Goal: Information Seeking & Learning: Learn about a topic

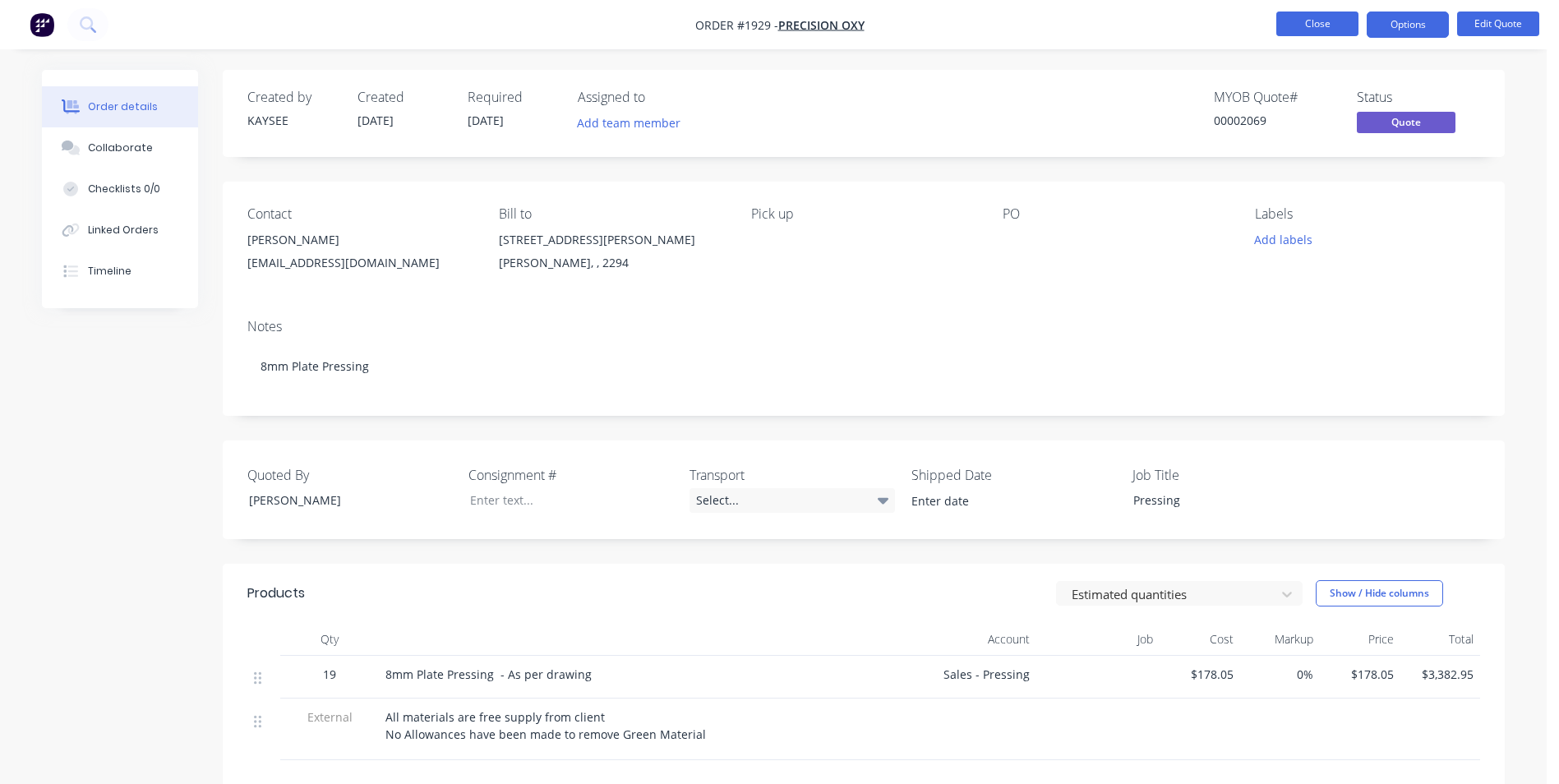
click at [1303, 29] on button "Close" at bounding box center [1317, 24] width 82 height 25
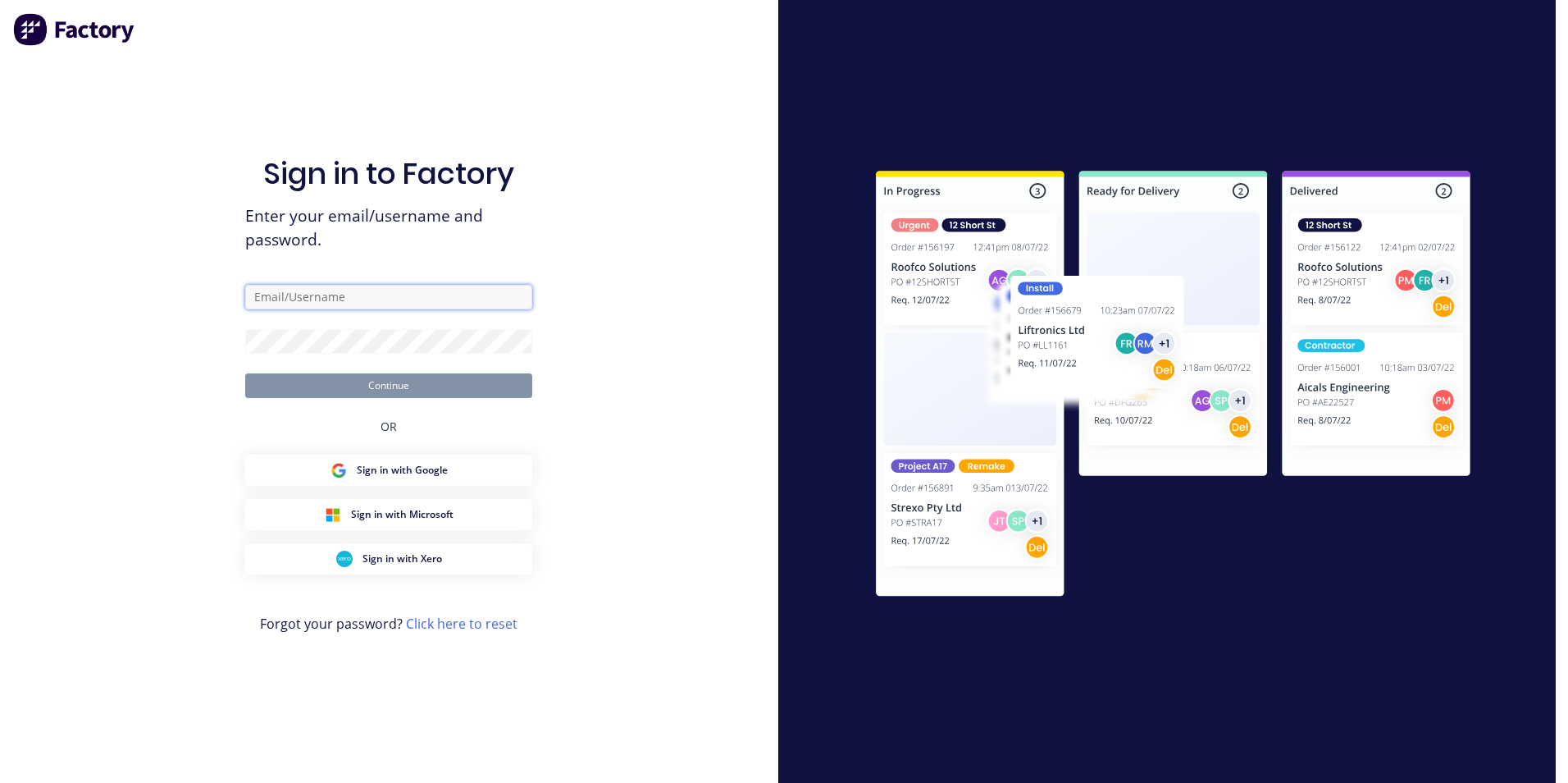
type input "[EMAIL_ADDRESS][DOMAIN_NAME]"
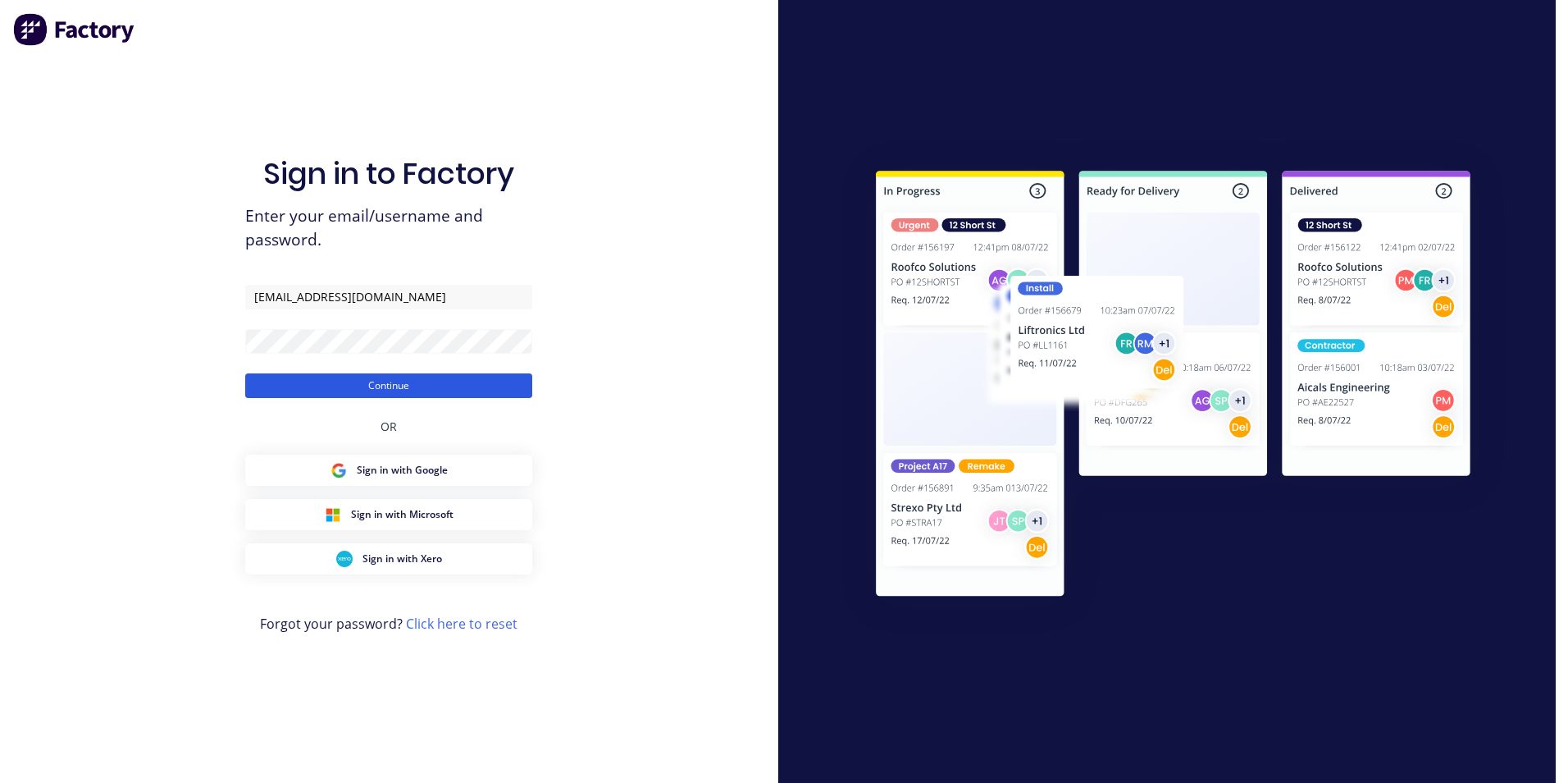
click at [374, 390] on button "Continue" at bounding box center [388, 386] width 287 height 25
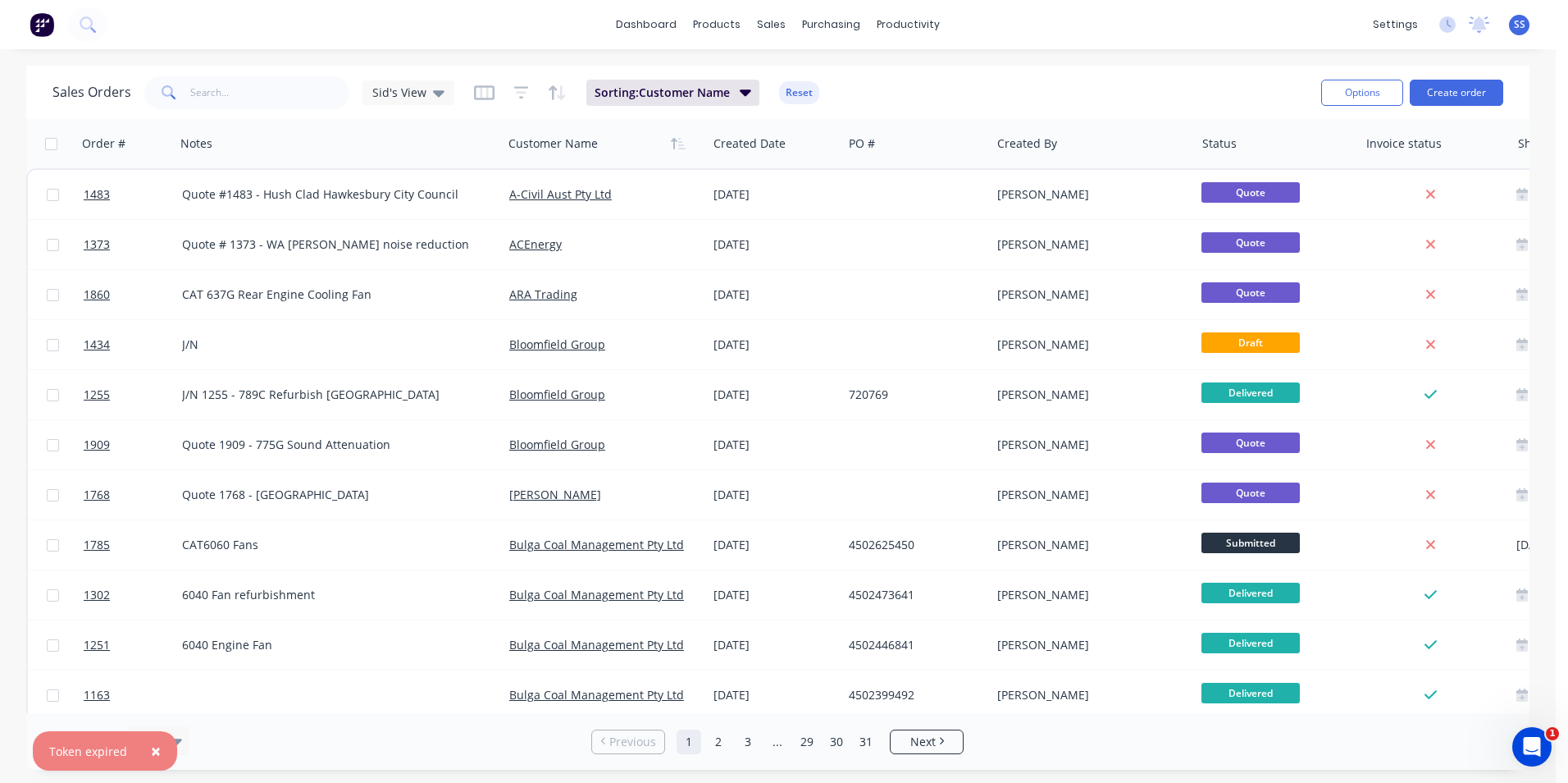
click at [151, 746] on span "×" at bounding box center [156, 751] width 10 height 23
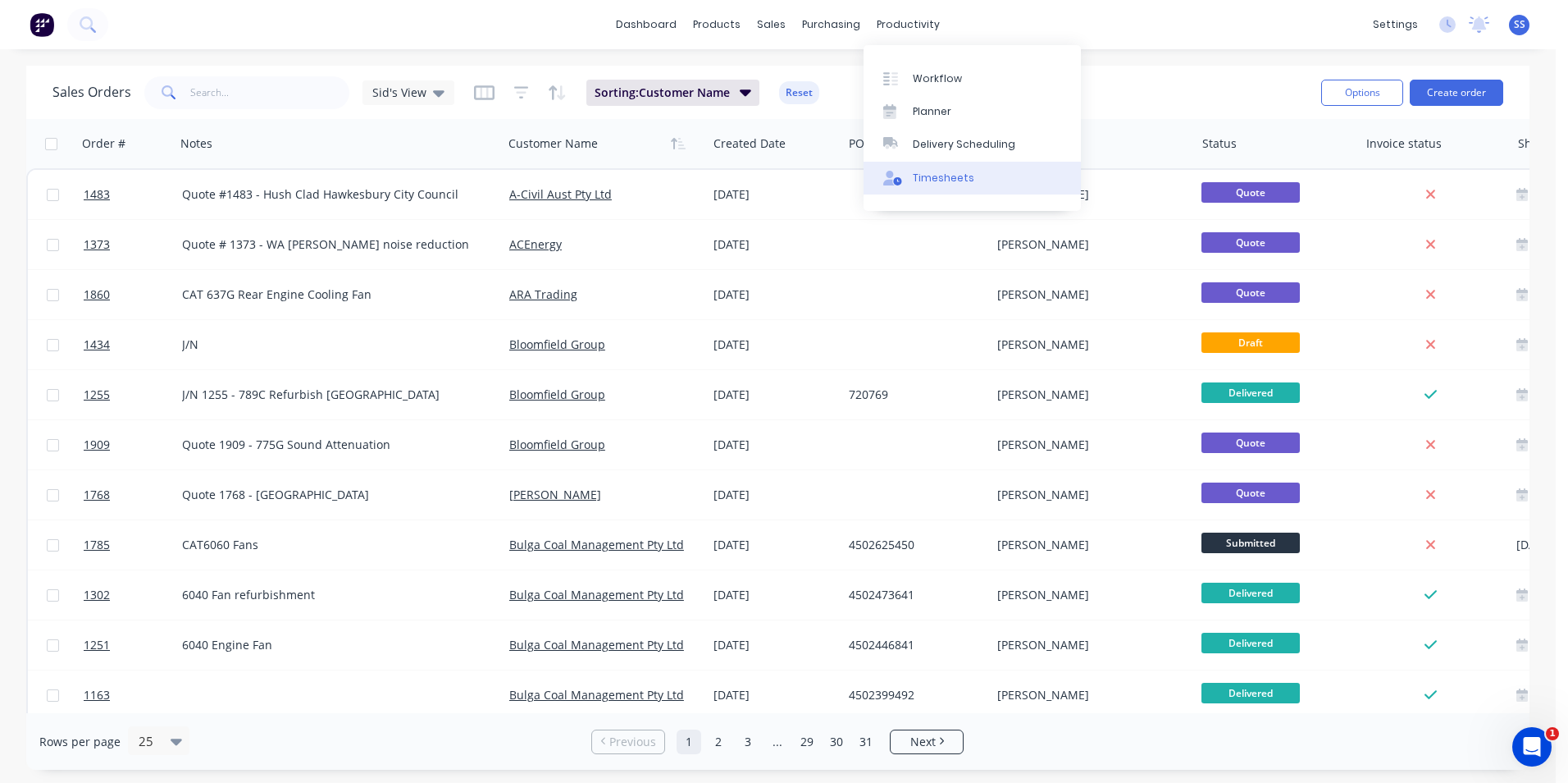
click at [936, 183] on div "Timesheets" at bounding box center [943, 178] width 62 height 15
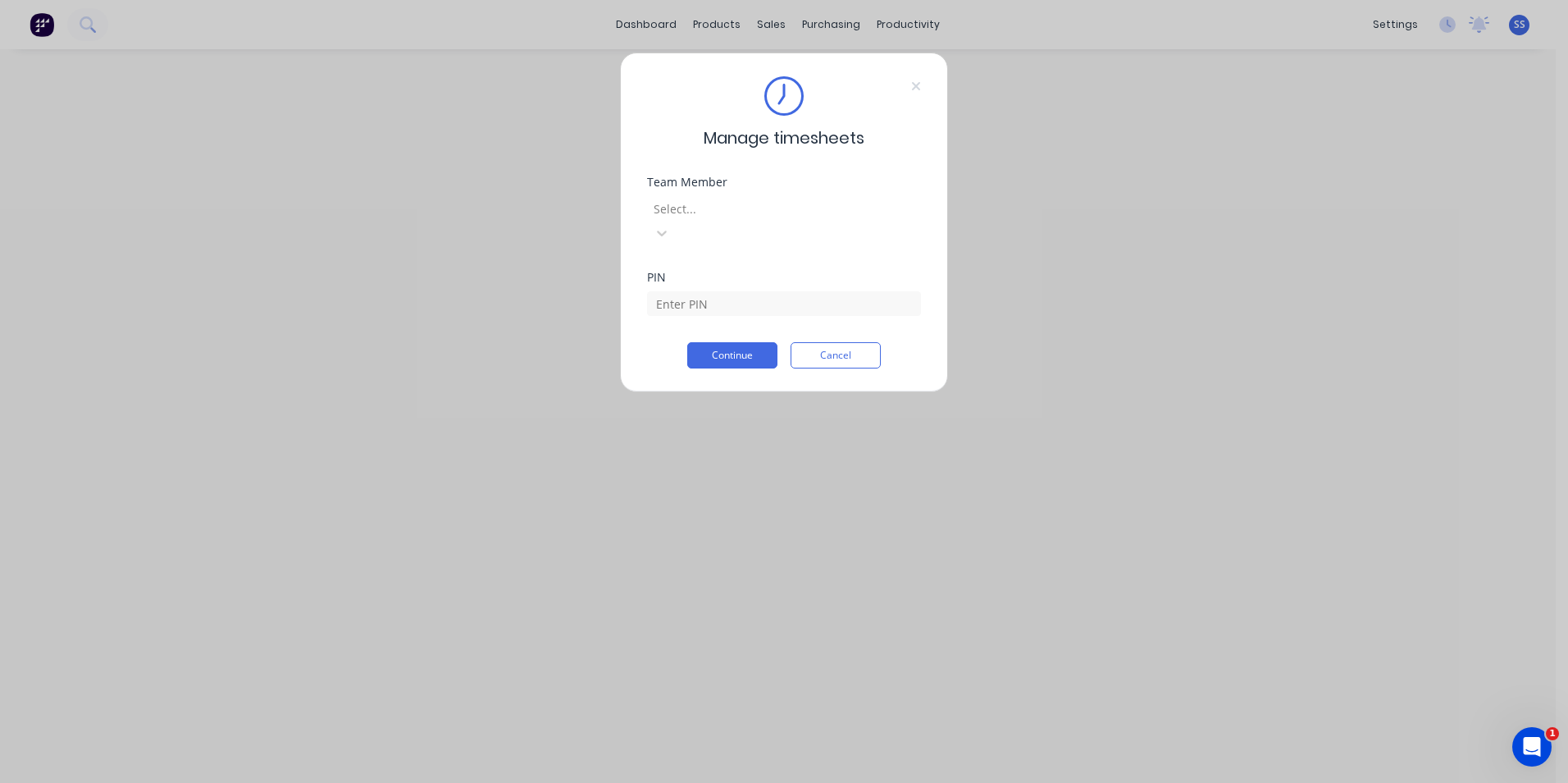
click at [760, 212] on div at bounding box center [770, 209] width 236 height 21
click at [716, 291] on input at bounding box center [784, 304] width 274 height 25
type input "9358"
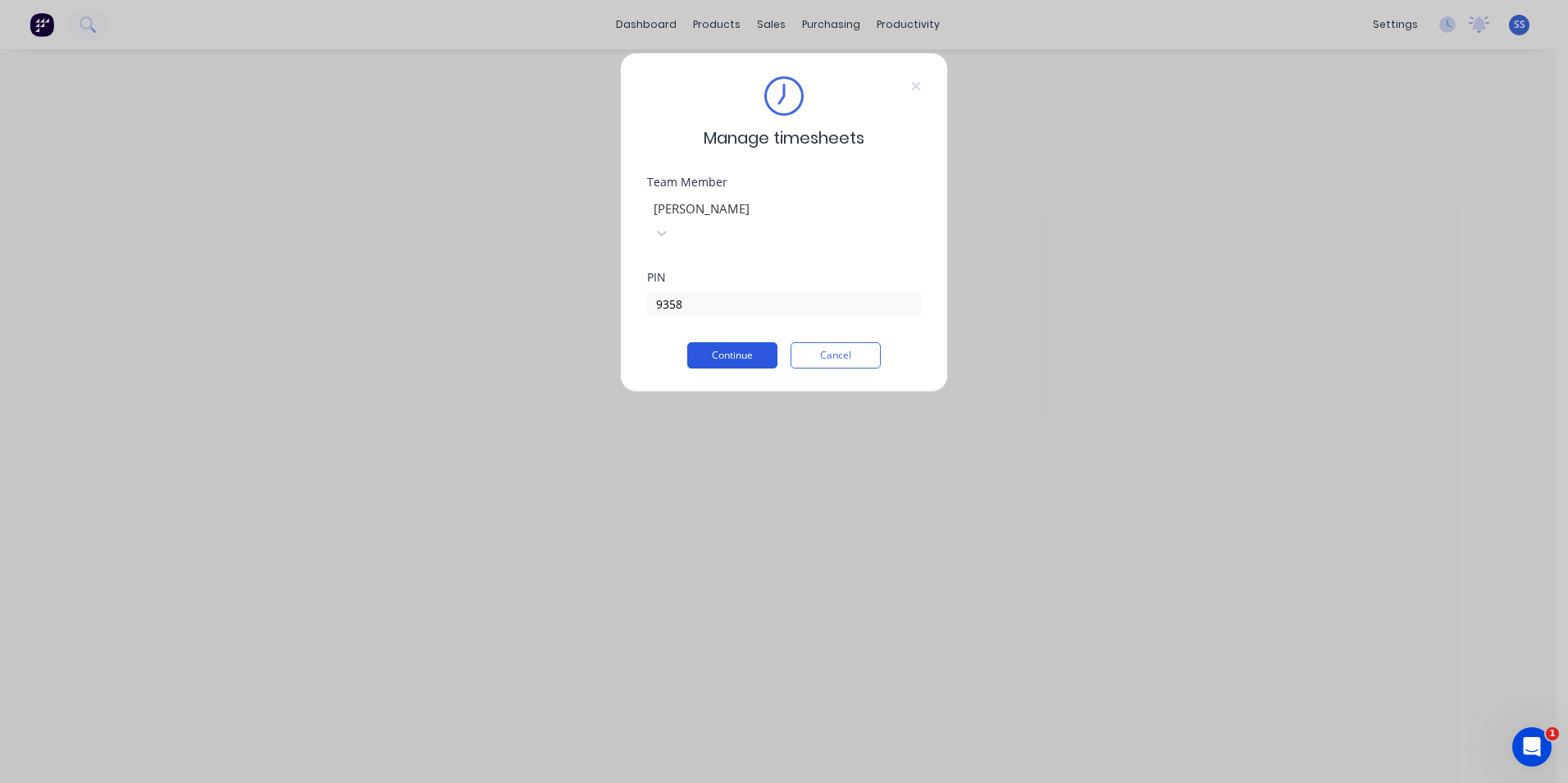
click at [721, 342] on button "Continue" at bounding box center [732, 355] width 90 height 27
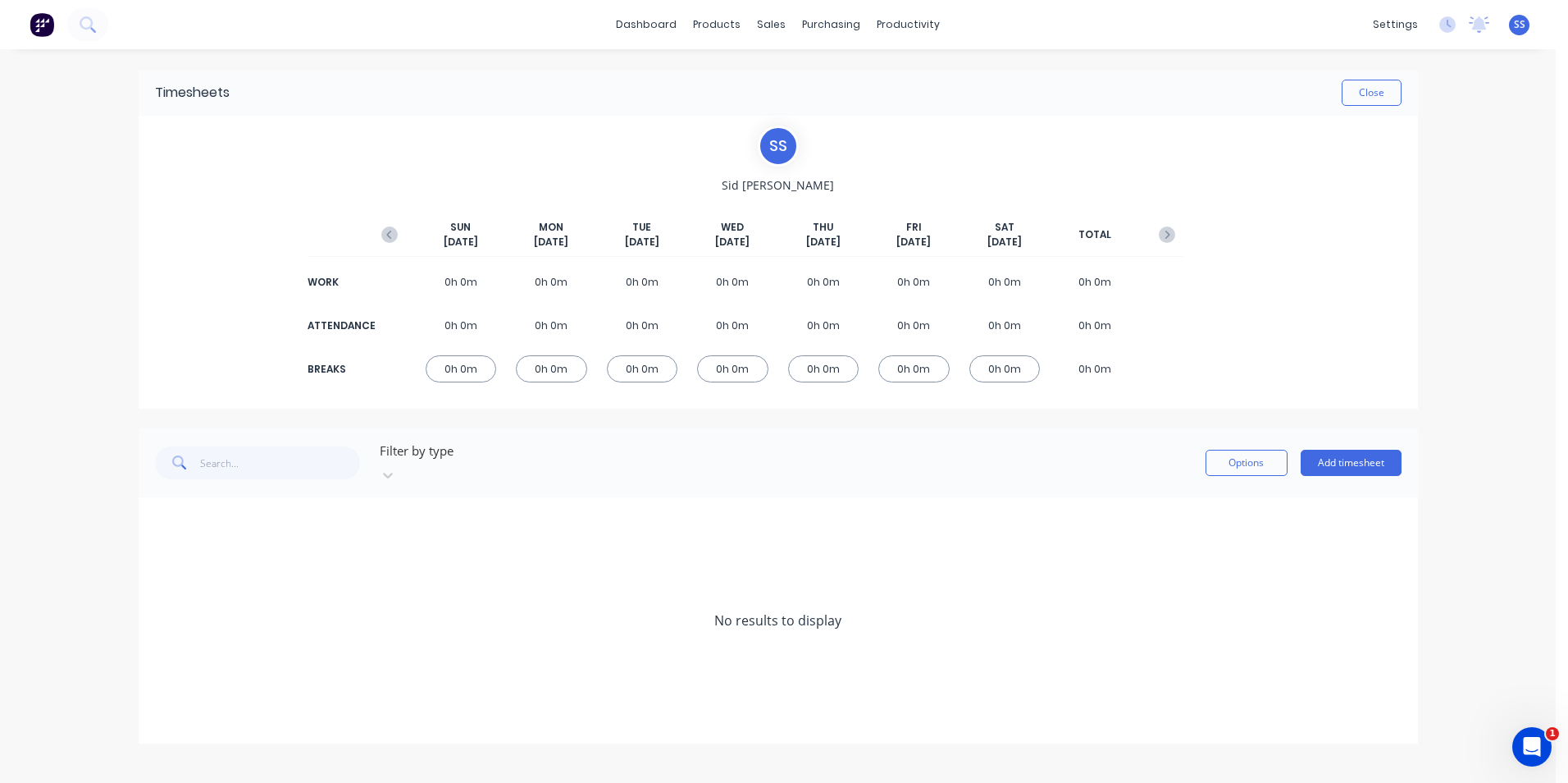
click at [543, 277] on div "0h 0m" at bounding box center [552, 281] width 72 height 27
click at [1381, 454] on button "Add timesheet" at bounding box center [1351, 463] width 101 height 27
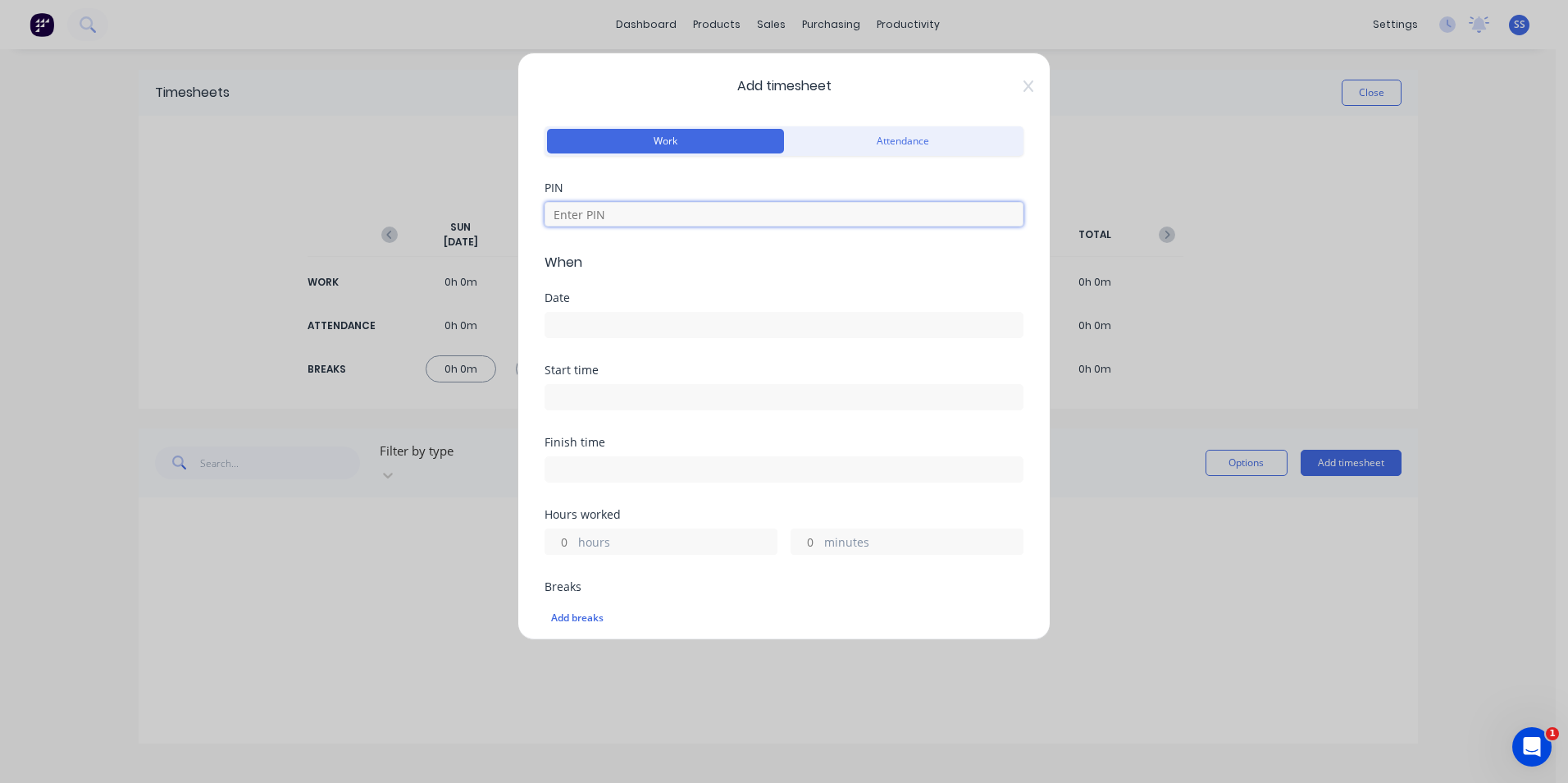
click at [831, 213] on input at bounding box center [784, 215] width 479 height 25
type input "9358"
click at [647, 324] on input at bounding box center [784, 325] width 477 height 25
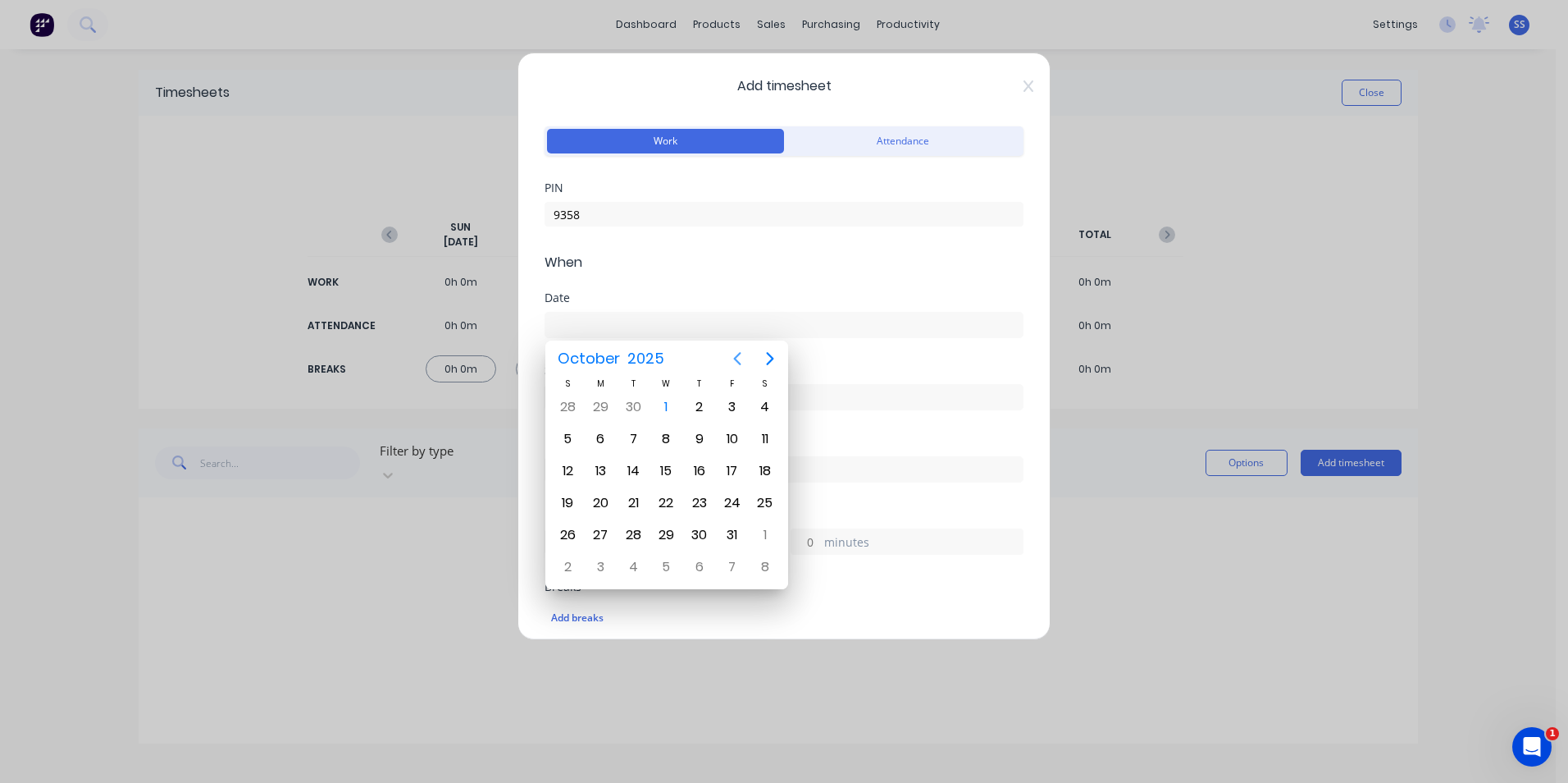
click at [736, 362] on icon "Previous page" at bounding box center [738, 359] width 20 height 20
click at [602, 534] on div "29" at bounding box center [601, 535] width 25 height 25
type input "[DATE]"
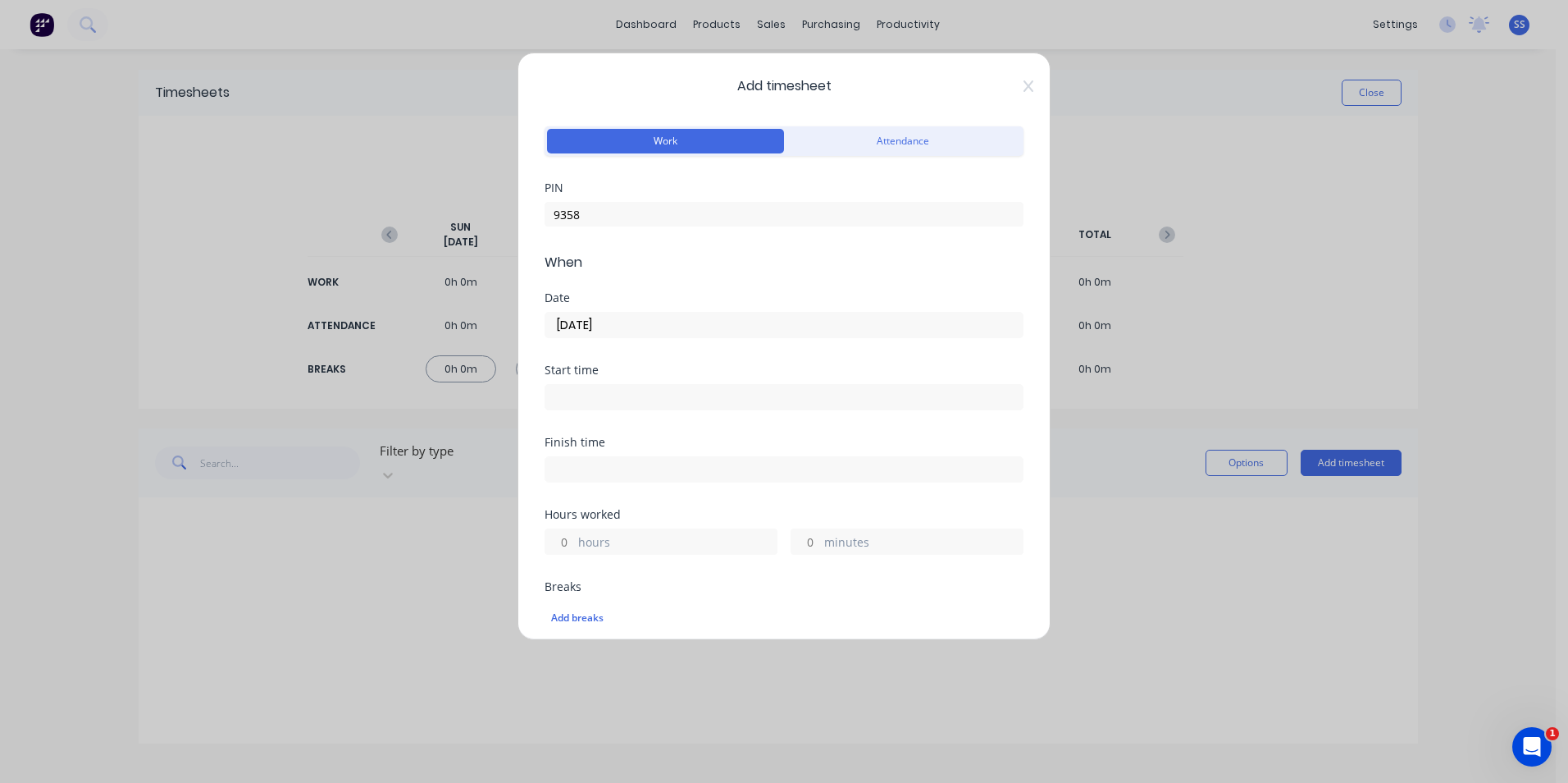
click at [612, 390] on input at bounding box center [784, 397] width 477 height 25
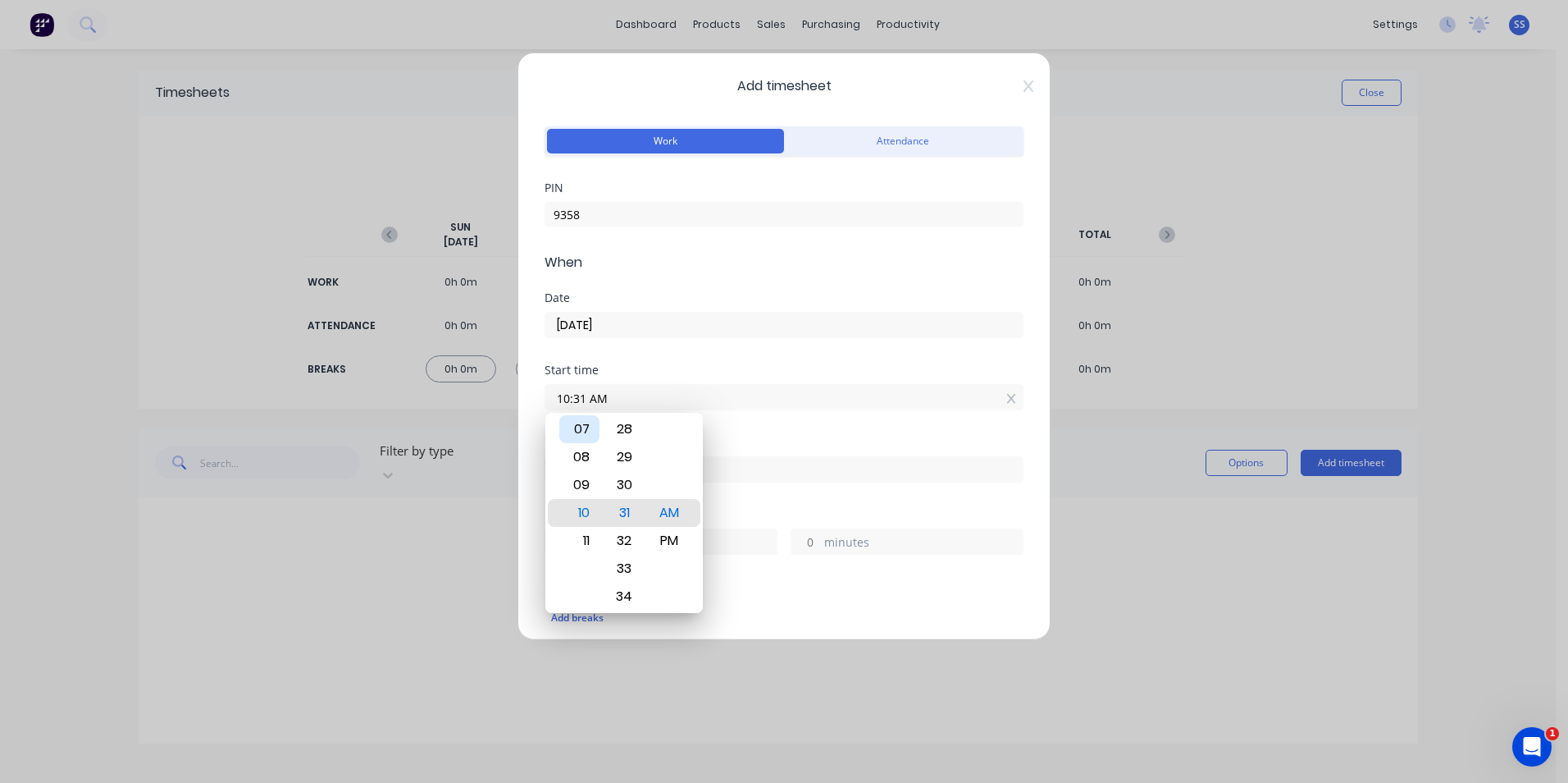
click at [584, 430] on div "07" at bounding box center [579, 429] width 40 height 28
click at [628, 484] on div "00" at bounding box center [625, 485] width 40 height 28
type input "07:00 AM"
click at [794, 504] on div "Finish time" at bounding box center [784, 473] width 479 height 72
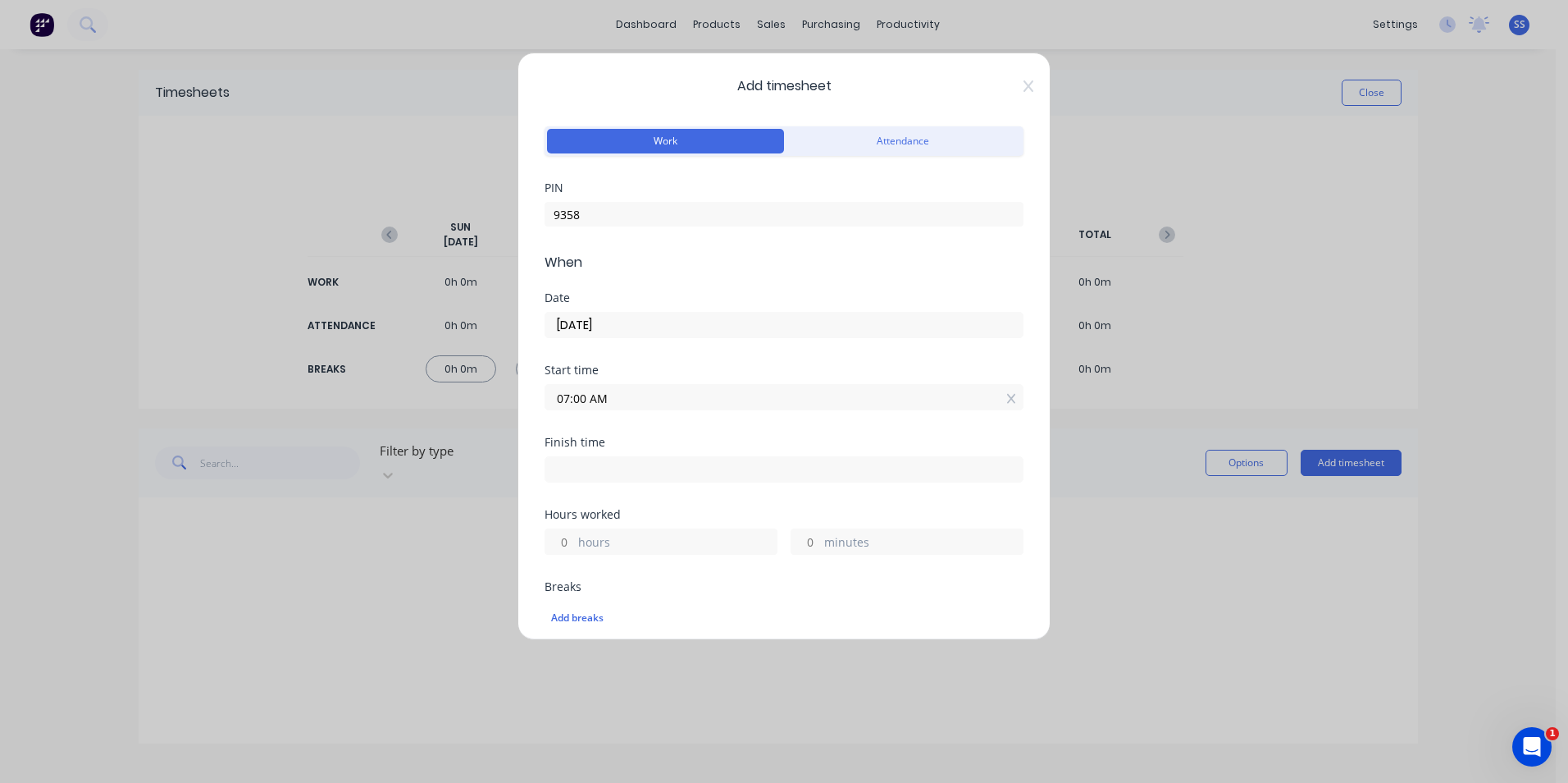
click at [673, 466] on input at bounding box center [784, 469] width 477 height 25
type input "10:31 AM"
type input "3"
type input "31"
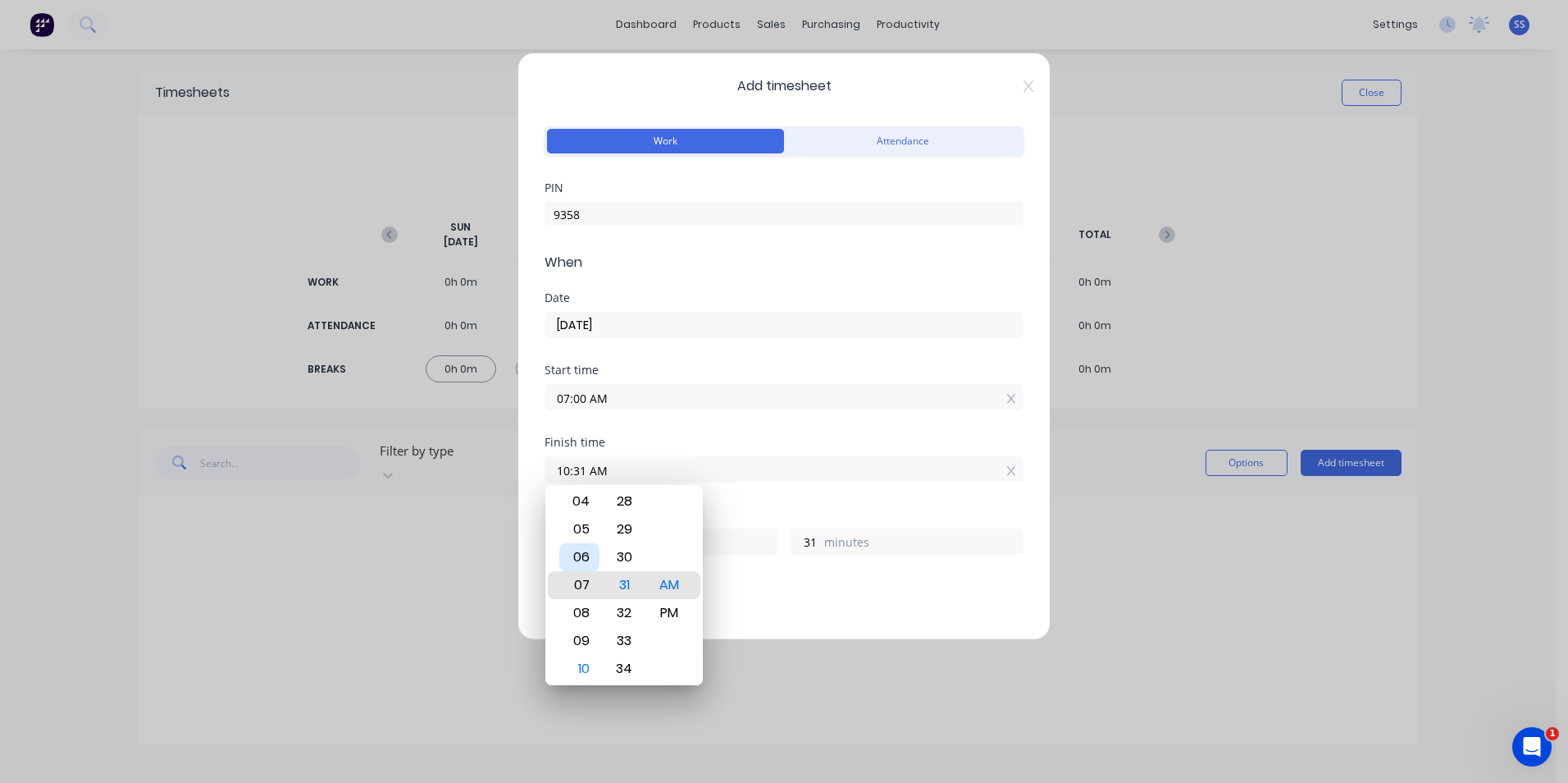
type input "07:31 AM"
type input "0"
type input "06:31 AM"
type input "23"
click at [584, 506] on div "03" at bounding box center [579, 502] width 40 height 28
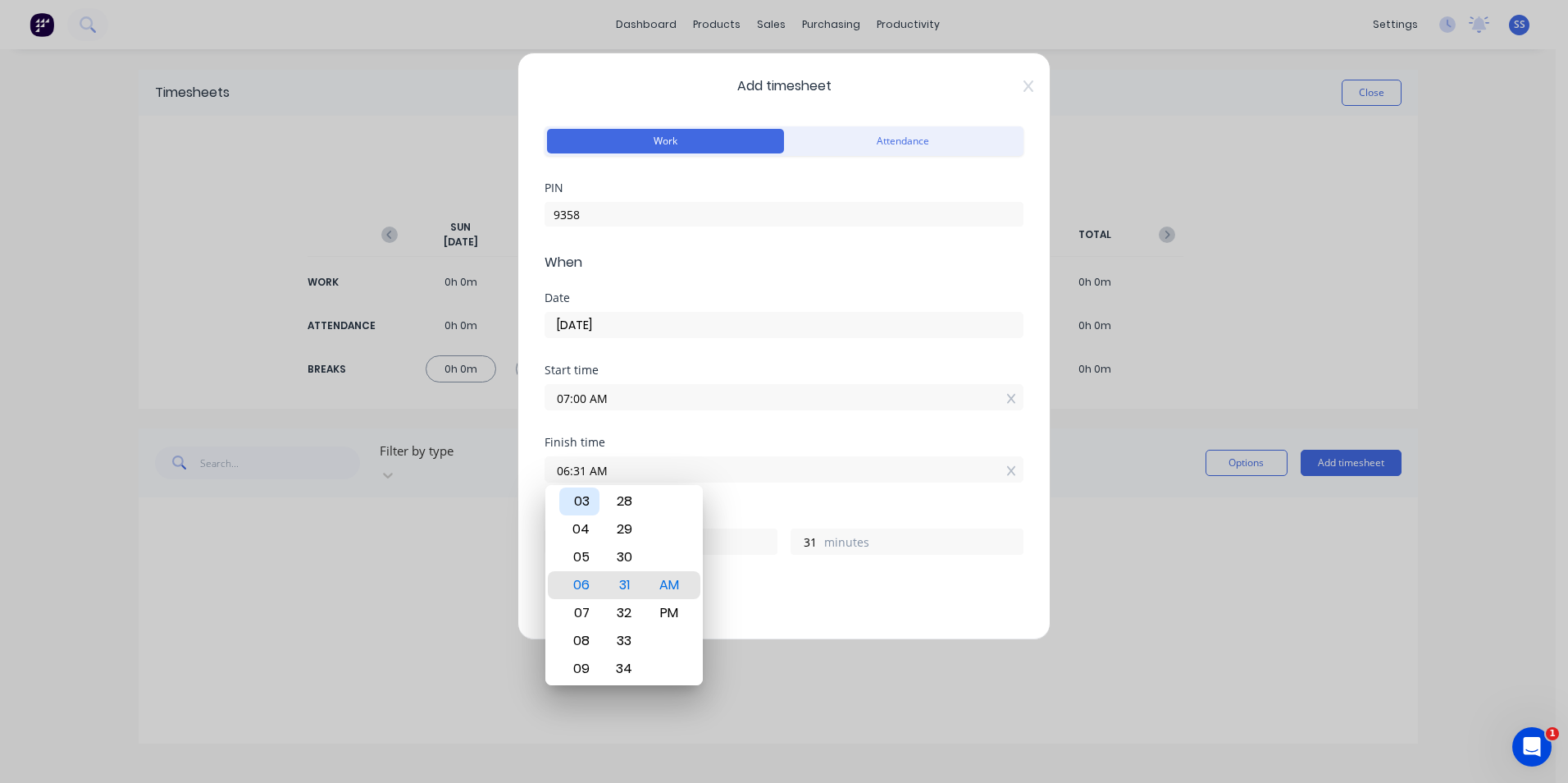
type input "03:31 AM"
type input "20"
click at [581, 505] on div "12" at bounding box center [579, 502] width 40 height 28
type input "12:31 AM"
type input "17"
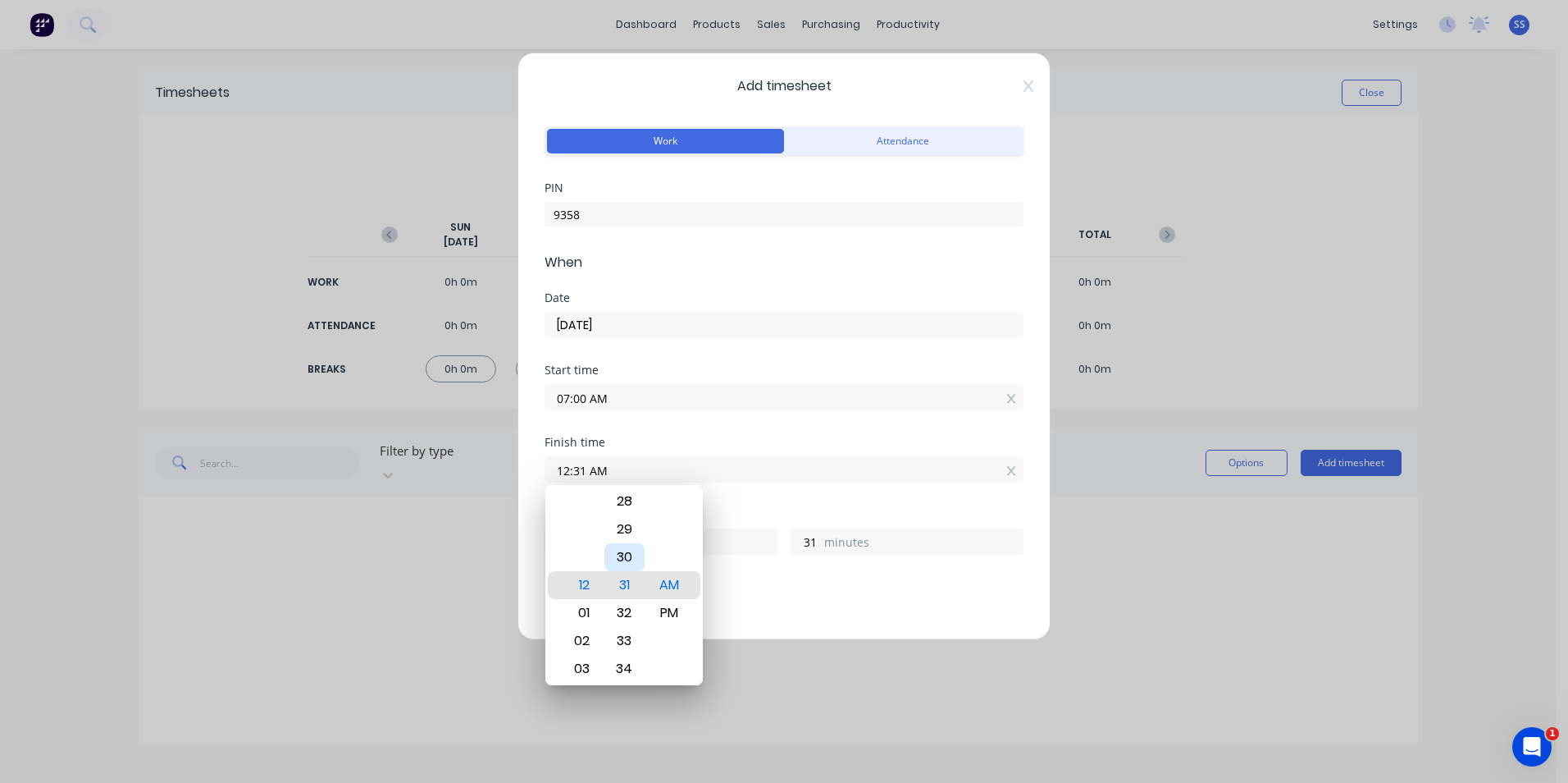
click at [630, 553] on div "30" at bounding box center [625, 558] width 40 height 28
type input "12:30 AM"
type input "30"
click at [675, 607] on div "PM" at bounding box center [670, 613] width 40 height 28
type input "12:30 PM"
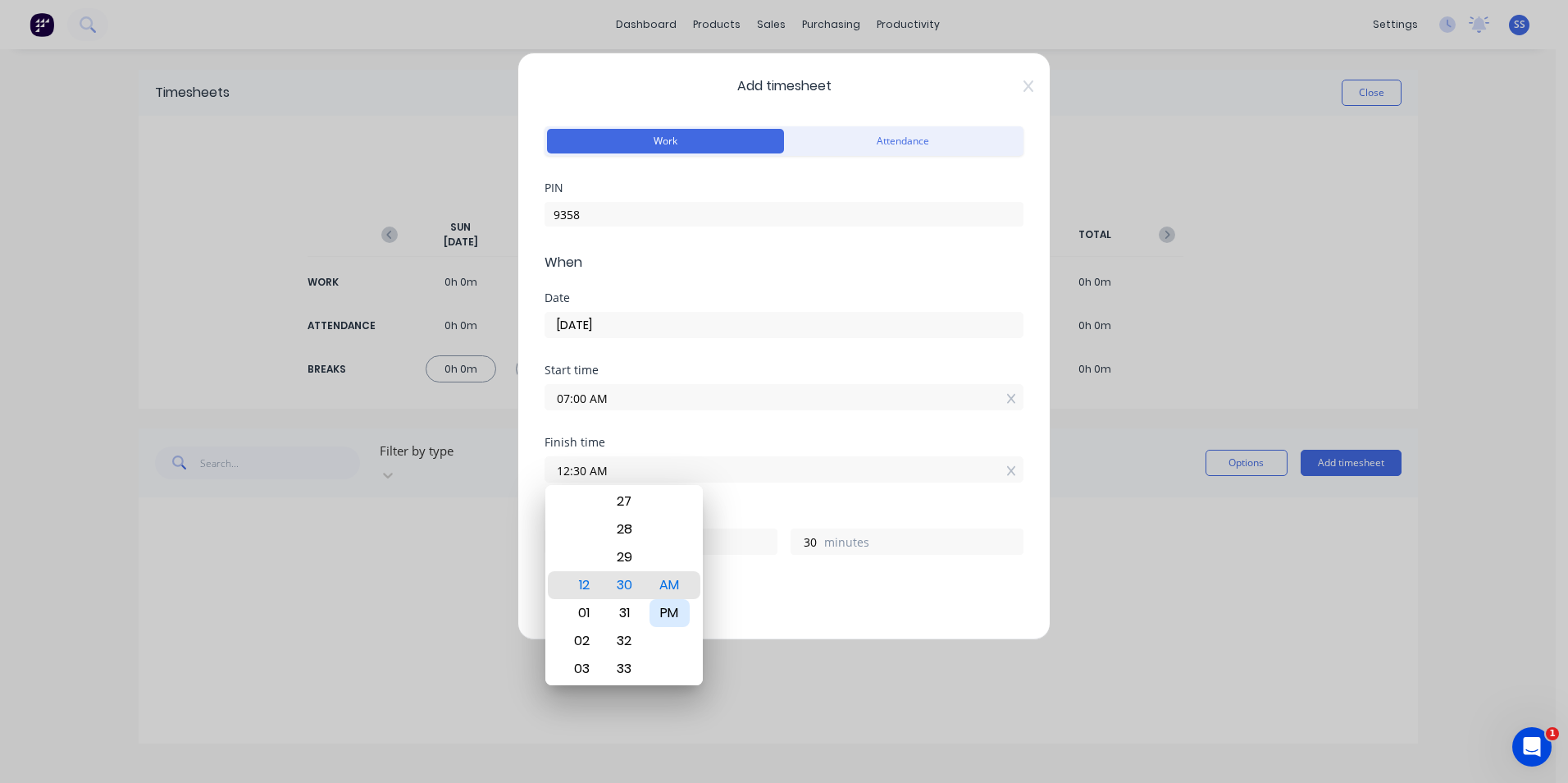
type input "5"
click at [794, 608] on div "Add breaks" at bounding box center [784, 618] width 466 height 22
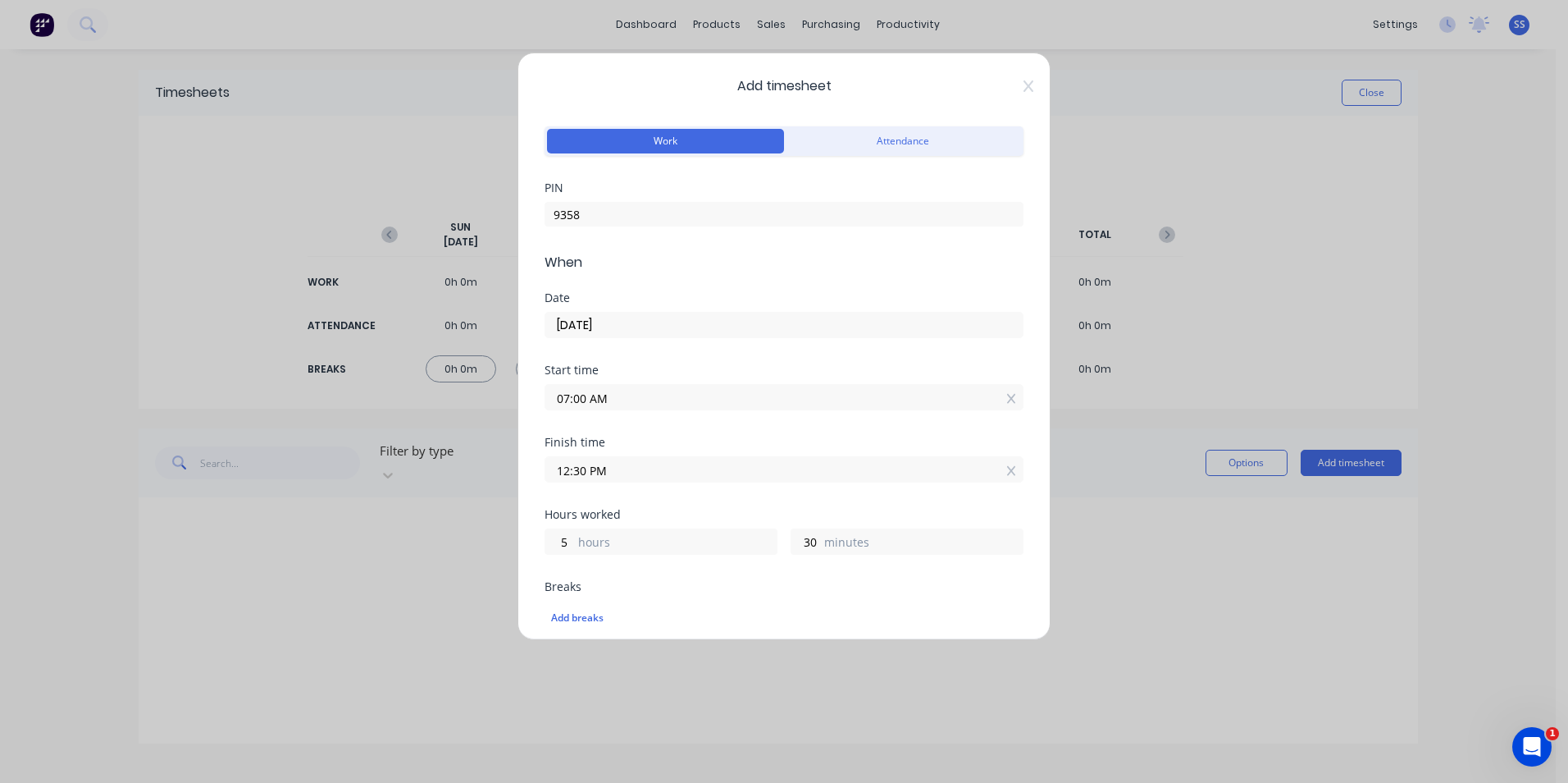
click at [570, 470] on input "12:30 PM" at bounding box center [784, 469] width 477 height 25
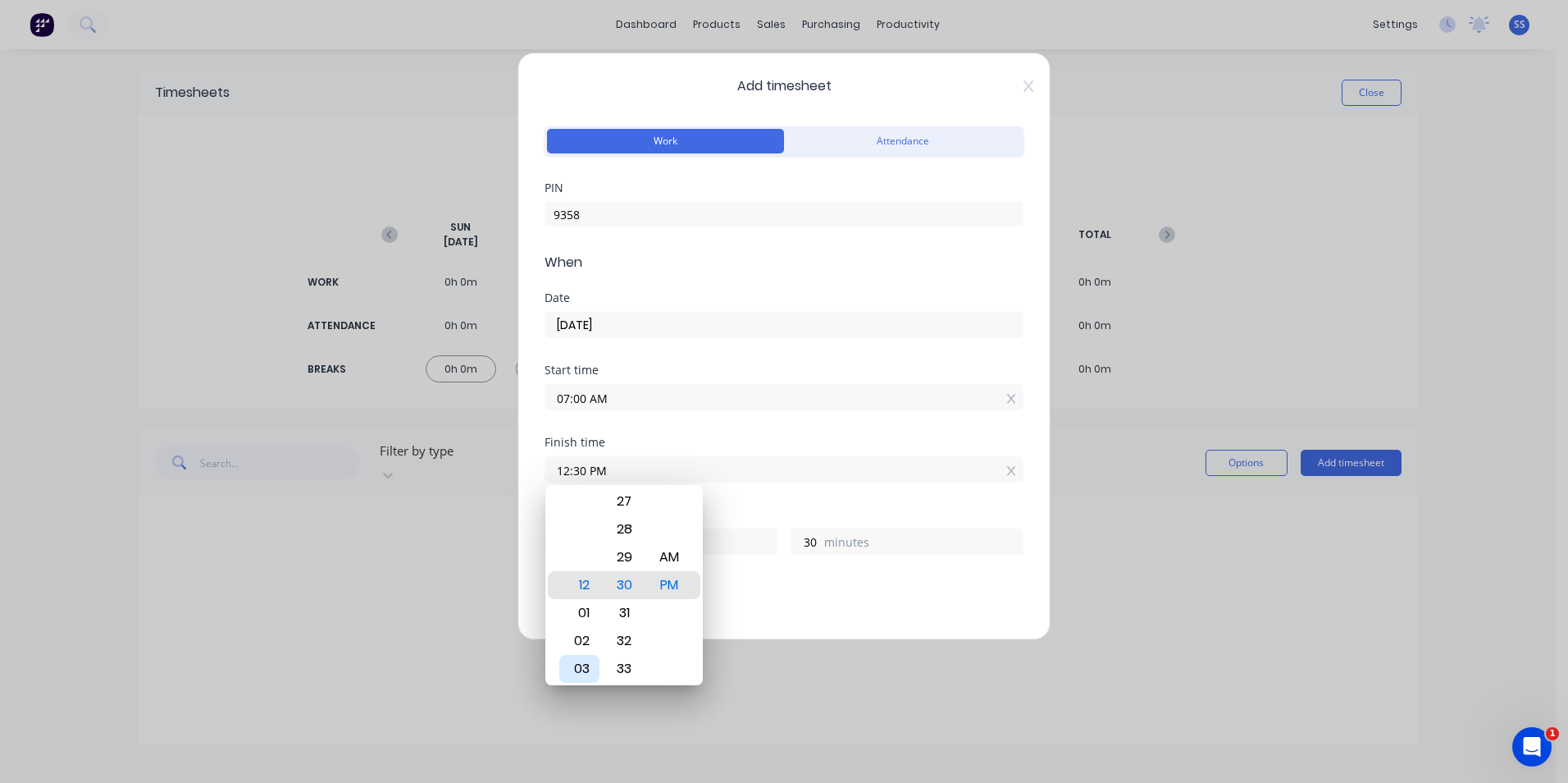
click at [589, 666] on div "03" at bounding box center [579, 669] width 40 height 28
type input "03:30 PM"
type input "8"
click at [737, 596] on div "Breaks Add breaks" at bounding box center [784, 607] width 479 height 54
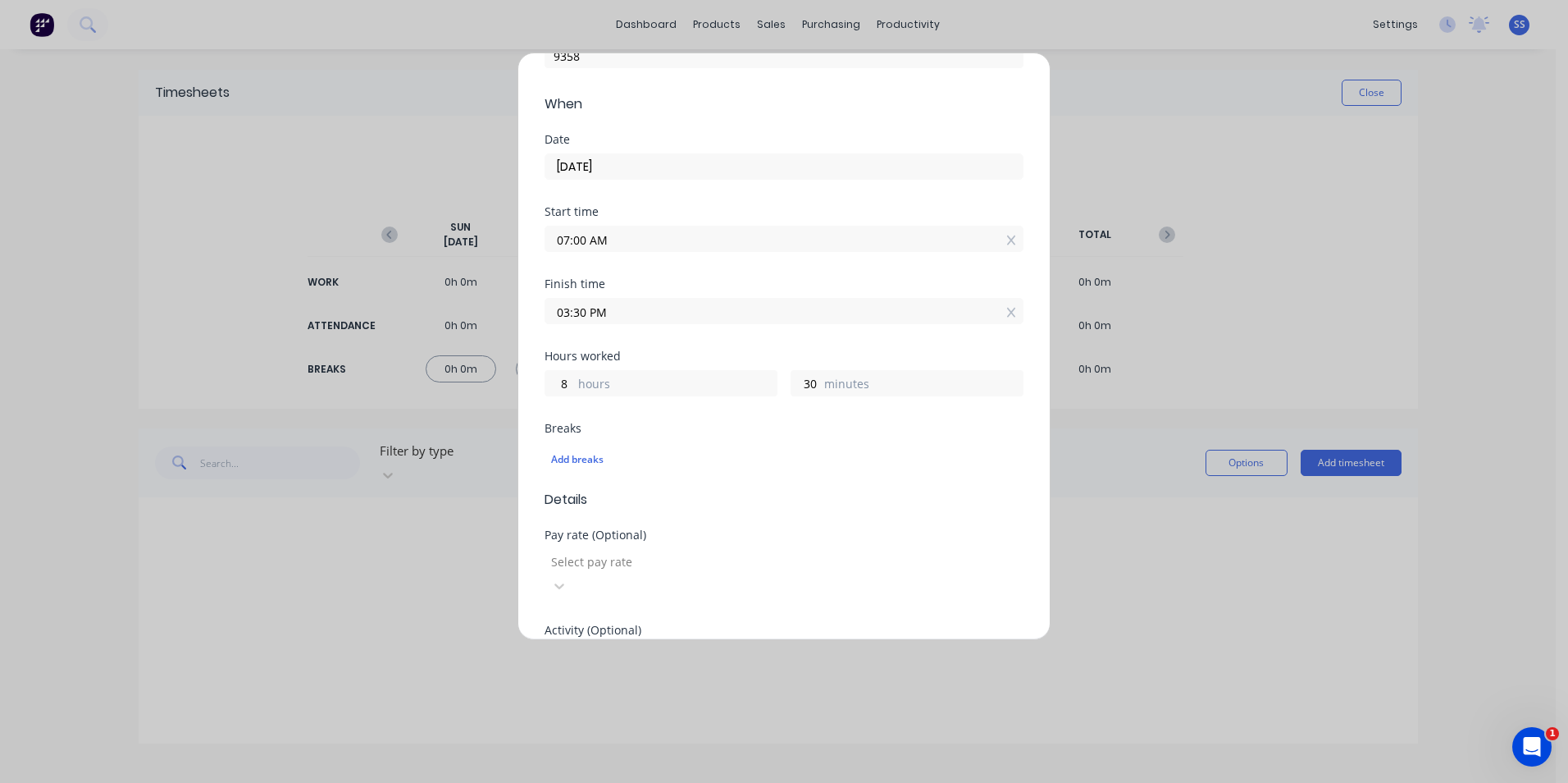
scroll to position [164, 0]
click at [599, 456] on div "Add breaks" at bounding box center [784, 453] width 466 height 22
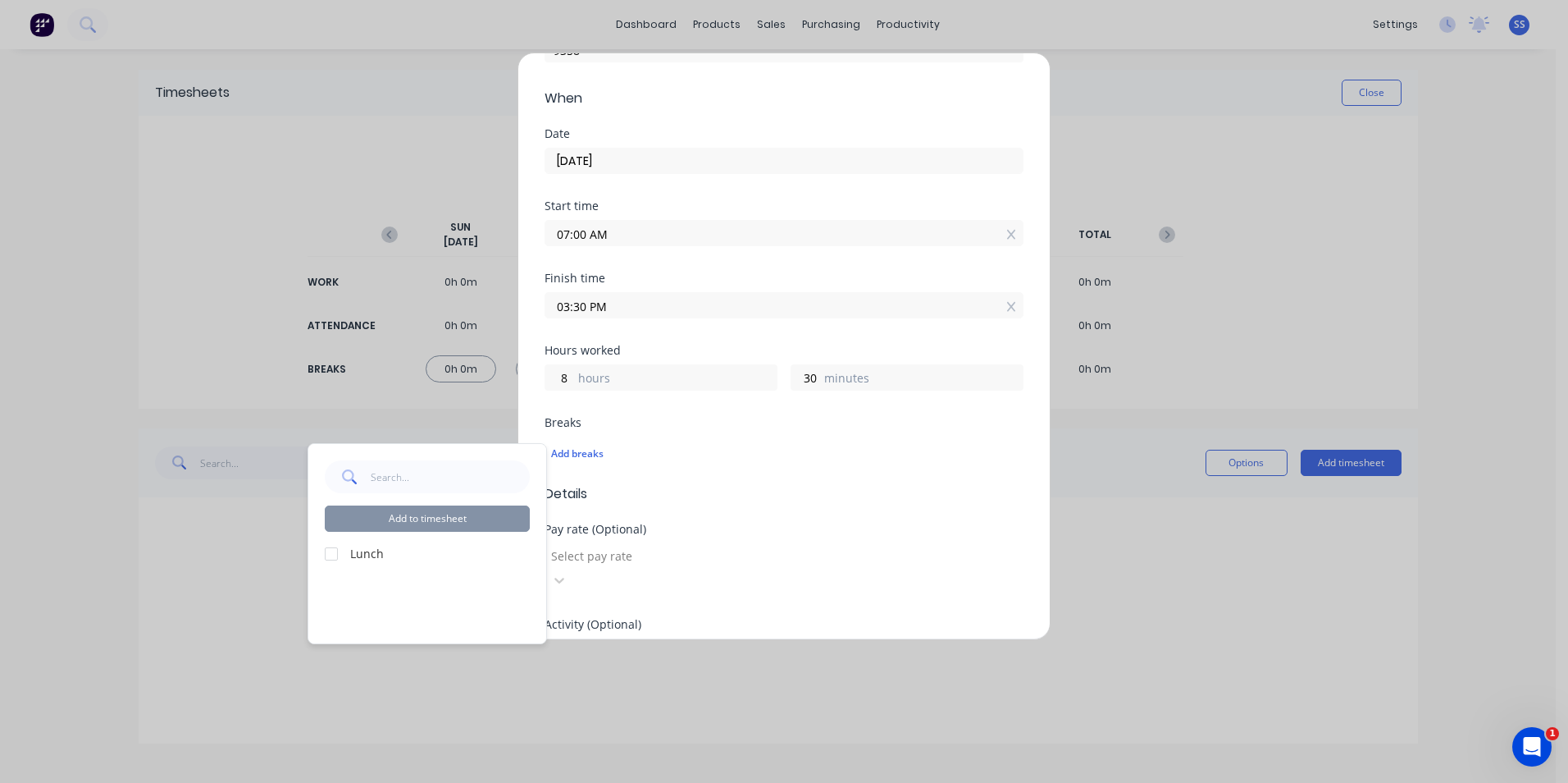
click at [336, 547] on div at bounding box center [331, 553] width 32 height 32
click at [434, 513] on button "Add to timesheet" at bounding box center [427, 518] width 205 height 27
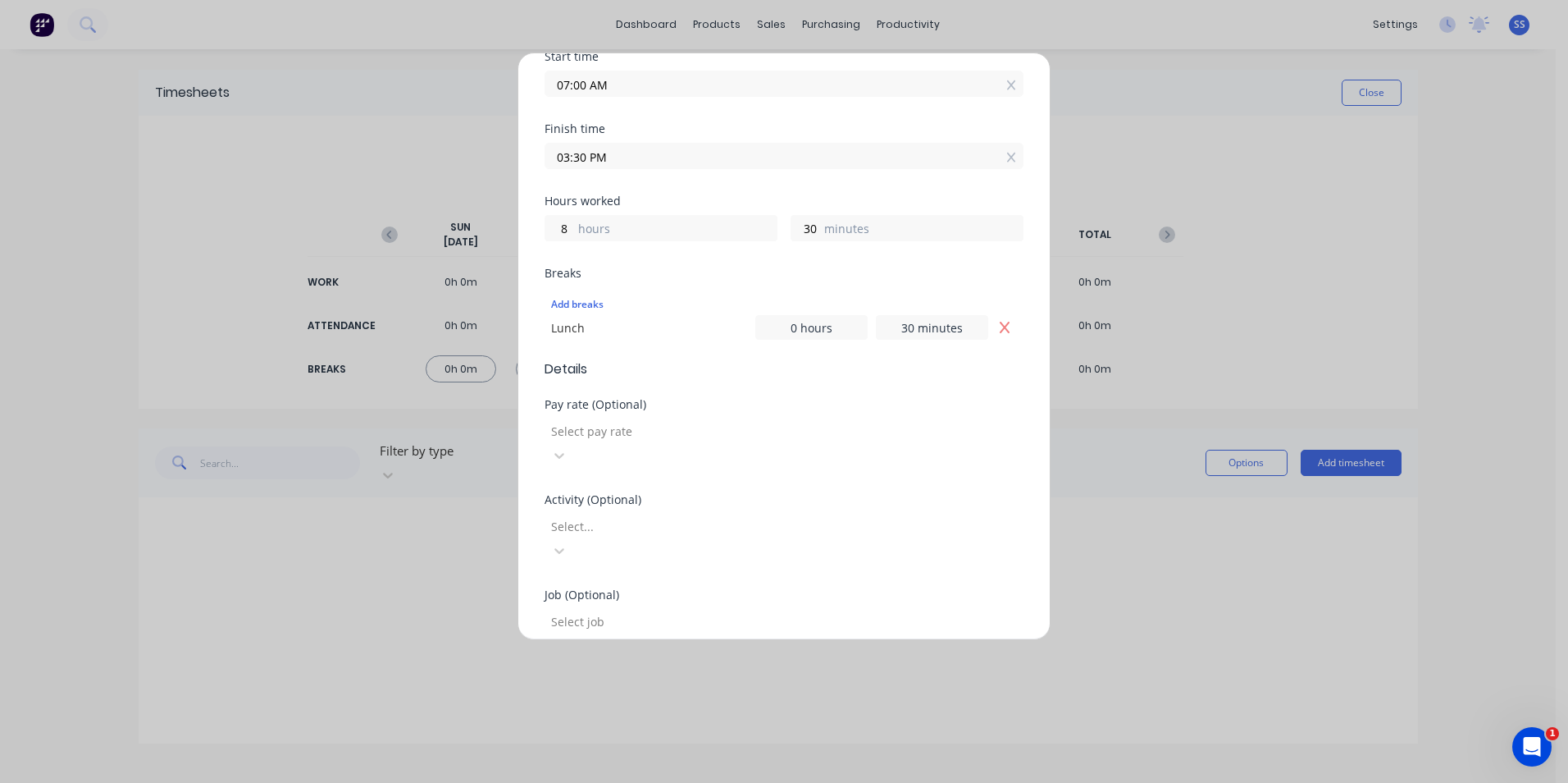
scroll to position [328, 0]
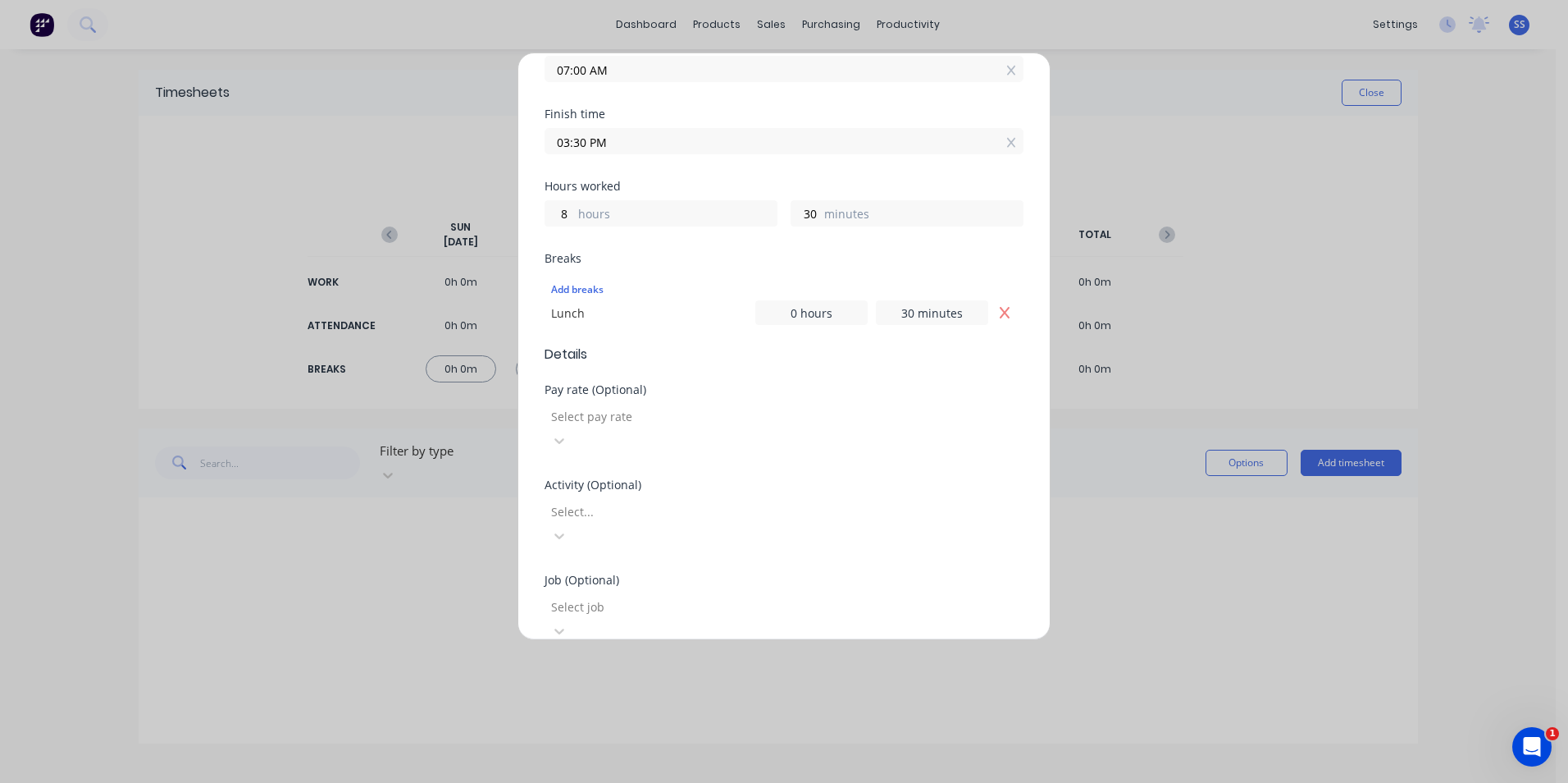
click at [630, 413] on div at bounding box center [668, 416] width 236 height 21
click at [625, 501] on div at bounding box center [668, 511] width 236 height 21
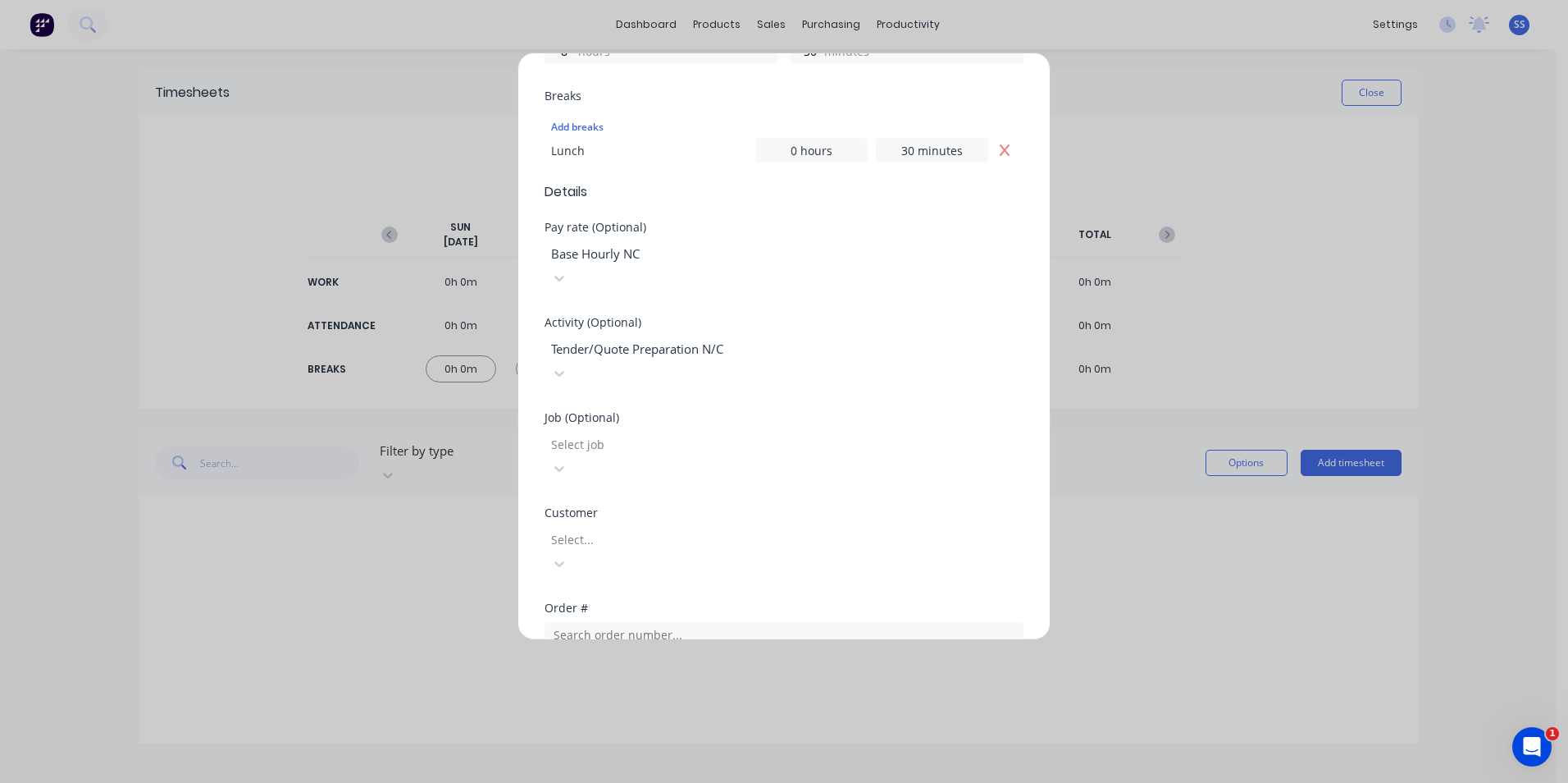
scroll to position [493, 0]
click at [646, 528] on div at bounding box center [668, 538] width 236 height 21
type input "hush"
click at [620, 782] on div "Hushpak" at bounding box center [778, 791] width 1556 height 17
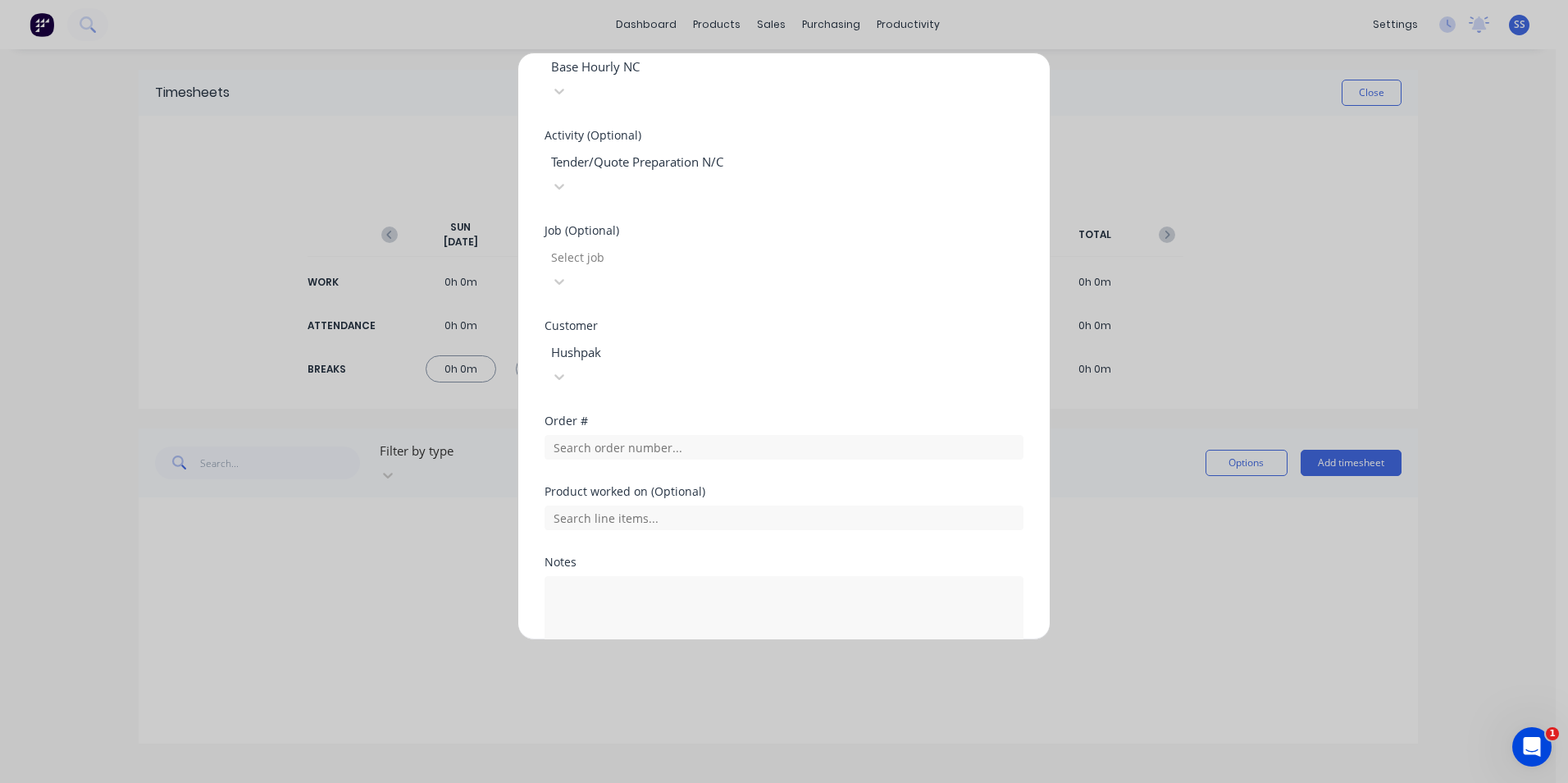
scroll to position [678, 0]
click at [729, 688] on button "Add manual time entry" at bounding box center [744, 701] width 139 height 27
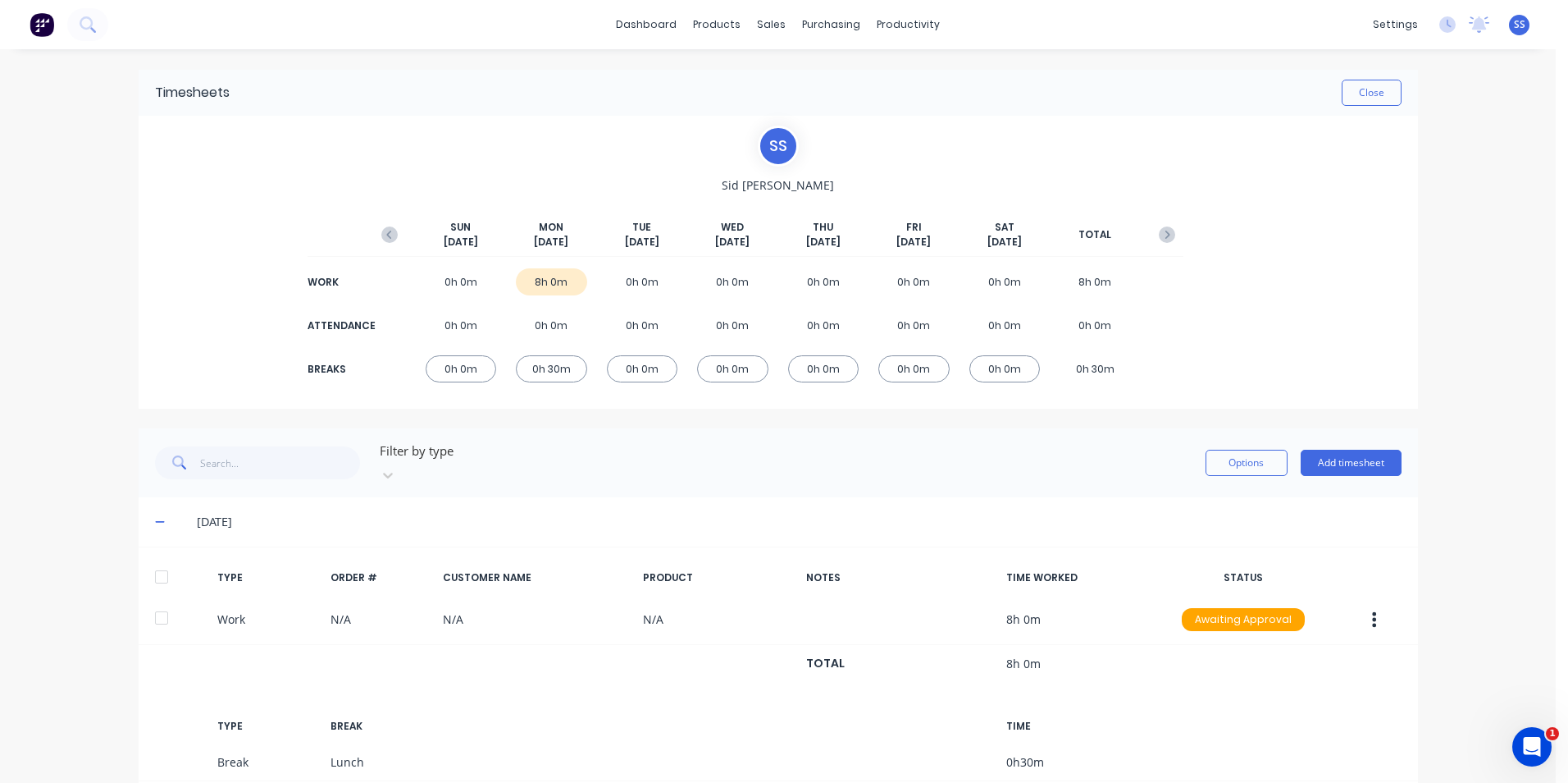
click at [156, 516] on icon at bounding box center [160, 522] width 11 height 12
click at [156, 518] on icon at bounding box center [160, 523] width 10 height 10
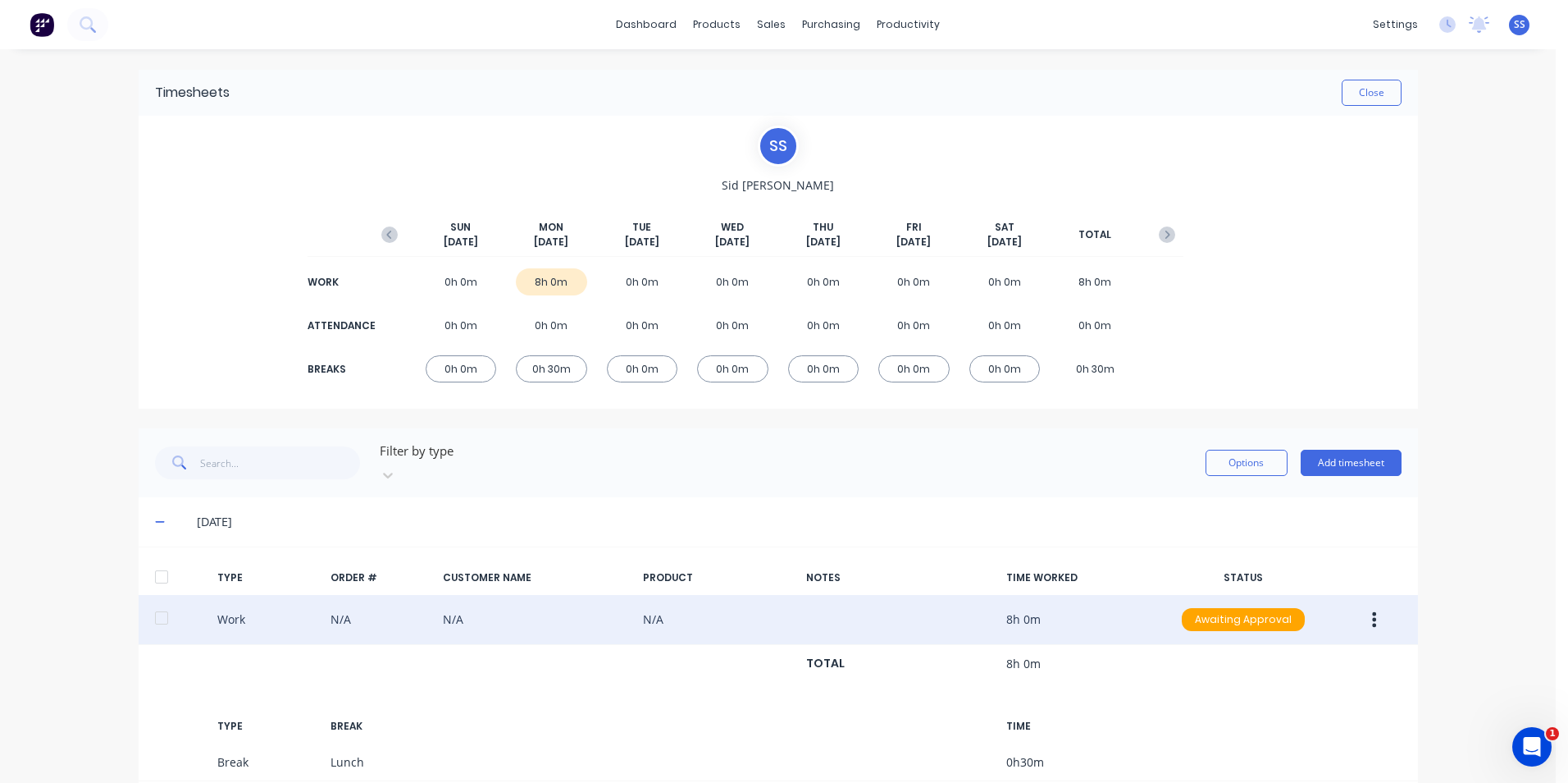
click at [1373, 605] on button "button" at bounding box center [1374, 619] width 38 height 29
click at [1293, 612] on div "Duplicate" at bounding box center [1317, 623] width 126 height 24
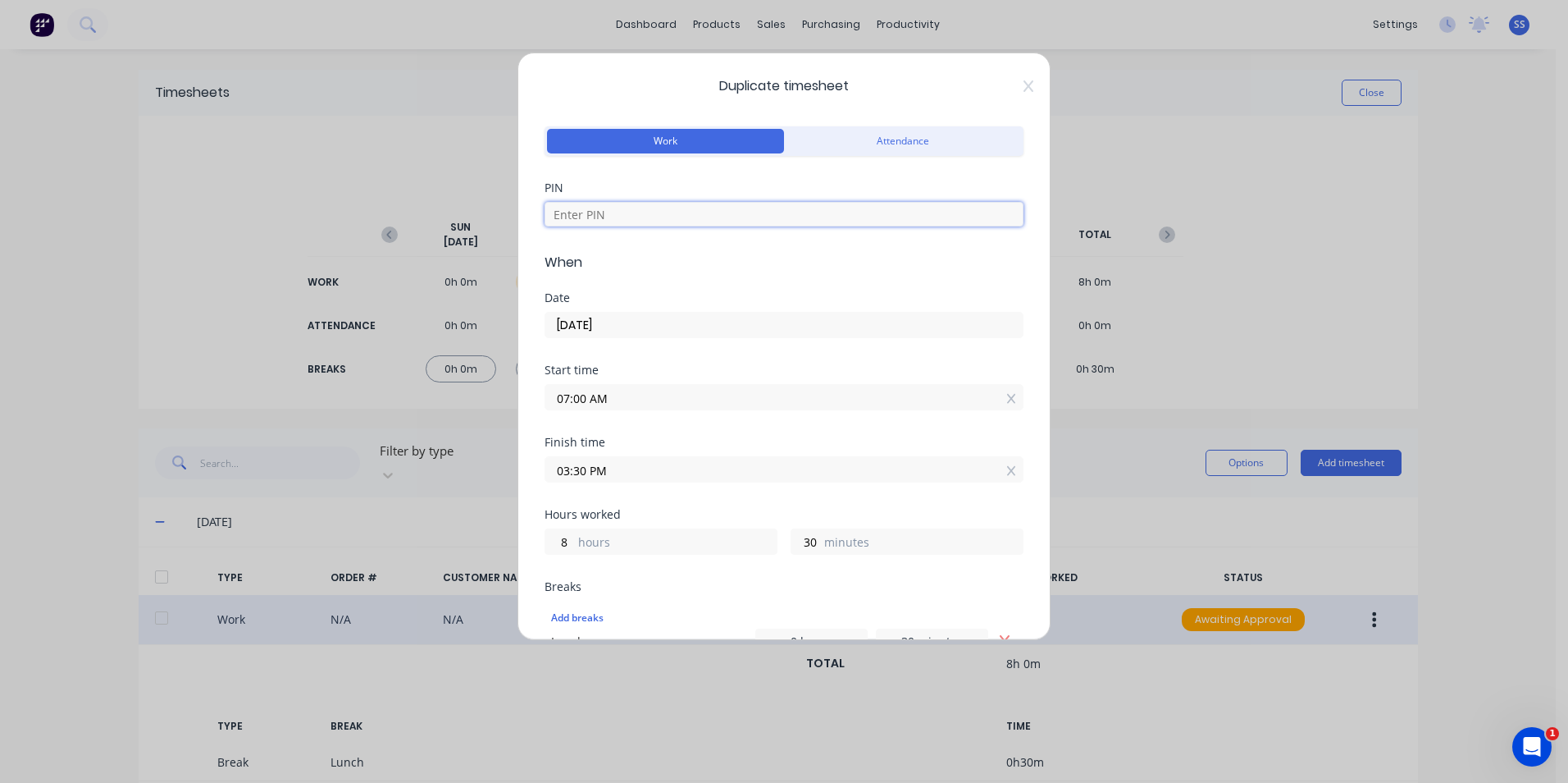
click at [637, 208] on input at bounding box center [784, 215] width 479 height 25
type input "9358"
drag, startPoint x: 697, startPoint y: 65, endPoint x: 827, endPoint y: 176, distance: 170.9
click at [827, 176] on div "Duplicate timesheet Work Attendance PIN 9358 When Date [DATE] Start time 07:00 …" at bounding box center [784, 346] width 533 height 587
click at [654, 329] on input "[DATE]" at bounding box center [784, 325] width 477 height 25
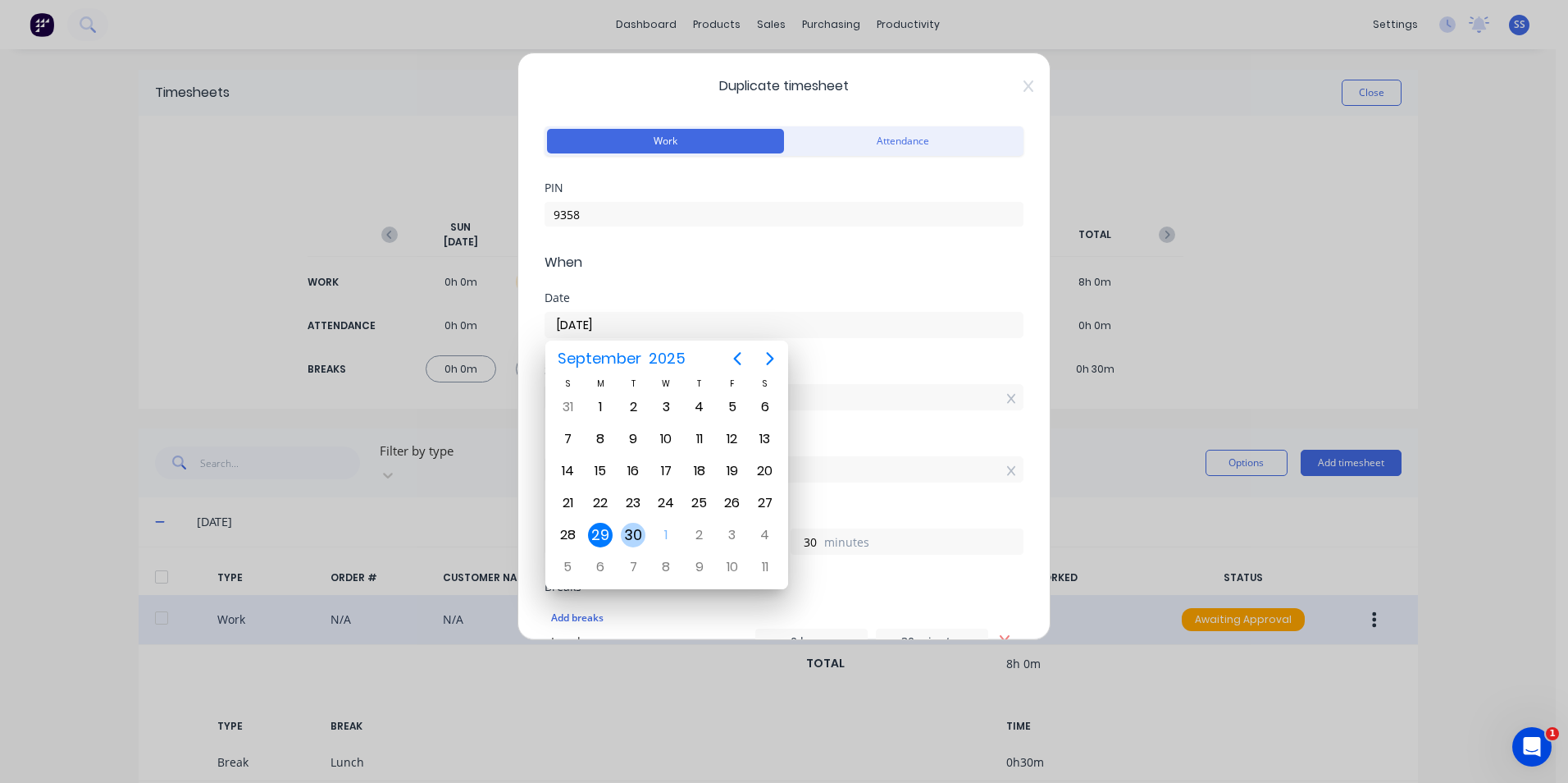
click at [640, 536] on div "30" at bounding box center [633, 535] width 25 height 25
type input "[DATE]"
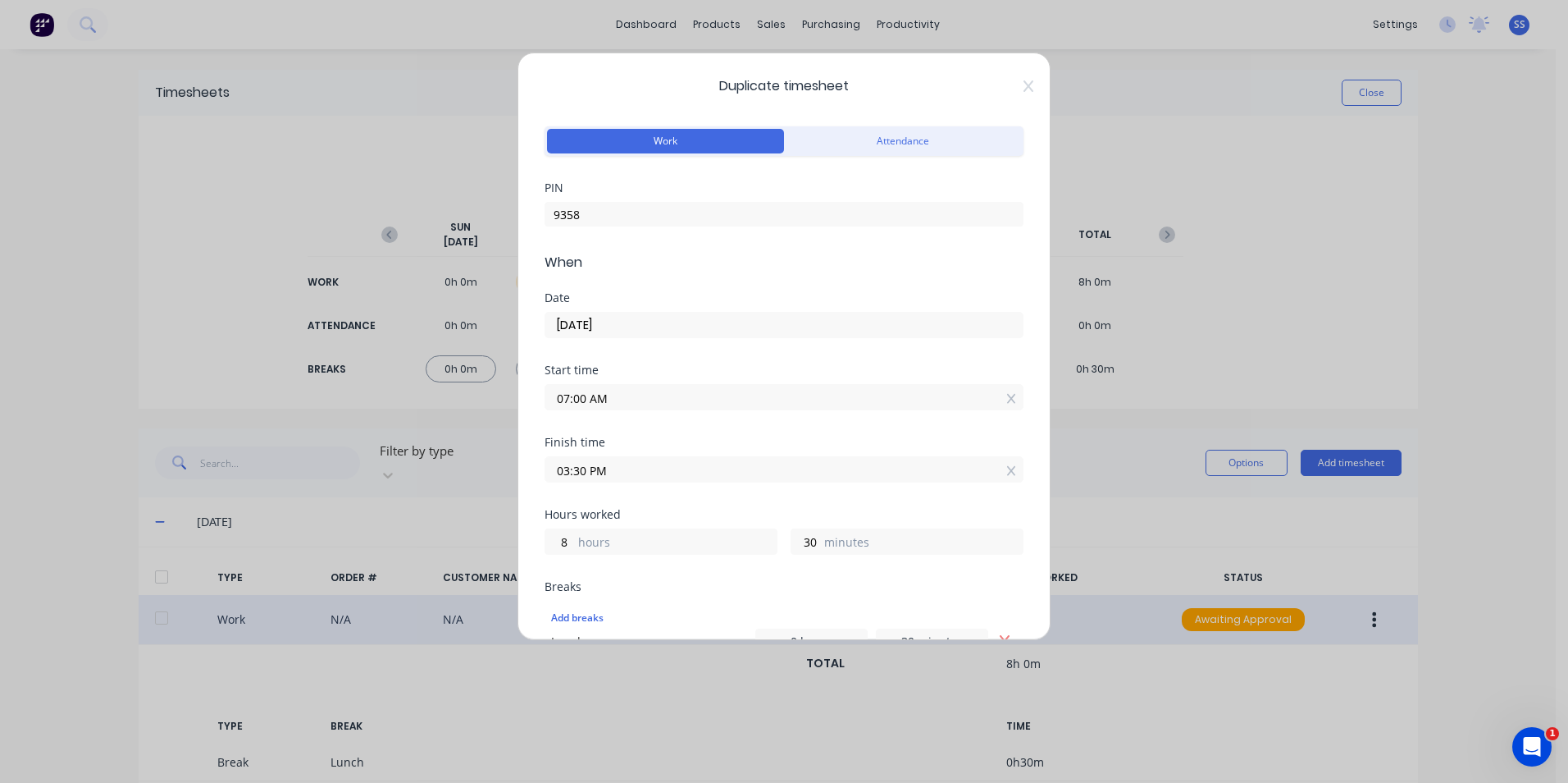
click at [581, 401] on input "07:00 AM" at bounding box center [784, 397] width 477 height 25
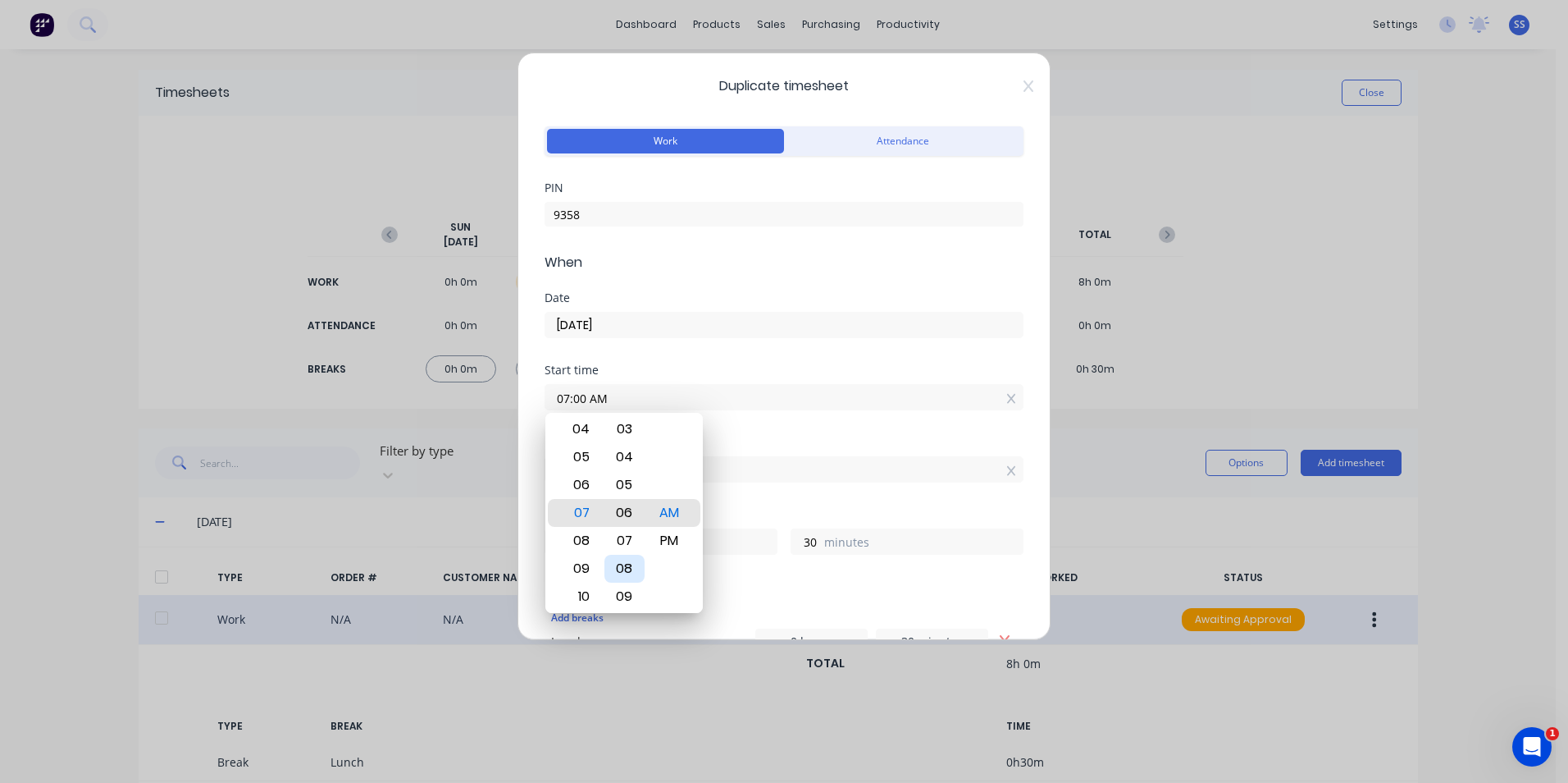
type input "07:06 AM"
type input "24"
type input "07:11 AM"
type input "19"
type input "07:17 AM"
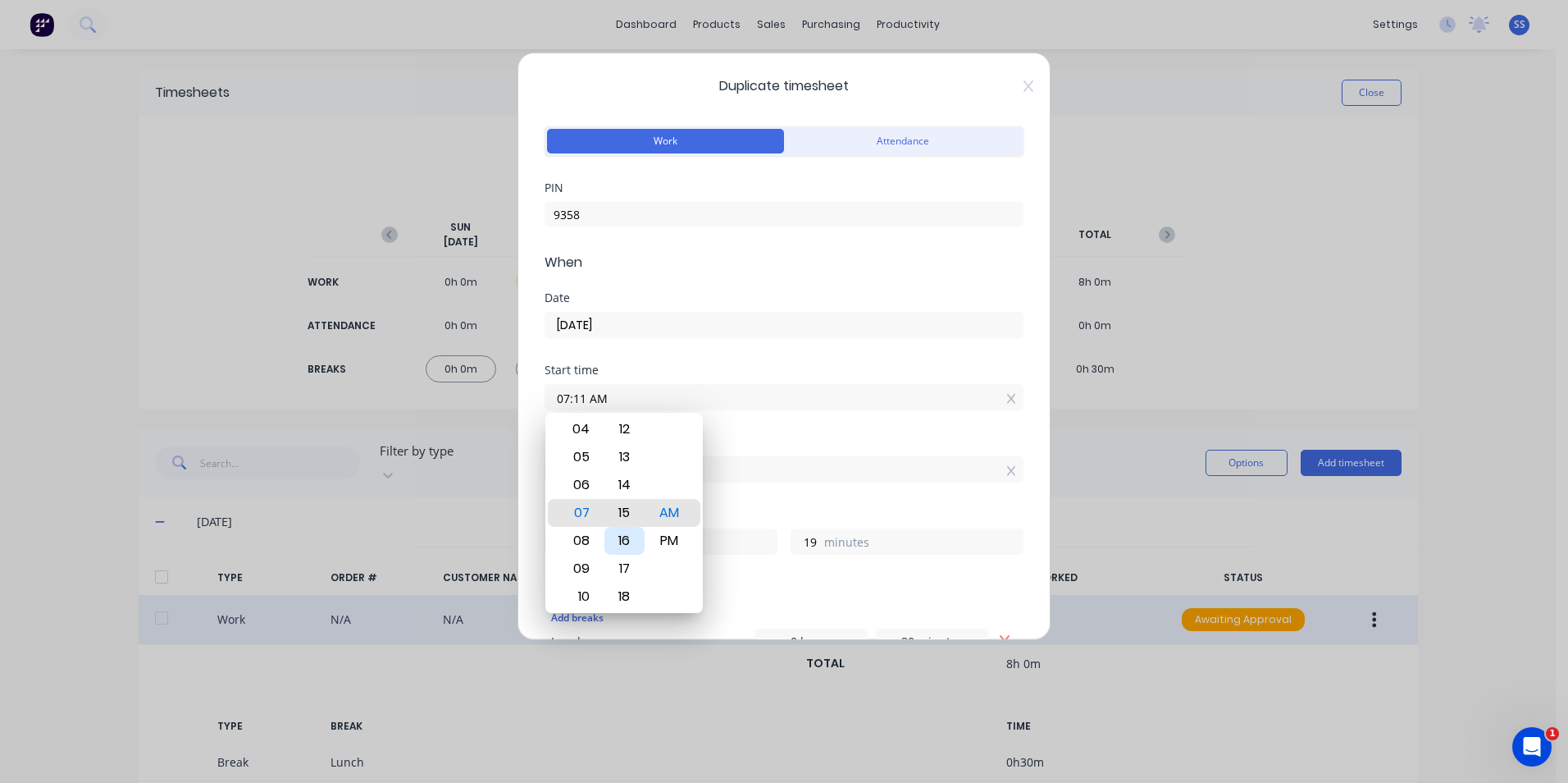
type input "13"
type input "07:22 AM"
type input "8"
type input "07:27 AM"
type input "3"
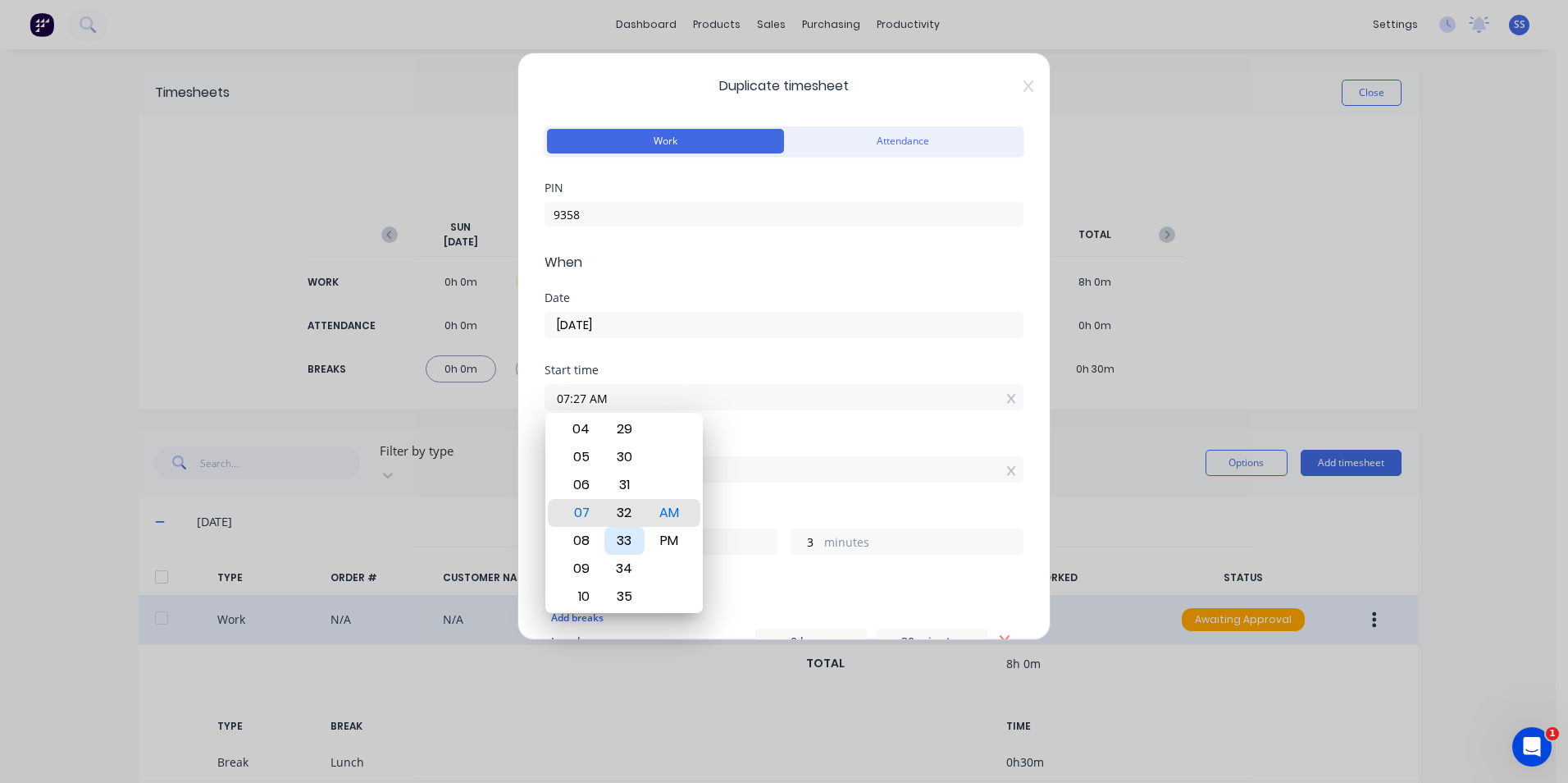
type input "07:32 AM"
type input "7"
type input "58"
click at [625, 451] on div "30" at bounding box center [625, 457] width 40 height 28
type input "07:30 AM"
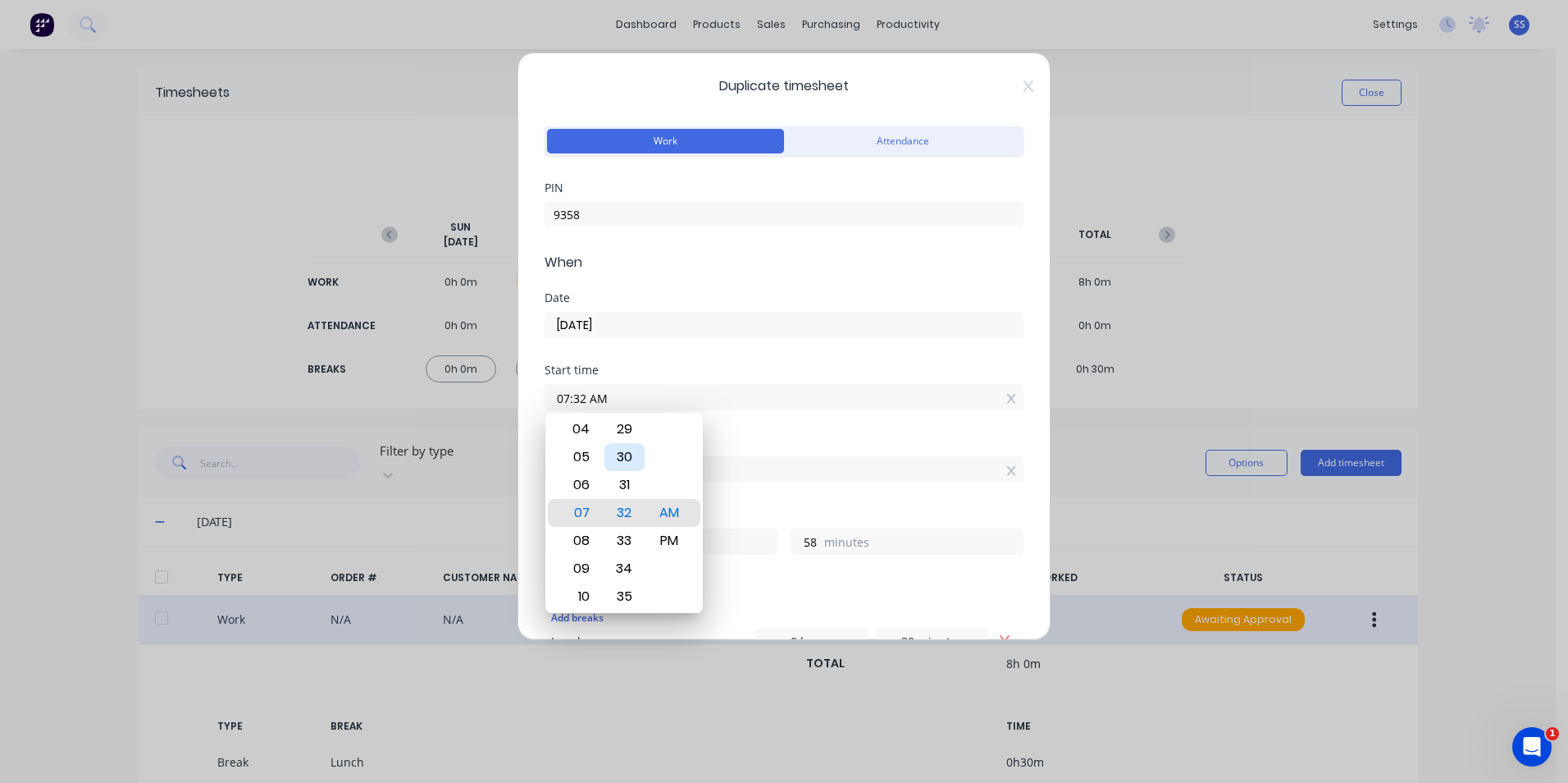
type input "8"
type input "0"
click at [824, 437] on div "Finish time" at bounding box center [784, 443] width 479 height 12
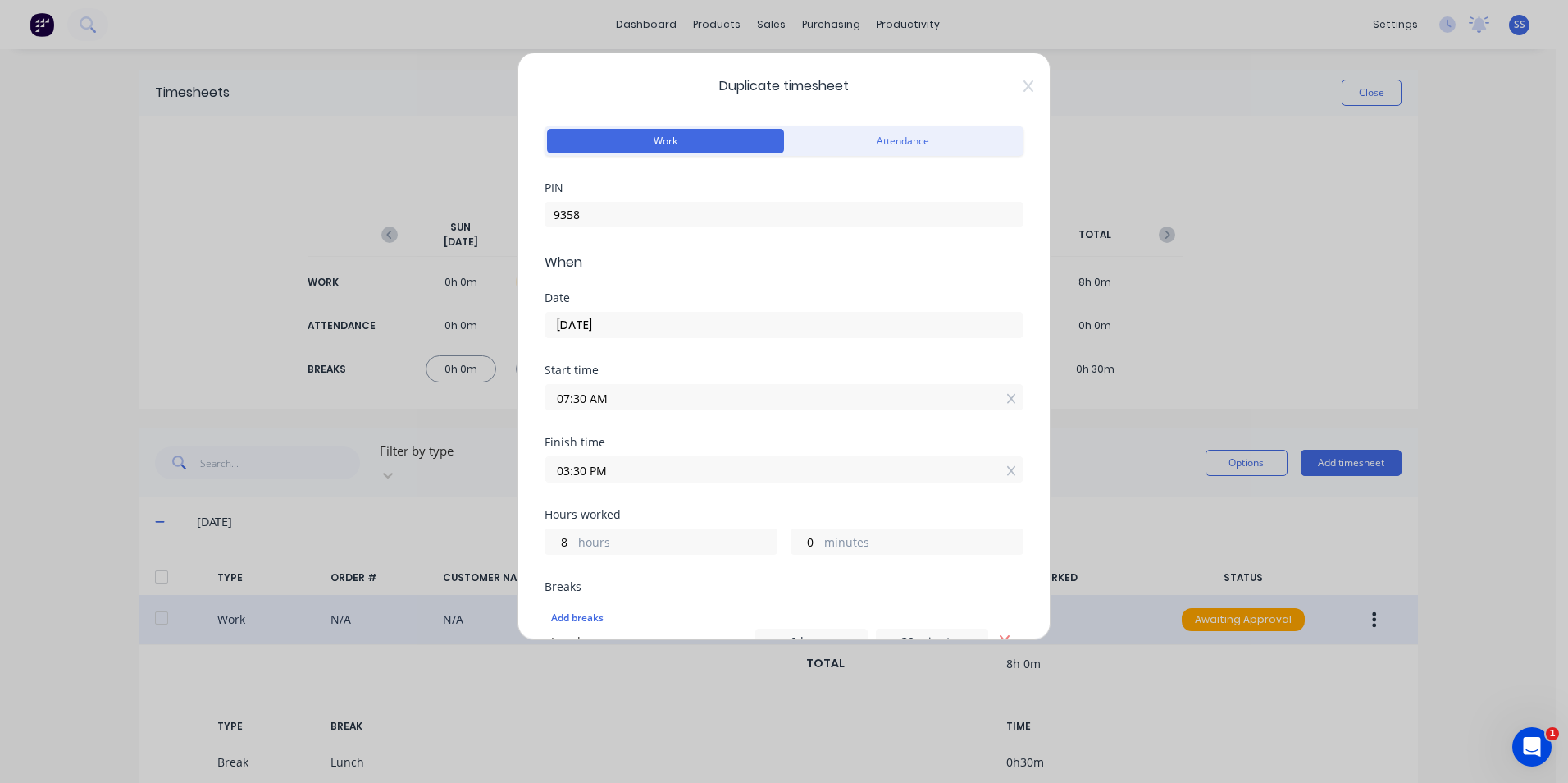
click at [679, 468] on input "03:30 PM" at bounding box center [784, 469] width 477 height 25
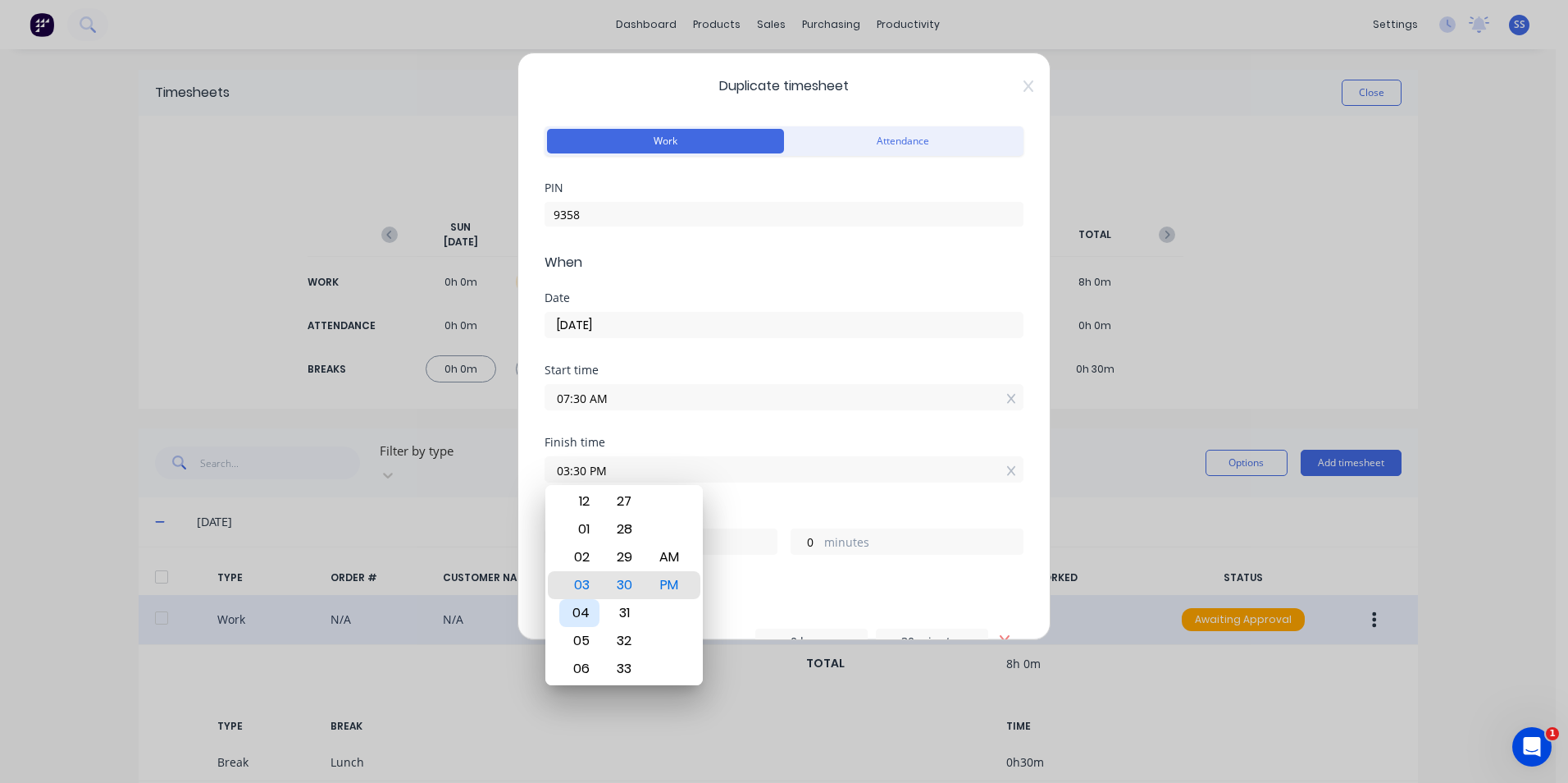
click at [587, 606] on div "04" at bounding box center [579, 613] width 40 height 28
type input "04:30 PM"
type input "9"
type input "04:26 PM"
type input "8"
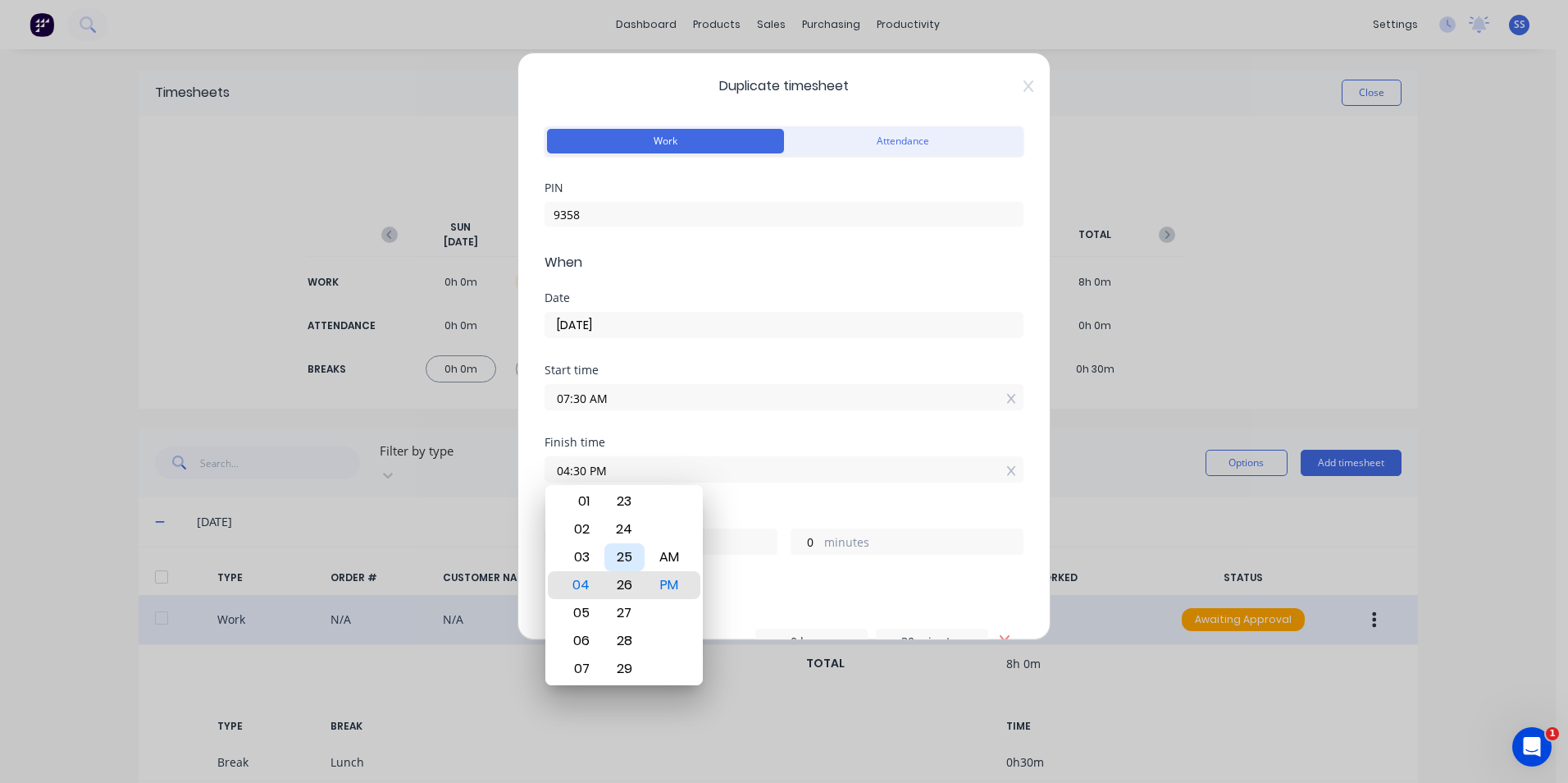
type input "56"
type input "04:23 PM"
type input "53"
type input "04:20 PM"
type input "50"
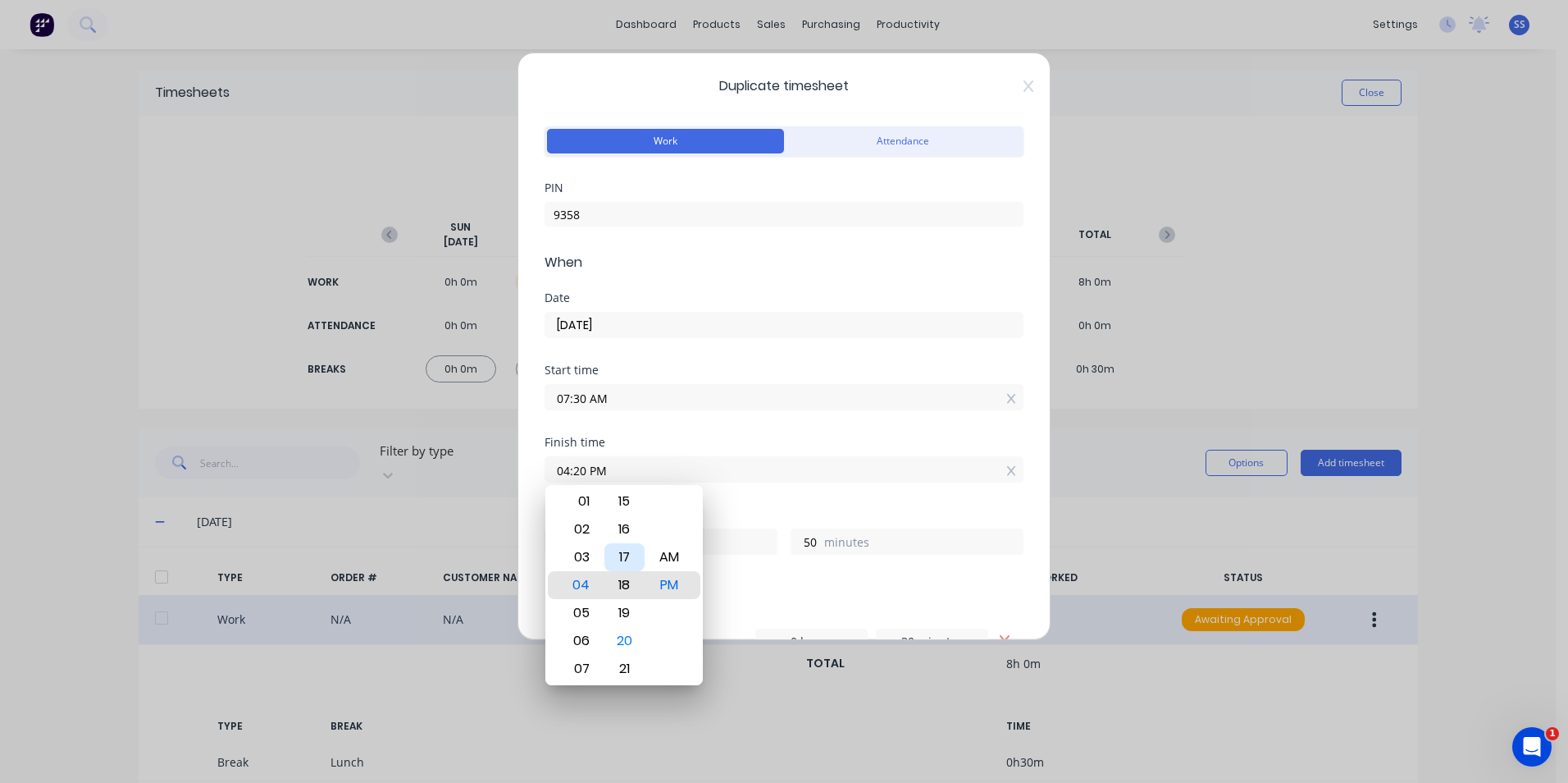
type input "04:18 PM"
type input "48"
click at [629, 499] on div "15" at bounding box center [625, 502] width 40 height 28
type input "04:15 PM"
type input "45"
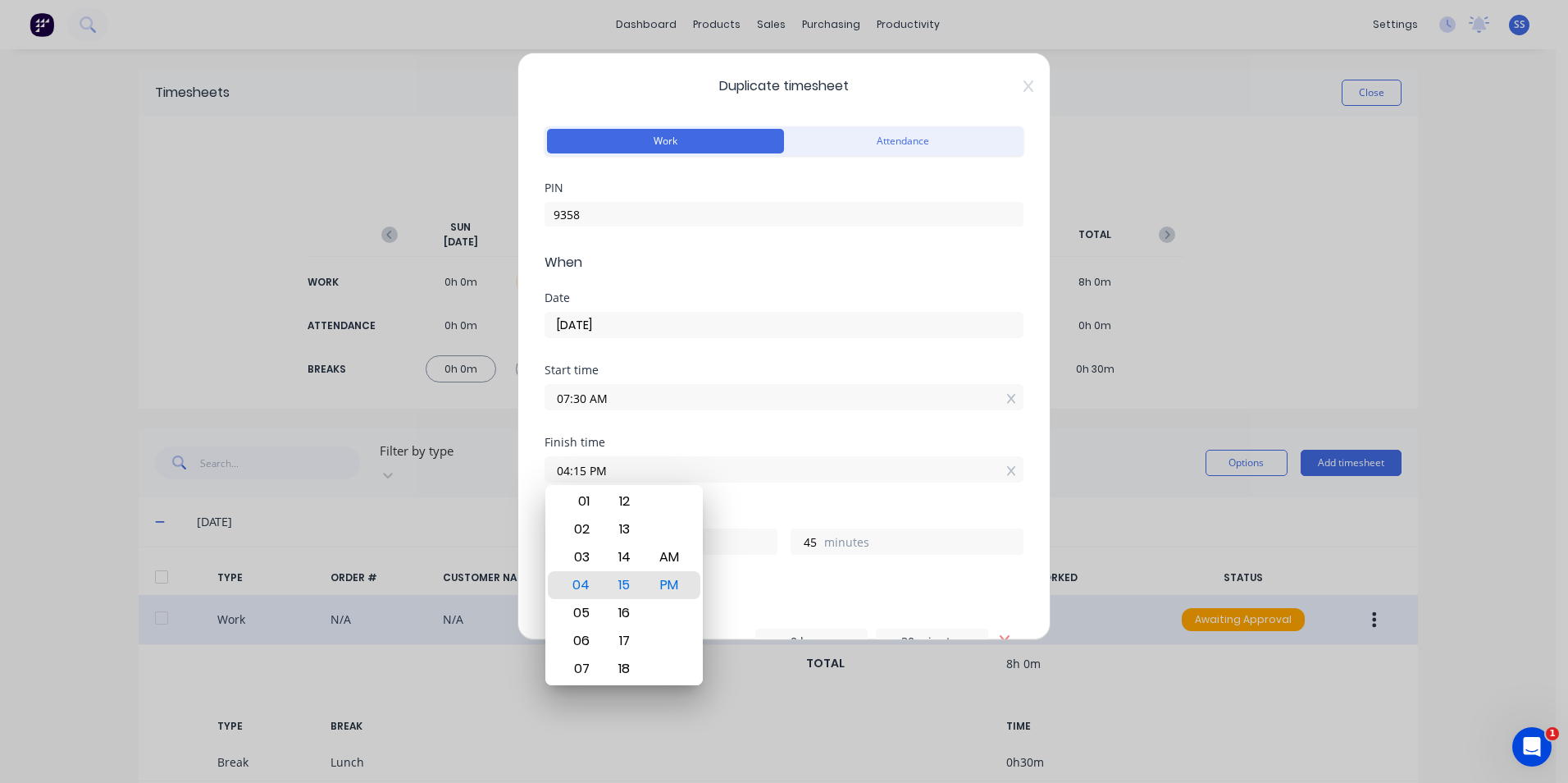
click at [809, 438] on div "Finish time" at bounding box center [784, 443] width 479 height 12
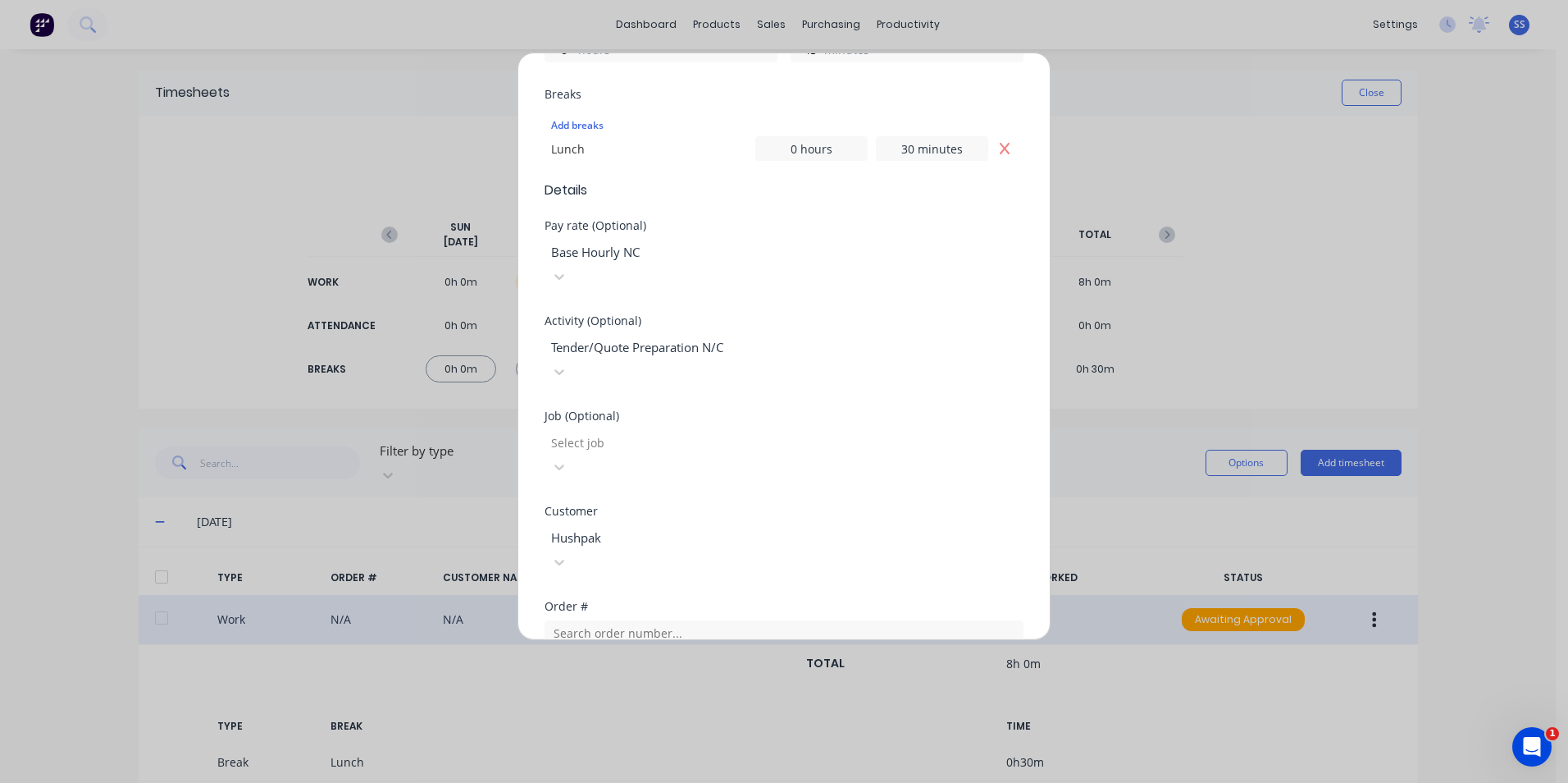
scroll to position [735, 0]
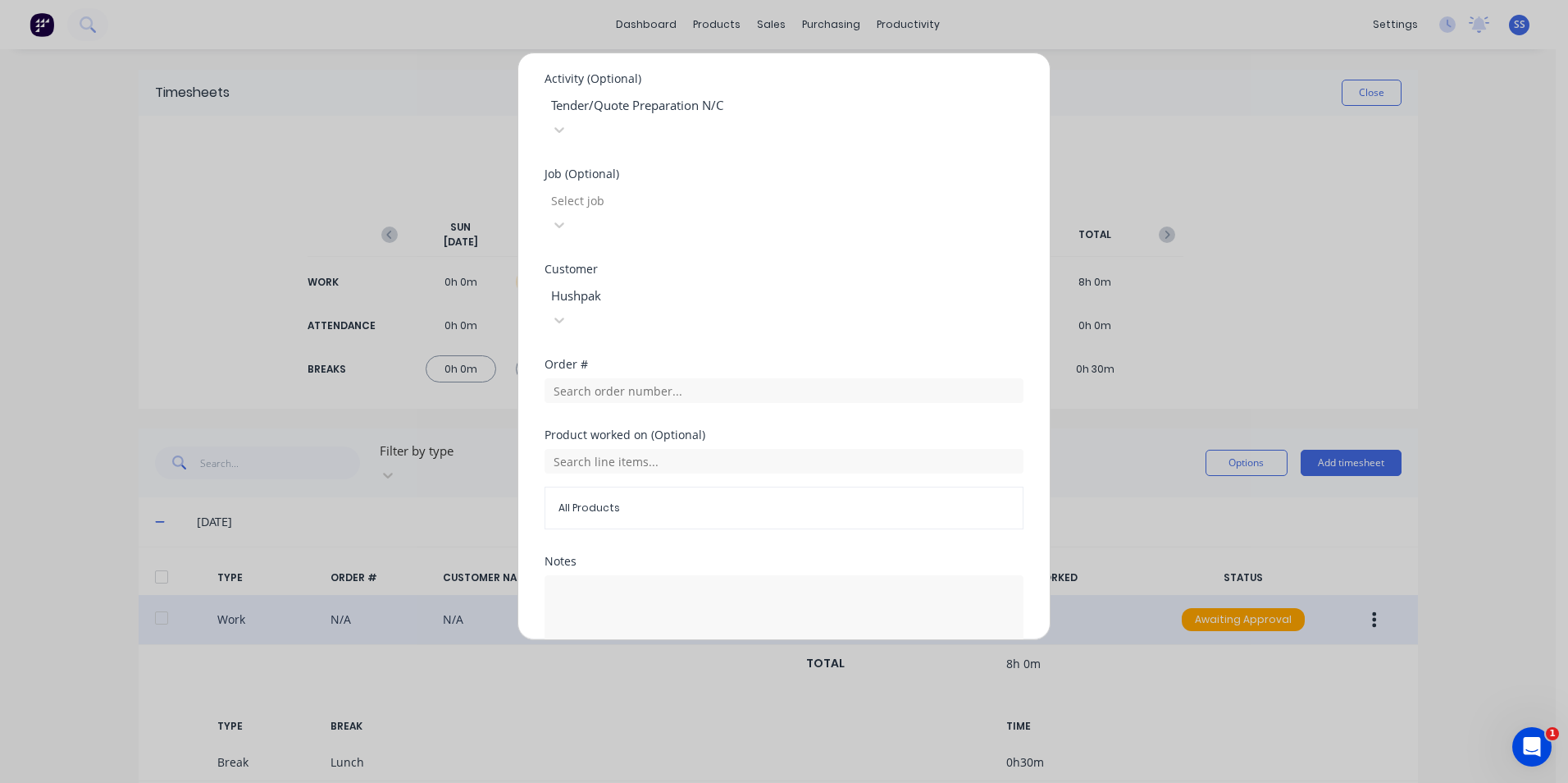
click at [740, 688] on button "Duplicate time entry" at bounding box center [744, 701] width 127 height 27
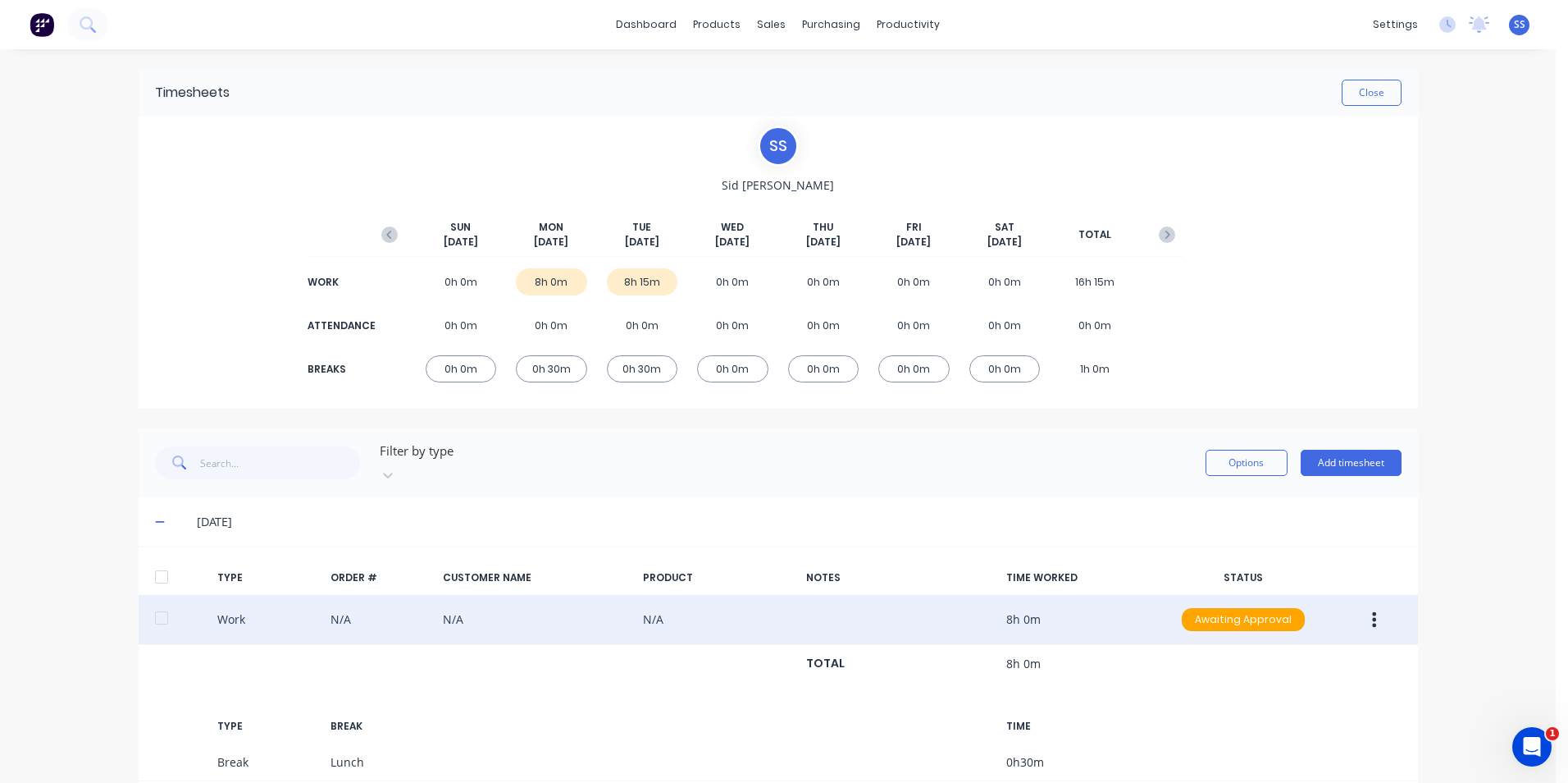
click at [155, 516] on icon at bounding box center [160, 522] width 11 height 12
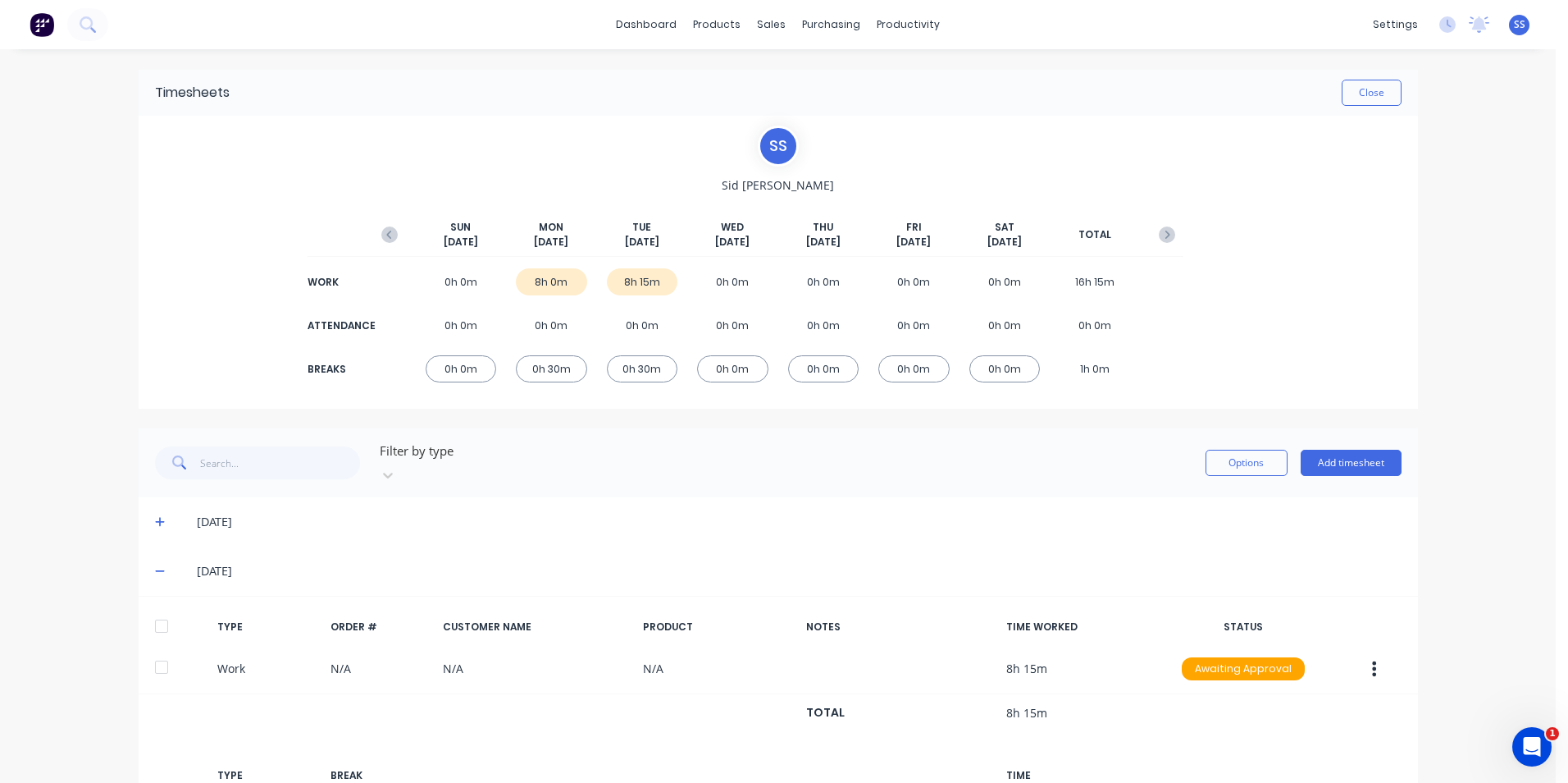
click at [157, 565] on icon at bounding box center [160, 571] width 11 height 12
click at [75, 305] on div "dashboard products sales purchasing productivity dashboard products Product Cat…" at bounding box center [778, 391] width 1556 height 783
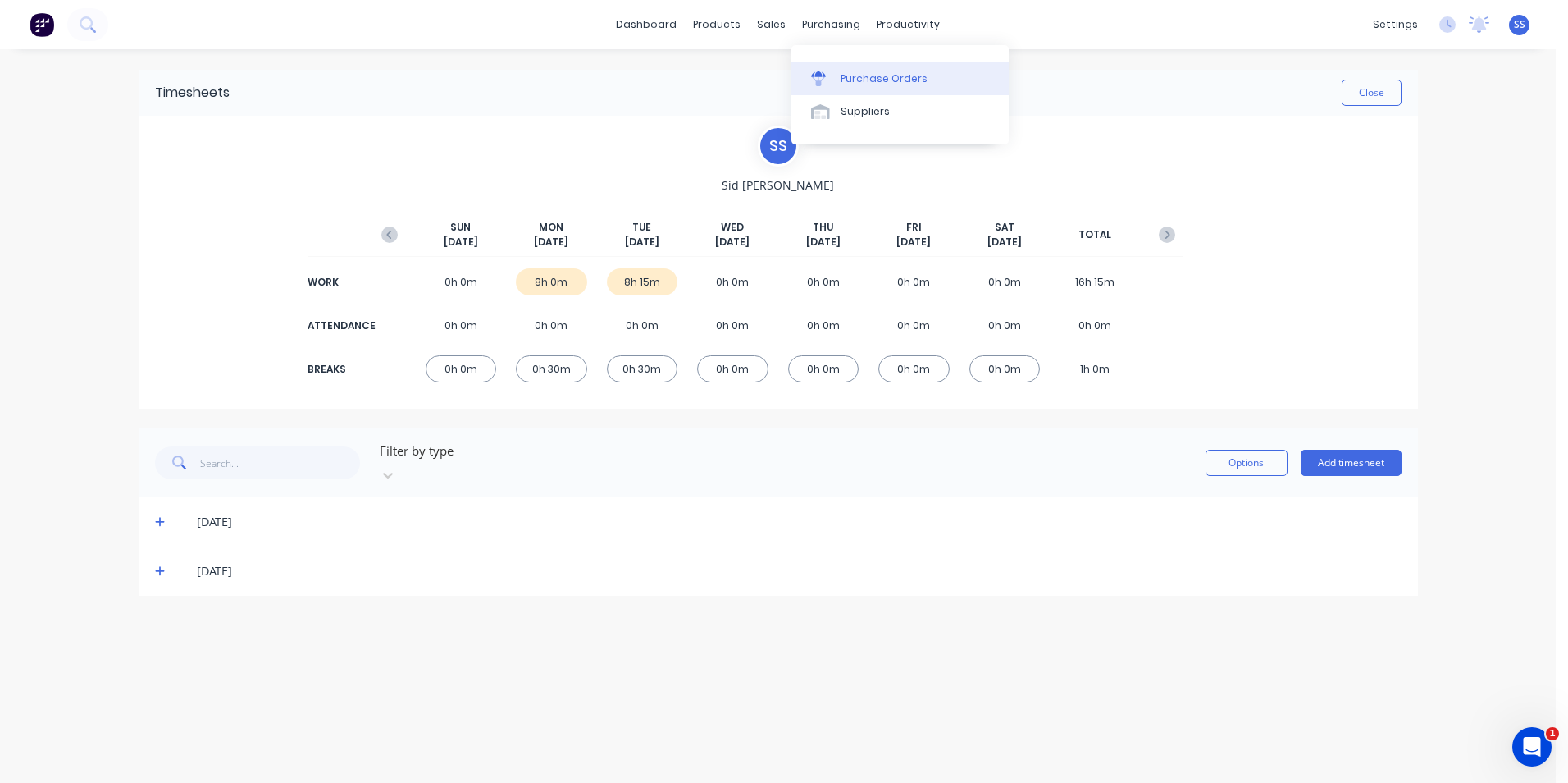
click at [852, 73] on div "Purchase Orders" at bounding box center [884, 79] width 87 height 15
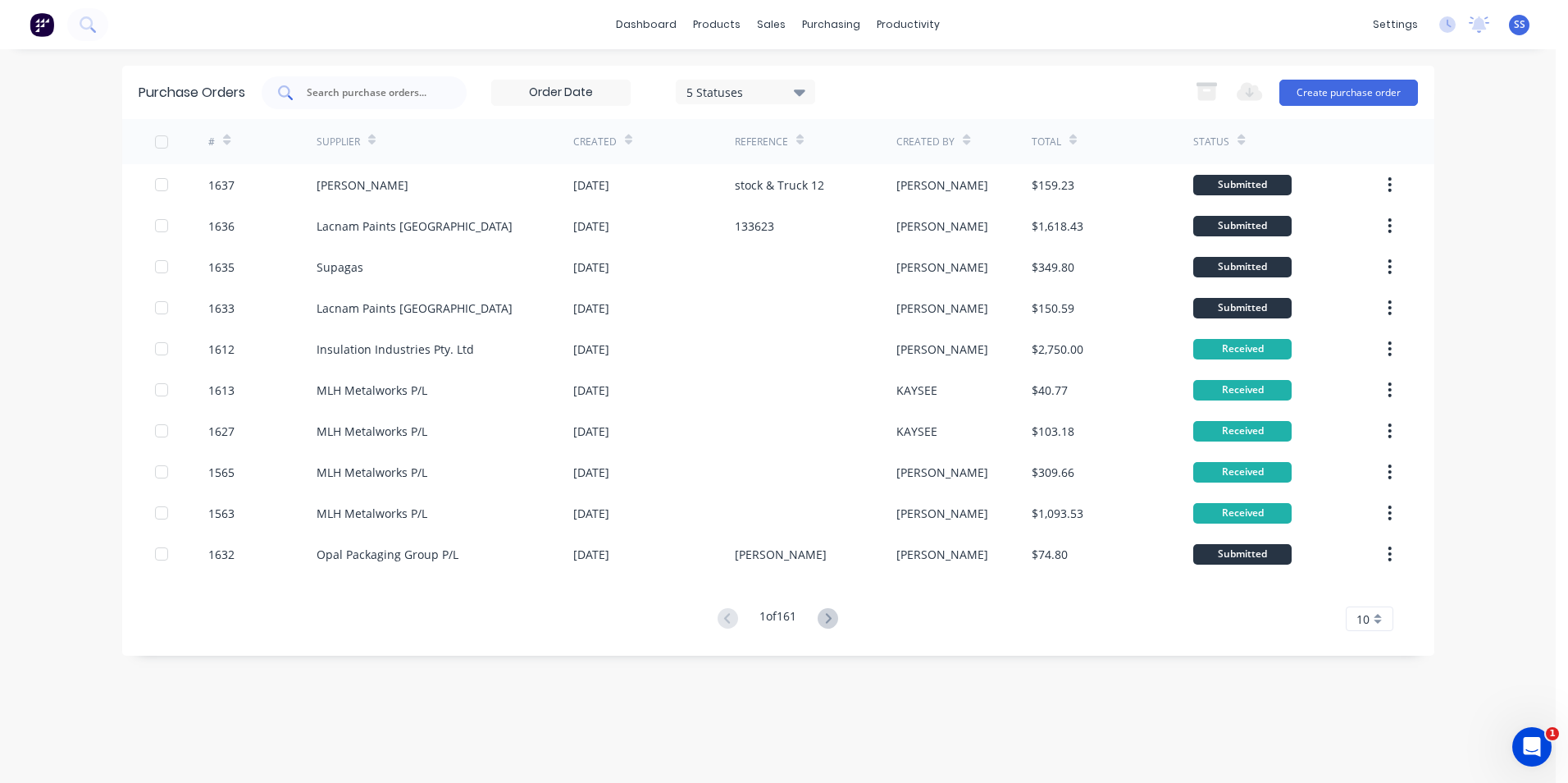
click at [378, 92] on input "text" at bounding box center [373, 93] width 136 height 17
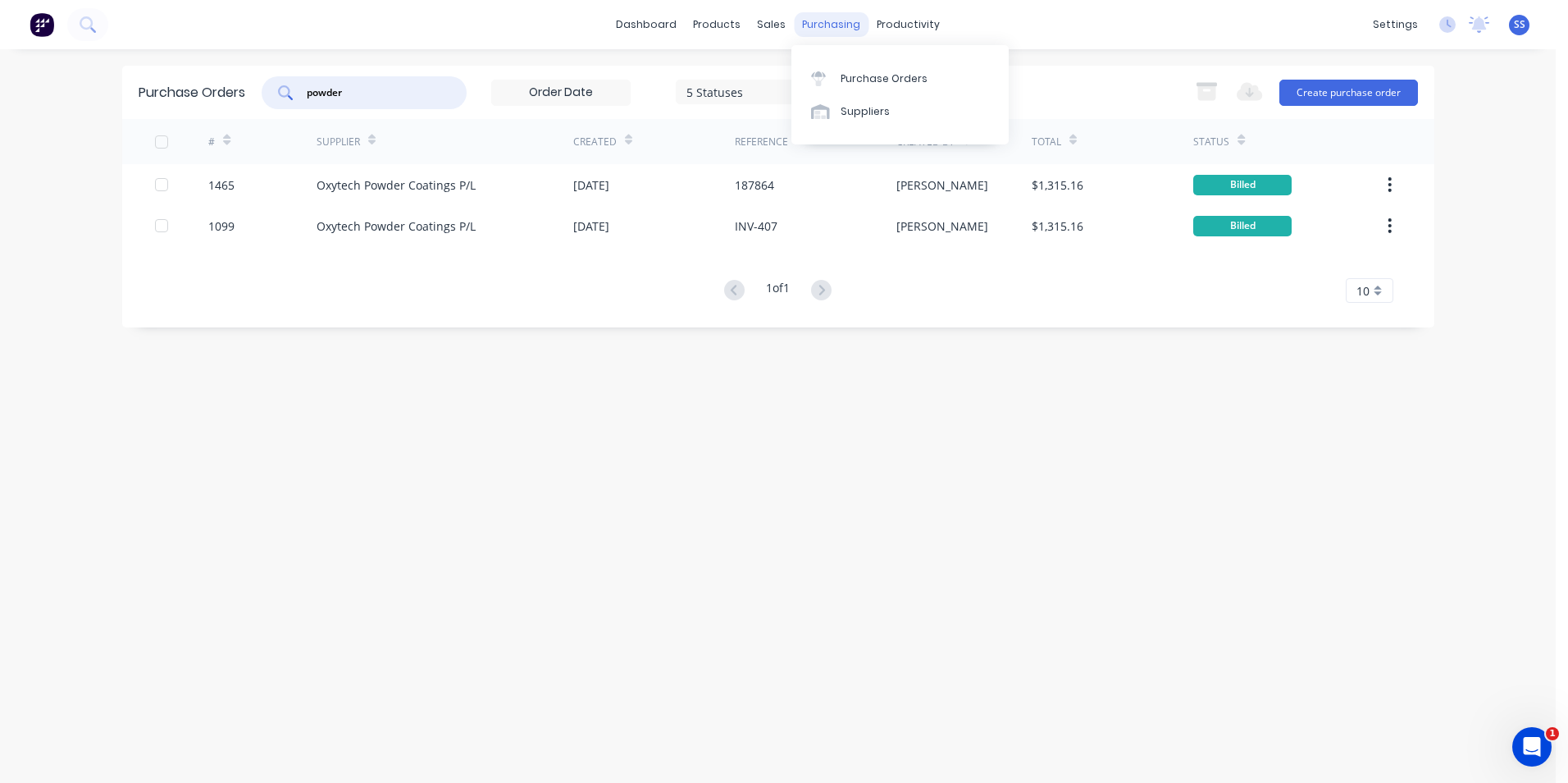
type input "powder"
click at [827, 28] on div "purchasing" at bounding box center [831, 25] width 75 height 25
click at [878, 108] on div "Suppliers" at bounding box center [865, 112] width 49 height 15
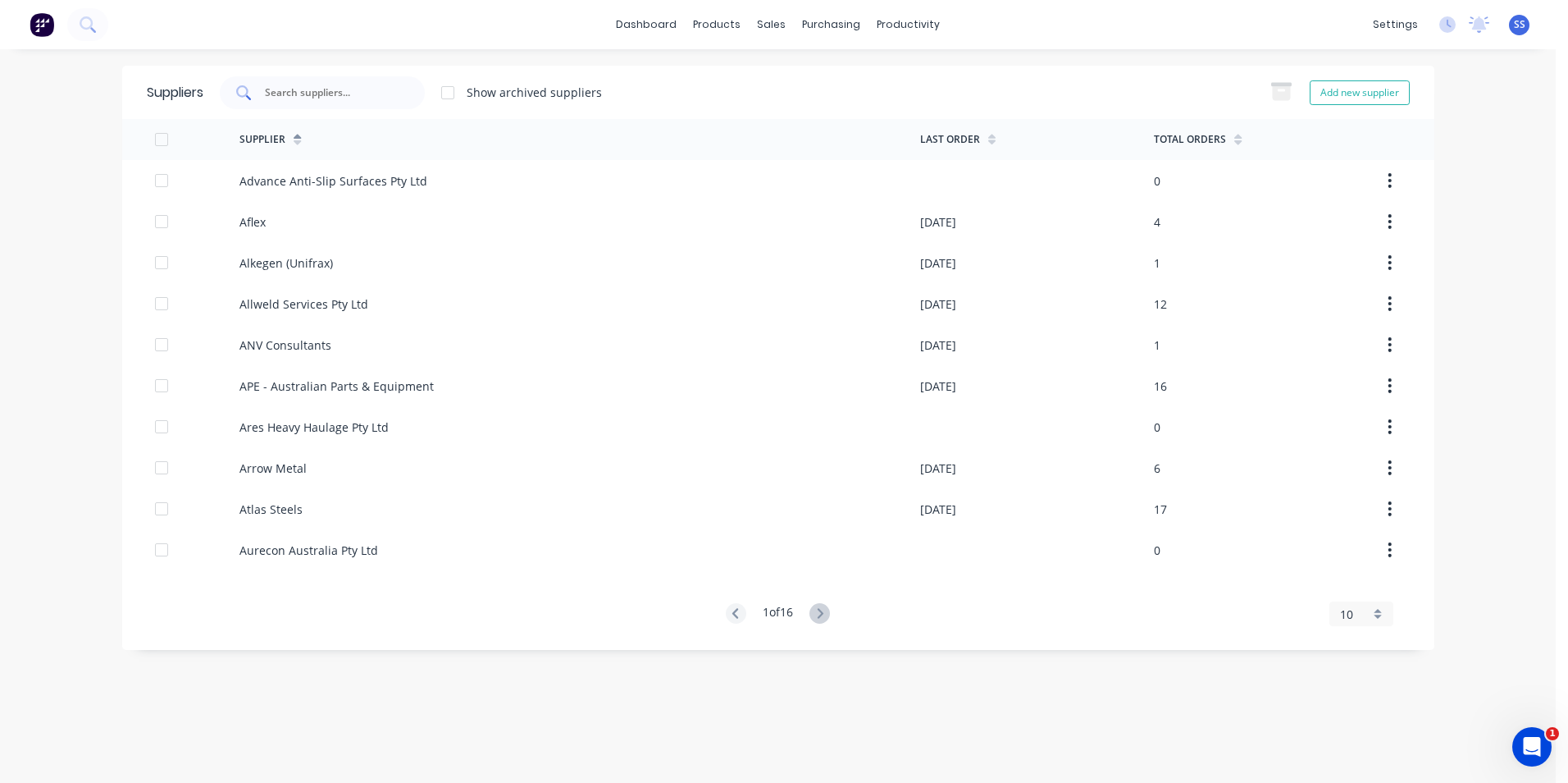
click at [322, 92] on input "text" at bounding box center [332, 93] width 136 height 17
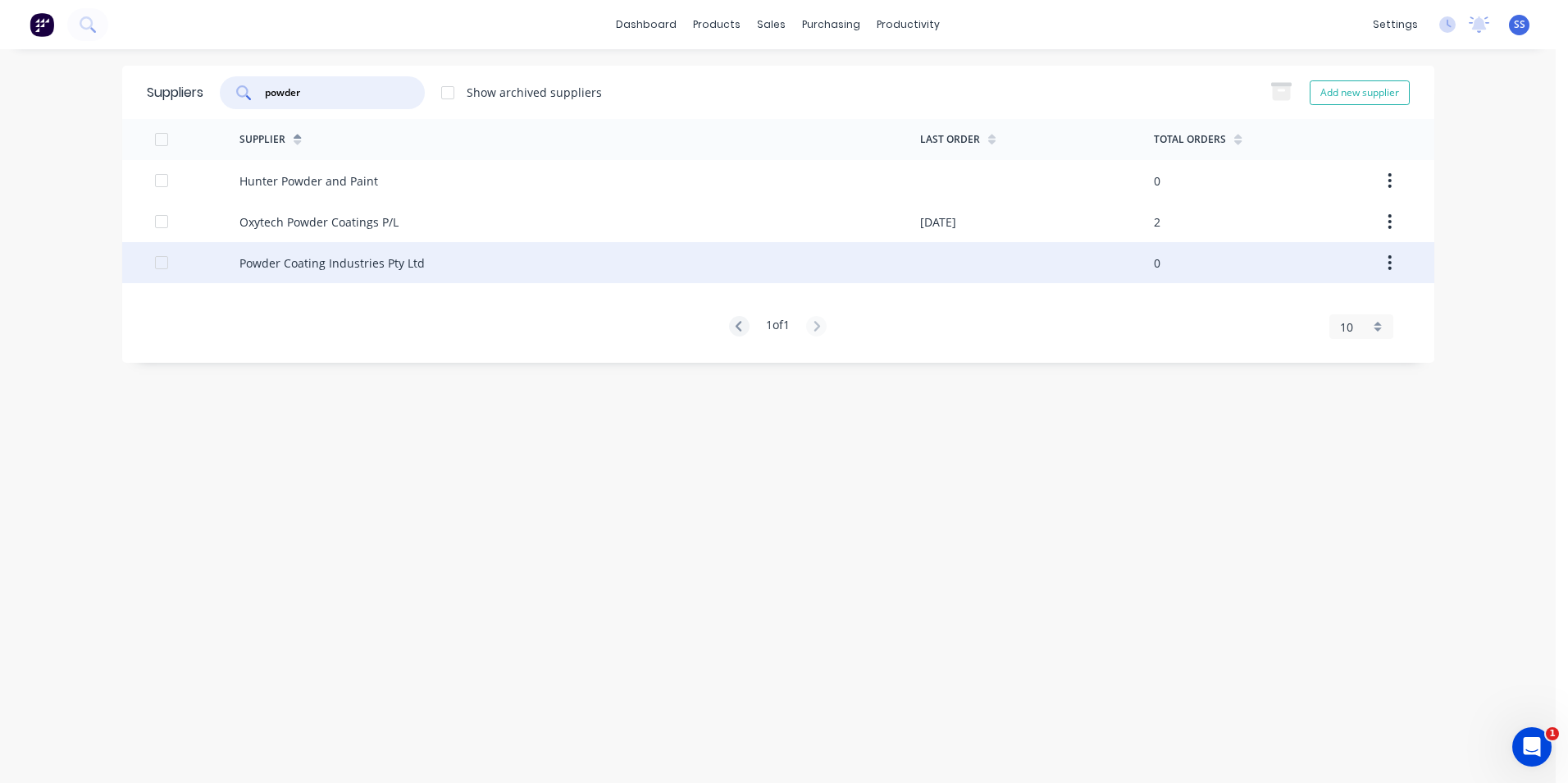
type input "powder"
click at [250, 265] on div "Powder Coating Industries Pty Ltd" at bounding box center [332, 263] width 185 height 17
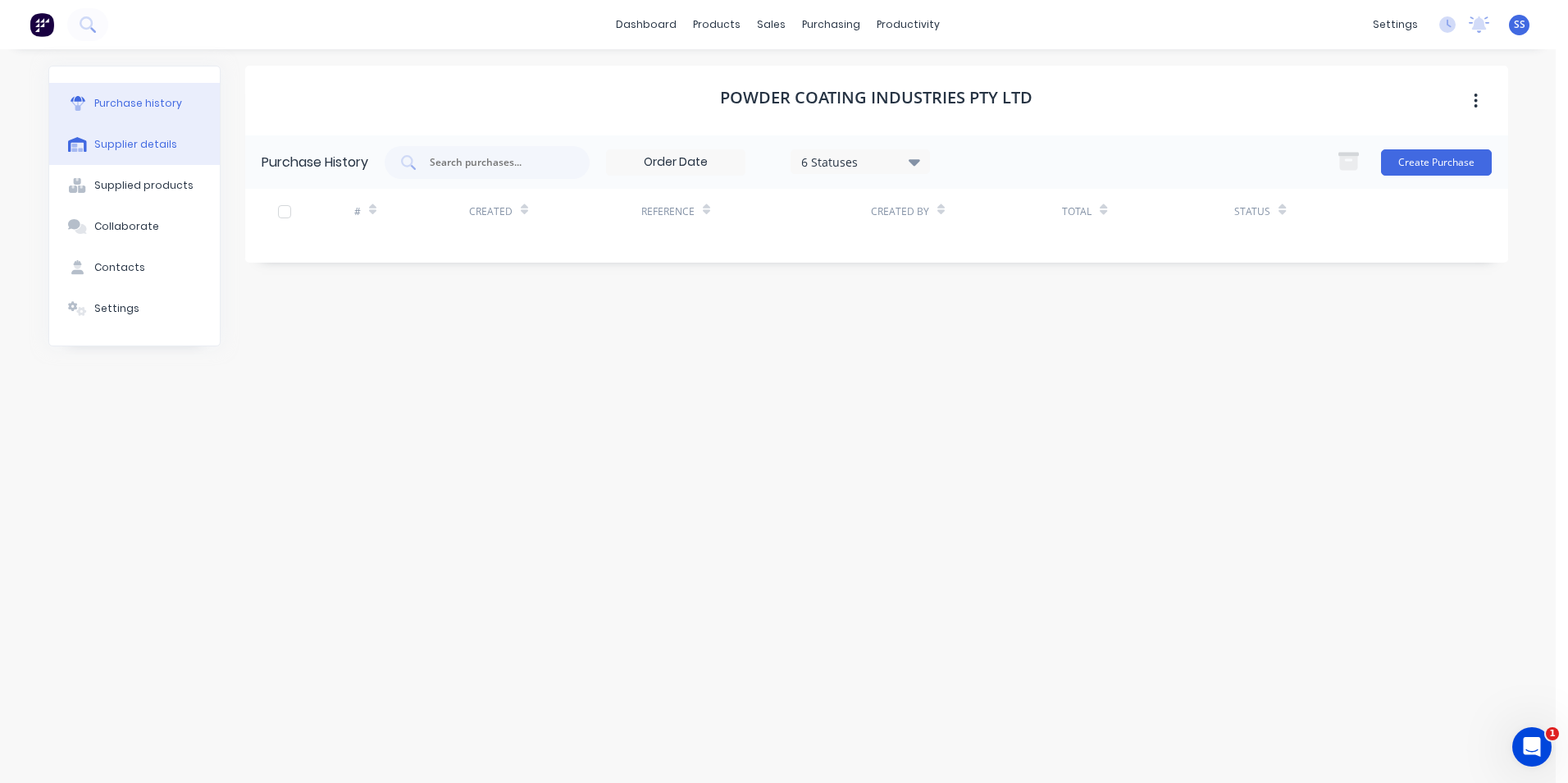
click at [140, 143] on div "Supplier details" at bounding box center [136, 145] width 83 height 15
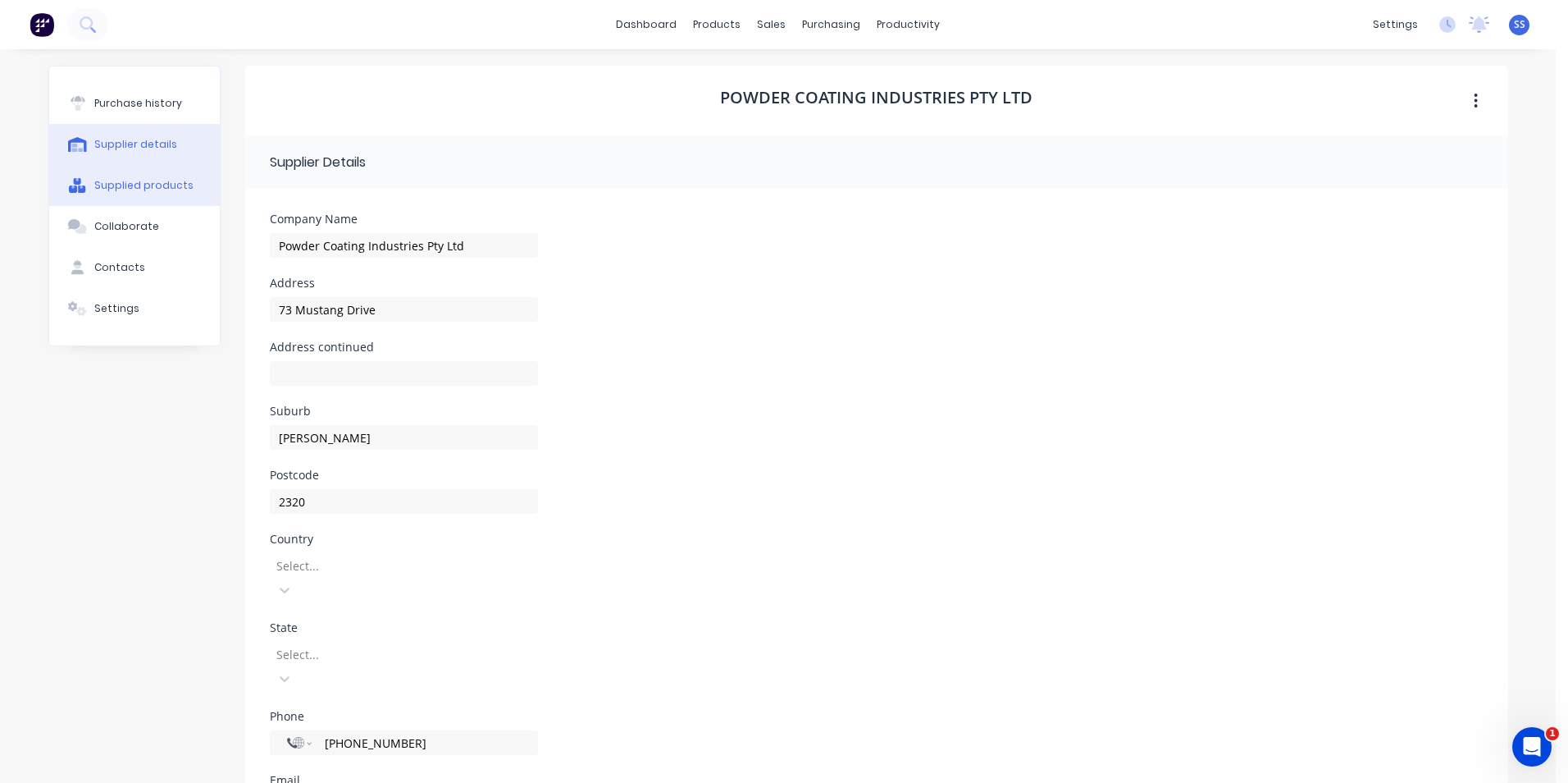
click at [138, 182] on div "Supplied products" at bounding box center [143, 186] width 99 height 15
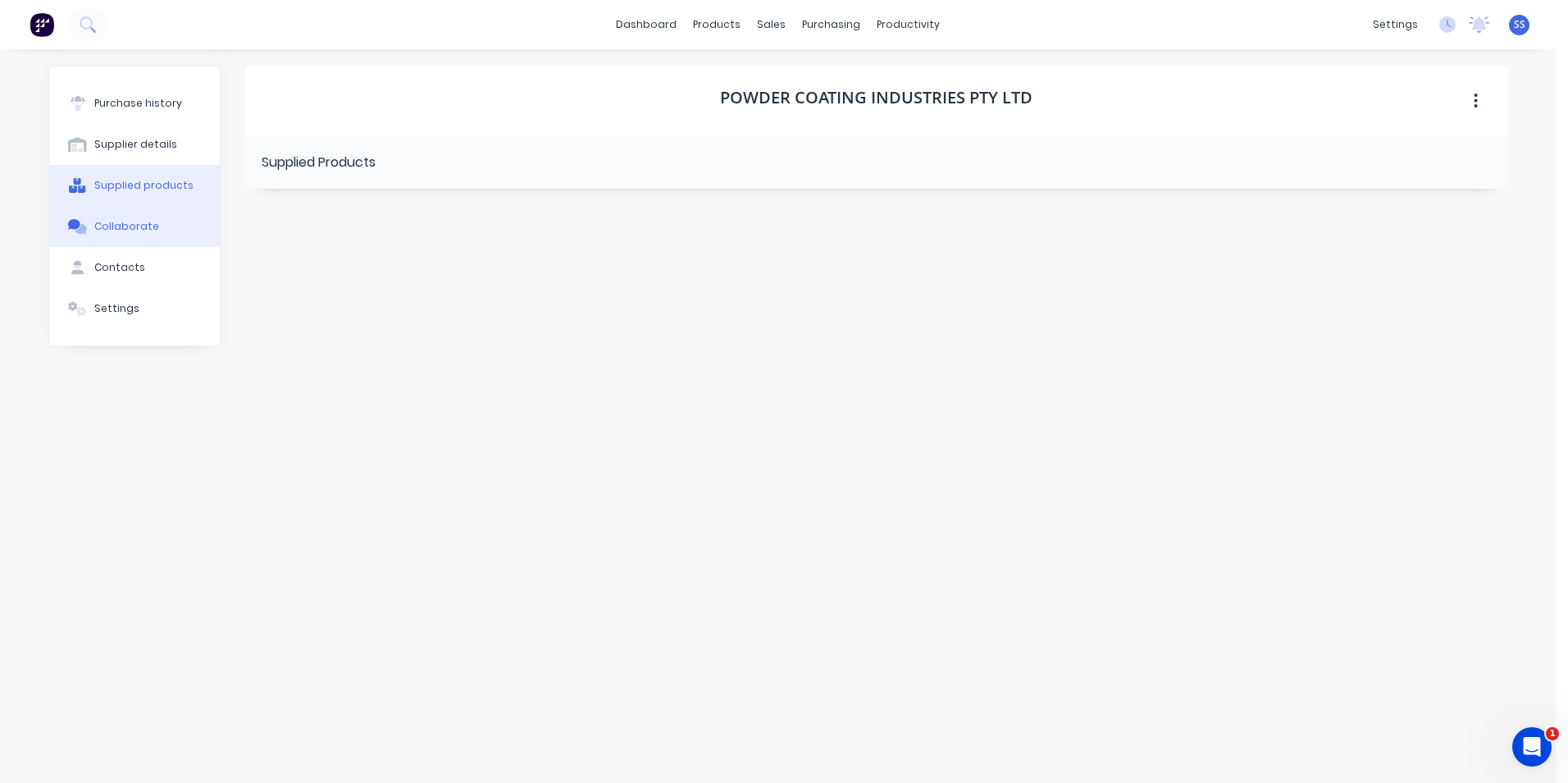
click at [111, 225] on div "Collaborate" at bounding box center [126, 226] width 65 height 15
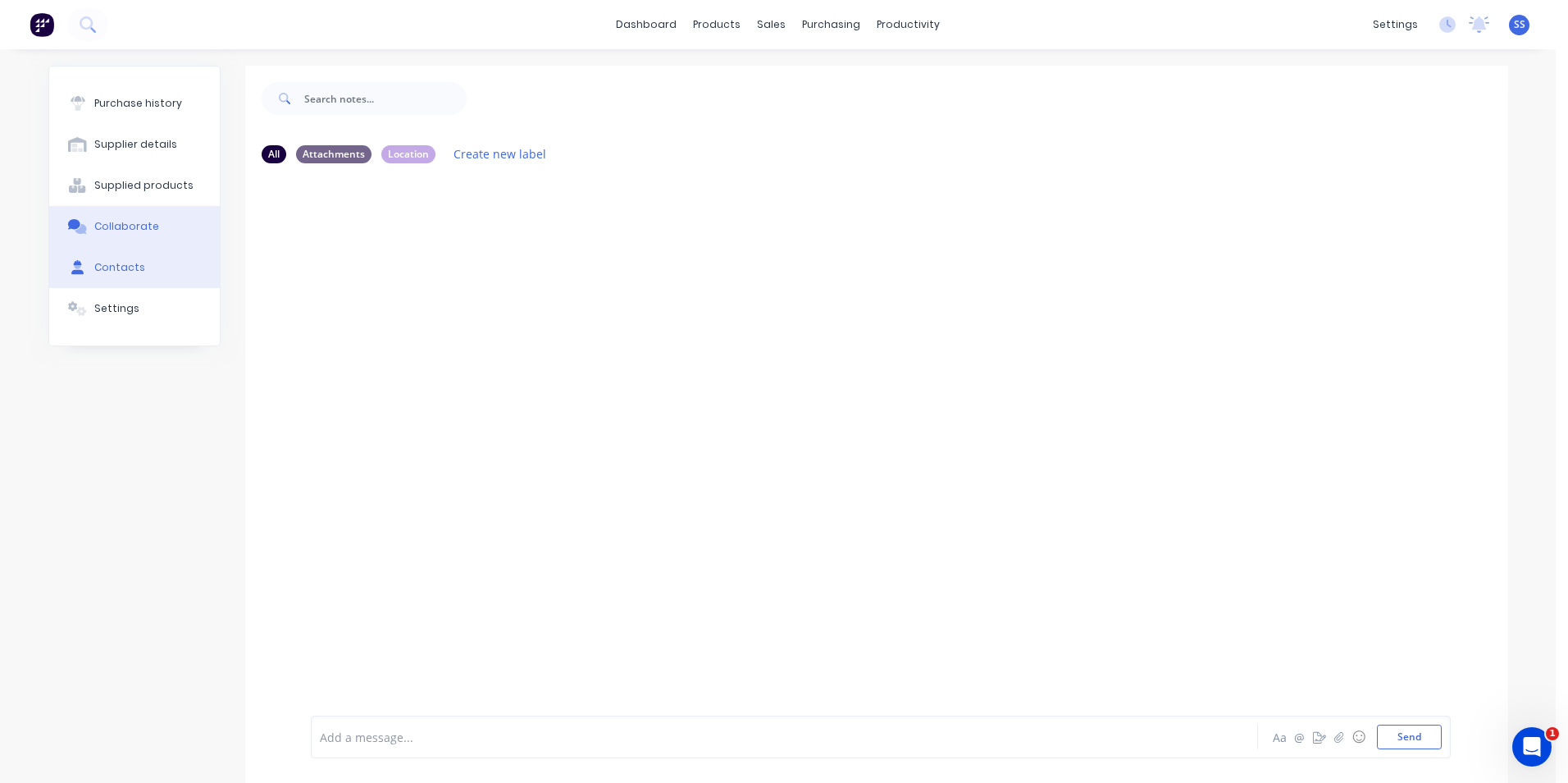
click at [125, 267] on div "Contacts" at bounding box center [119, 268] width 51 height 15
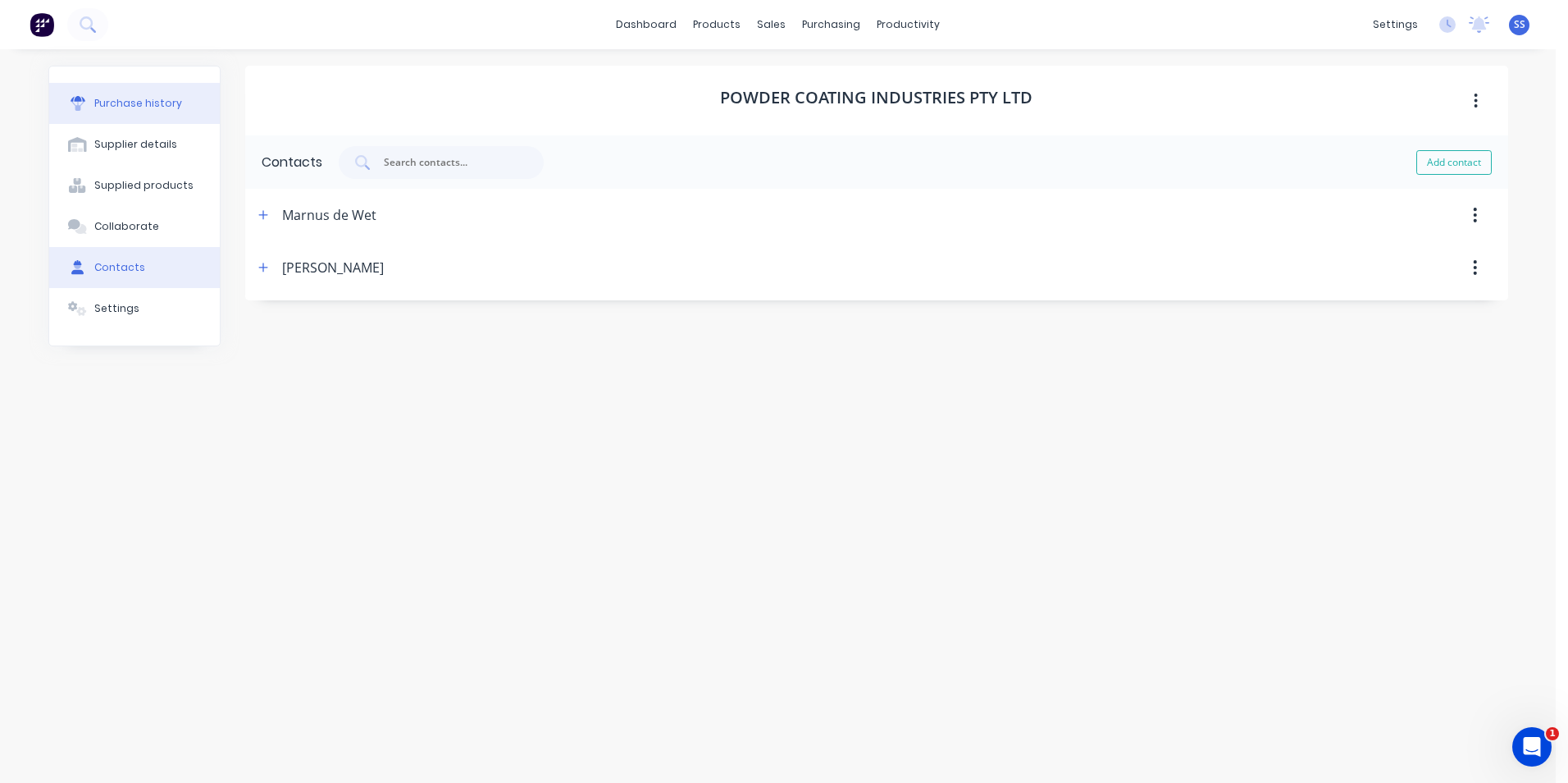
click at [147, 107] on div "Purchase history" at bounding box center [138, 103] width 88 height 15
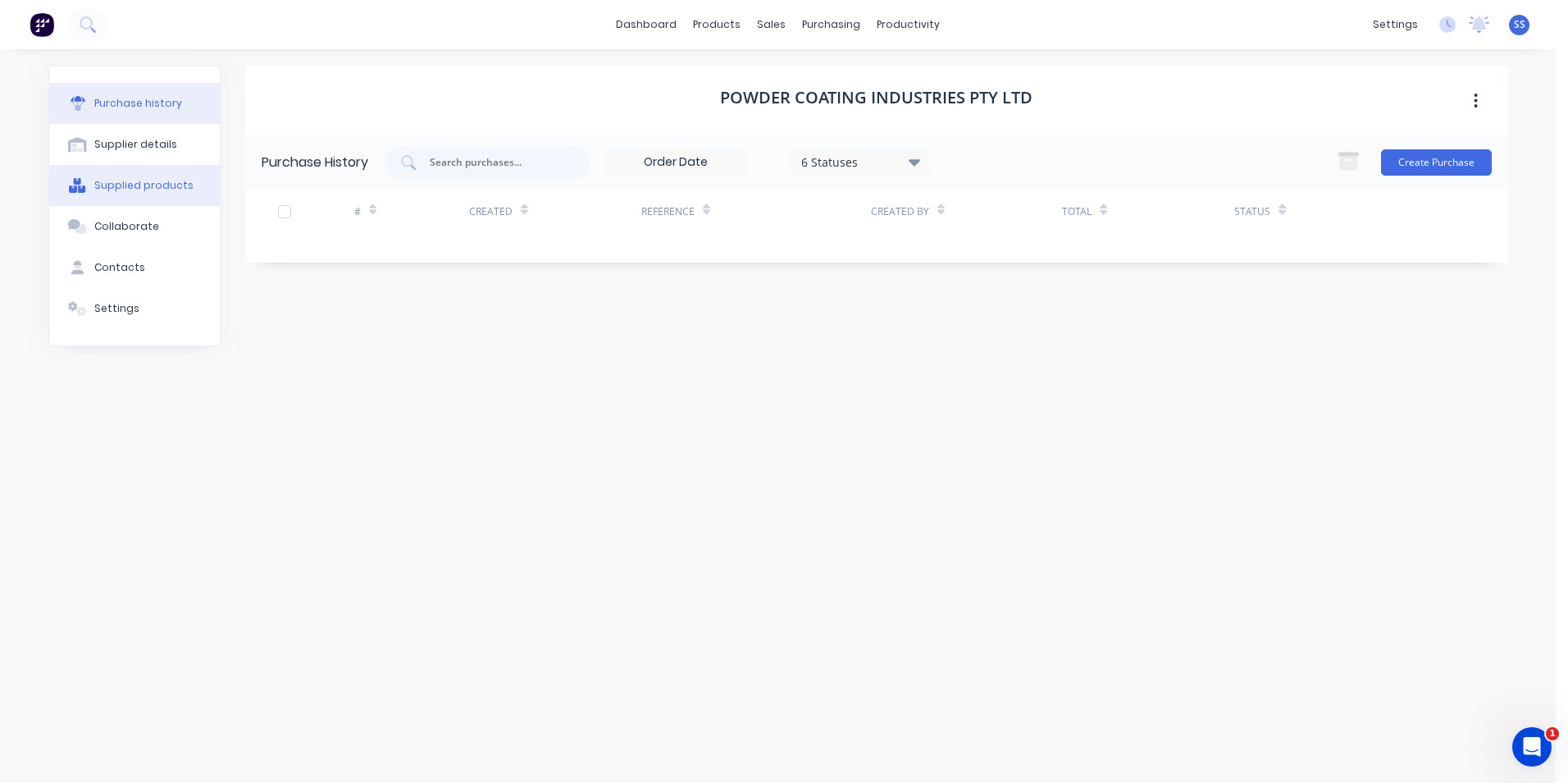
click at [103, 183] on div "Supplied products" at bounding box center [143, 186] width 99 height 15
click at [153, 101] on div "Purchase history" at bounding box center [138, 103] width 88 height 15
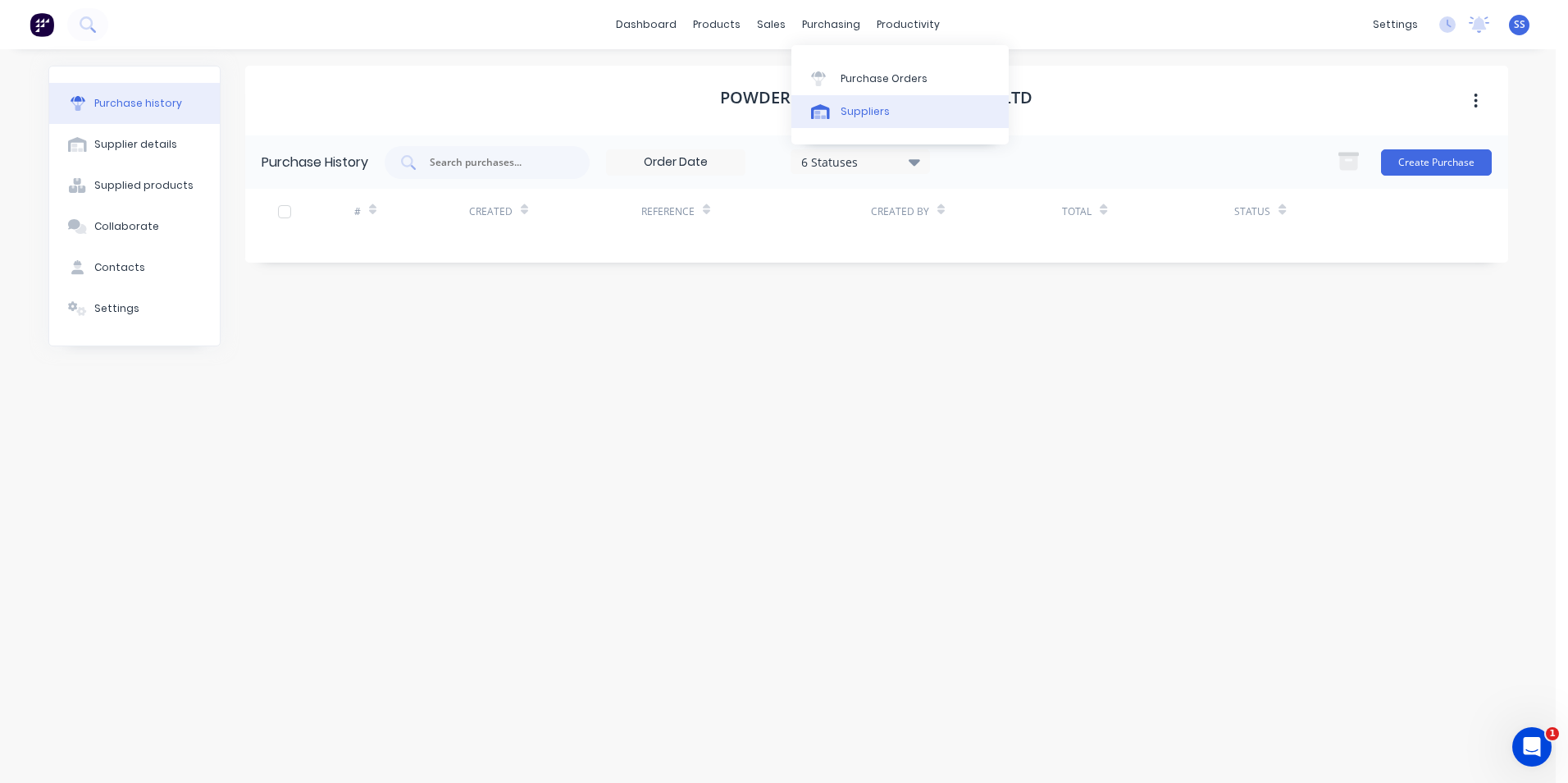
click at [869, 116] on div "Suppliers" at bounding box center [865, 112] width 49 height 15
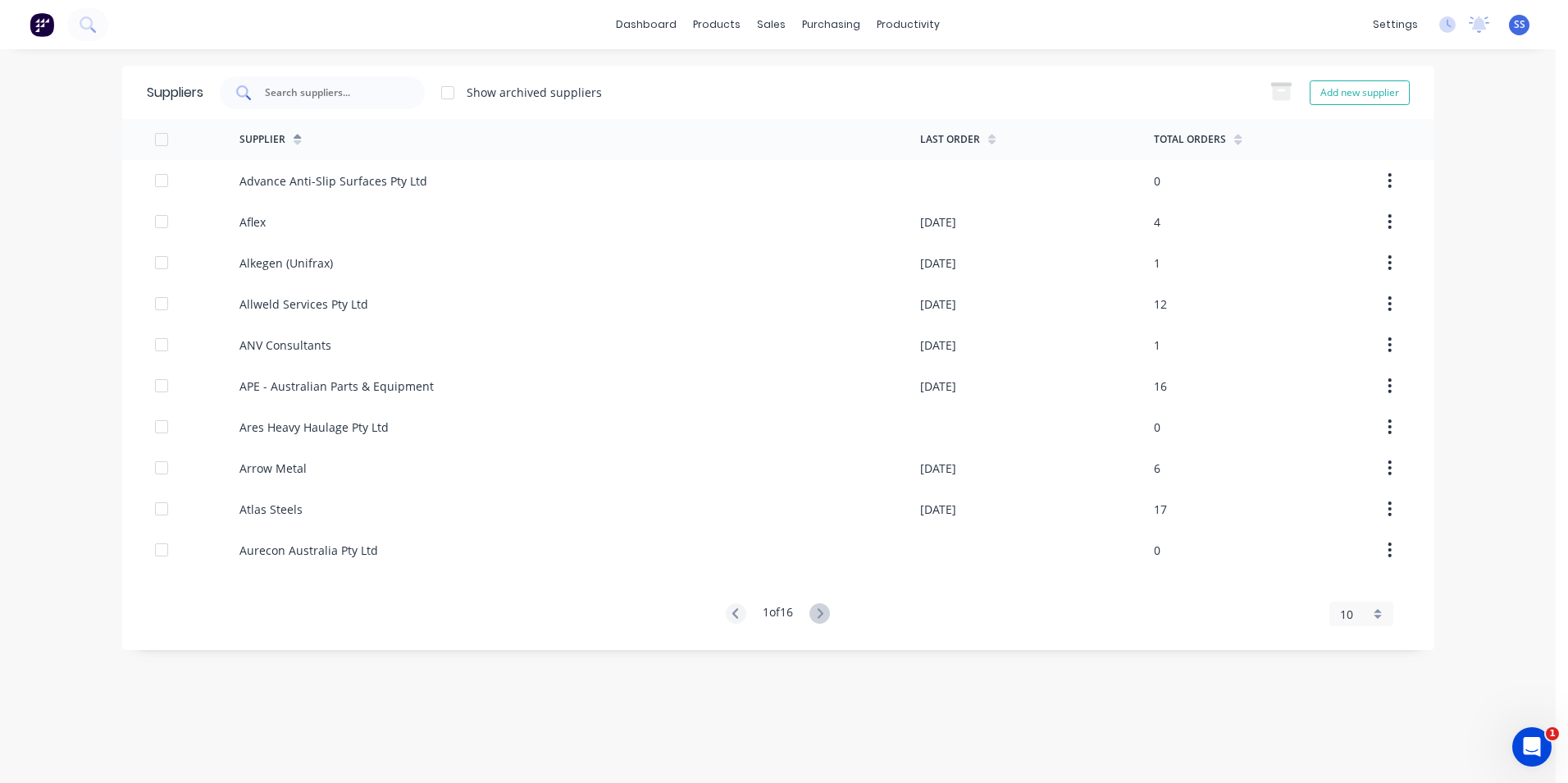
click at [324, 97] on input "text" at bounding box center [332, 93] width 136 height 17
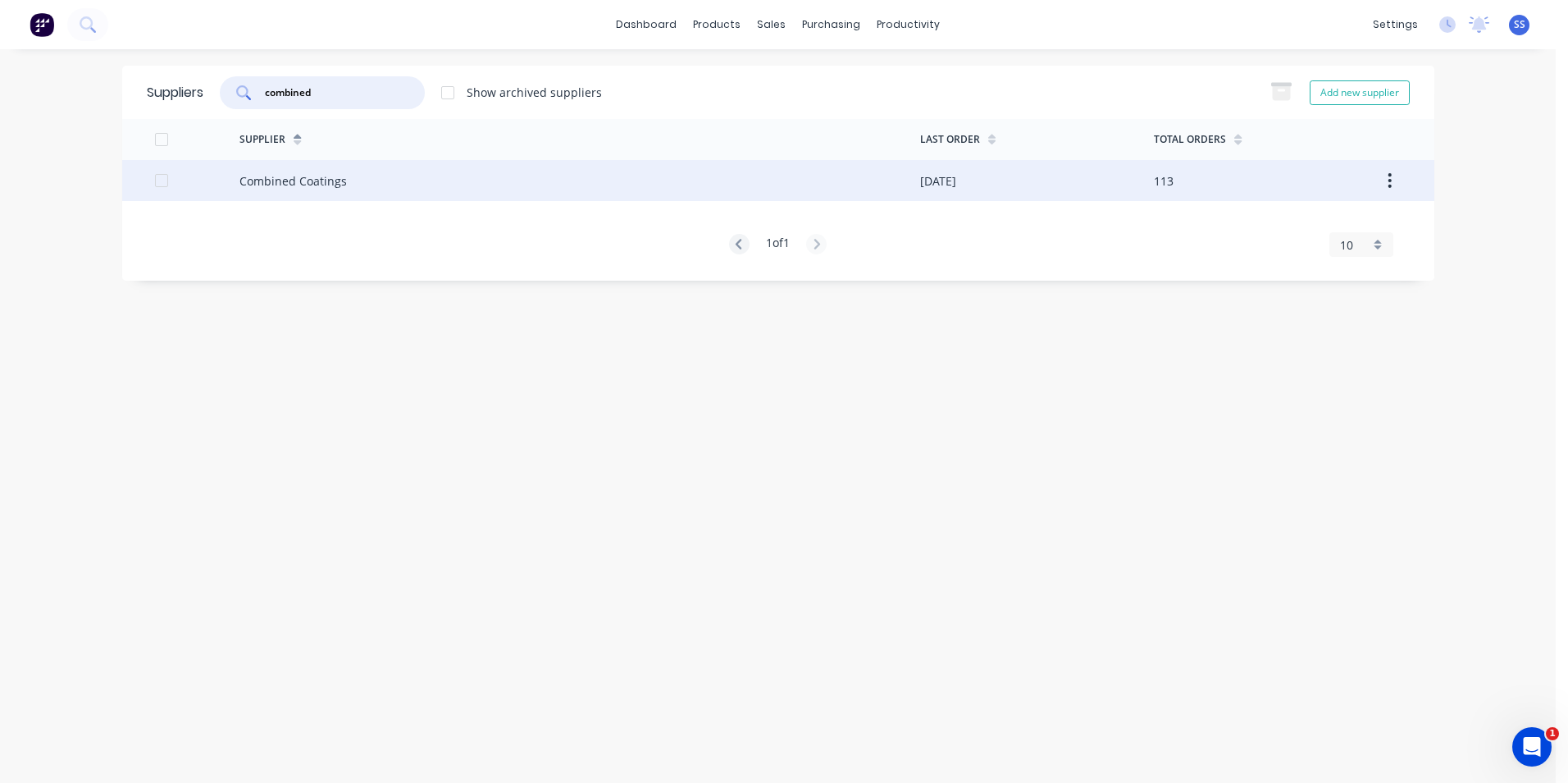
type input "combined"
click at [269, 177] on div "Combined Coatings" at bounding box center [293, 181] width 107 height 17
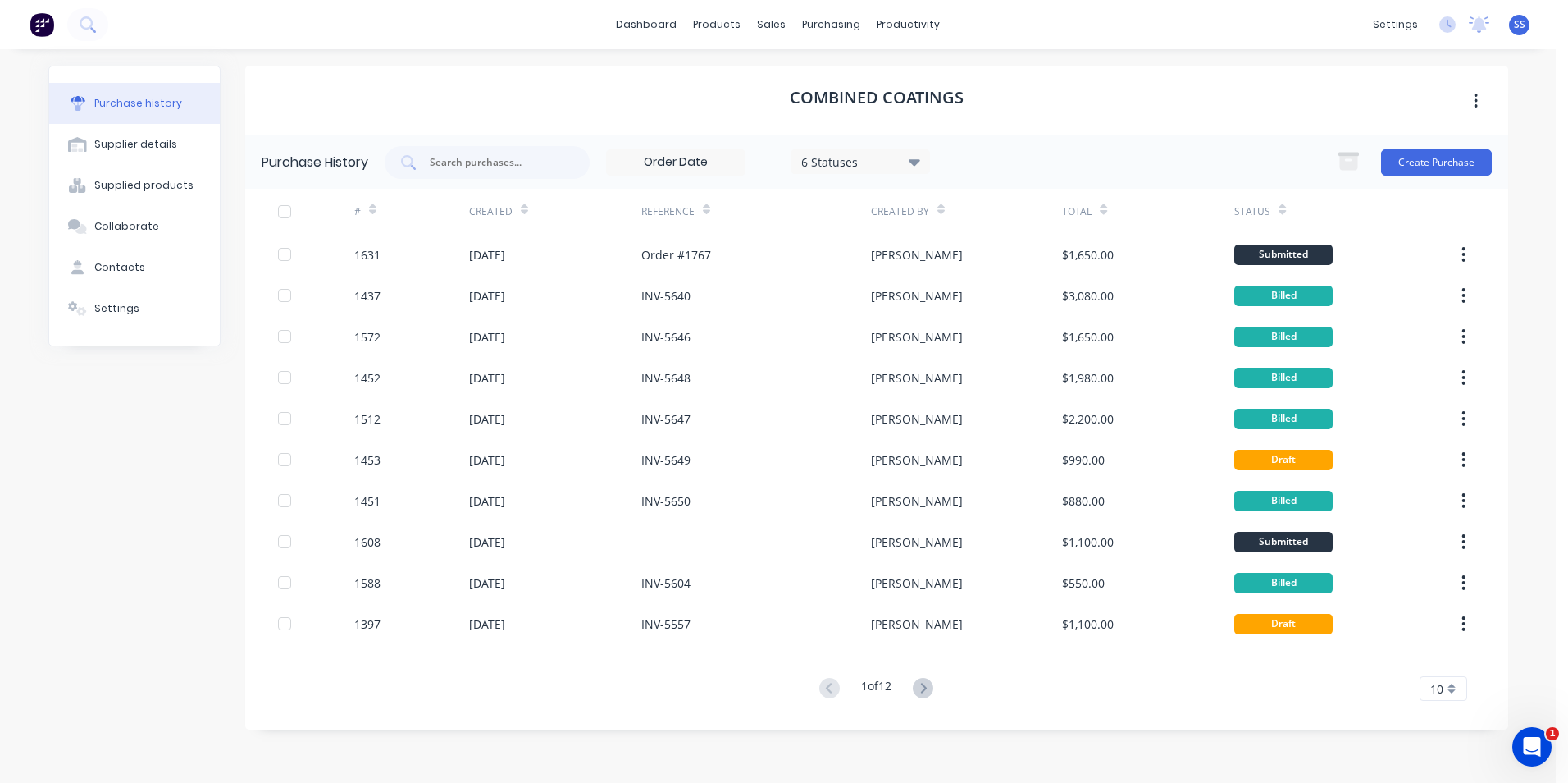
click at [92, 413] on div "Purchase history Supplier details Supplied products Collaborate Contacts Settin…" at bounding box center [134, 408] width 172 height 684
click at [920, 681] on icon at bounding box center [922, 687] width 21 height 21
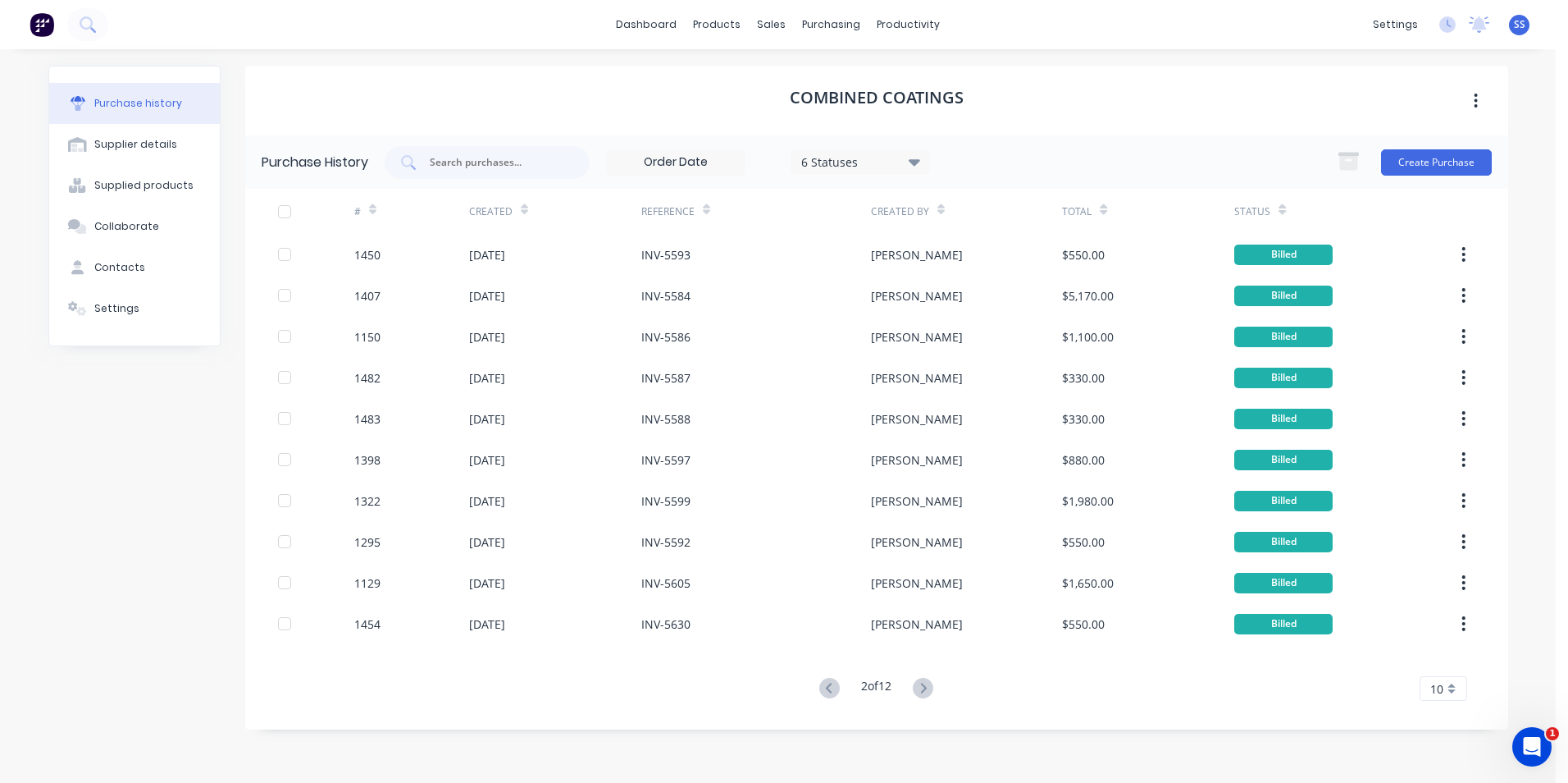
click at [924, 690] on icon at bounding box center [922, 687] width 21 height 21
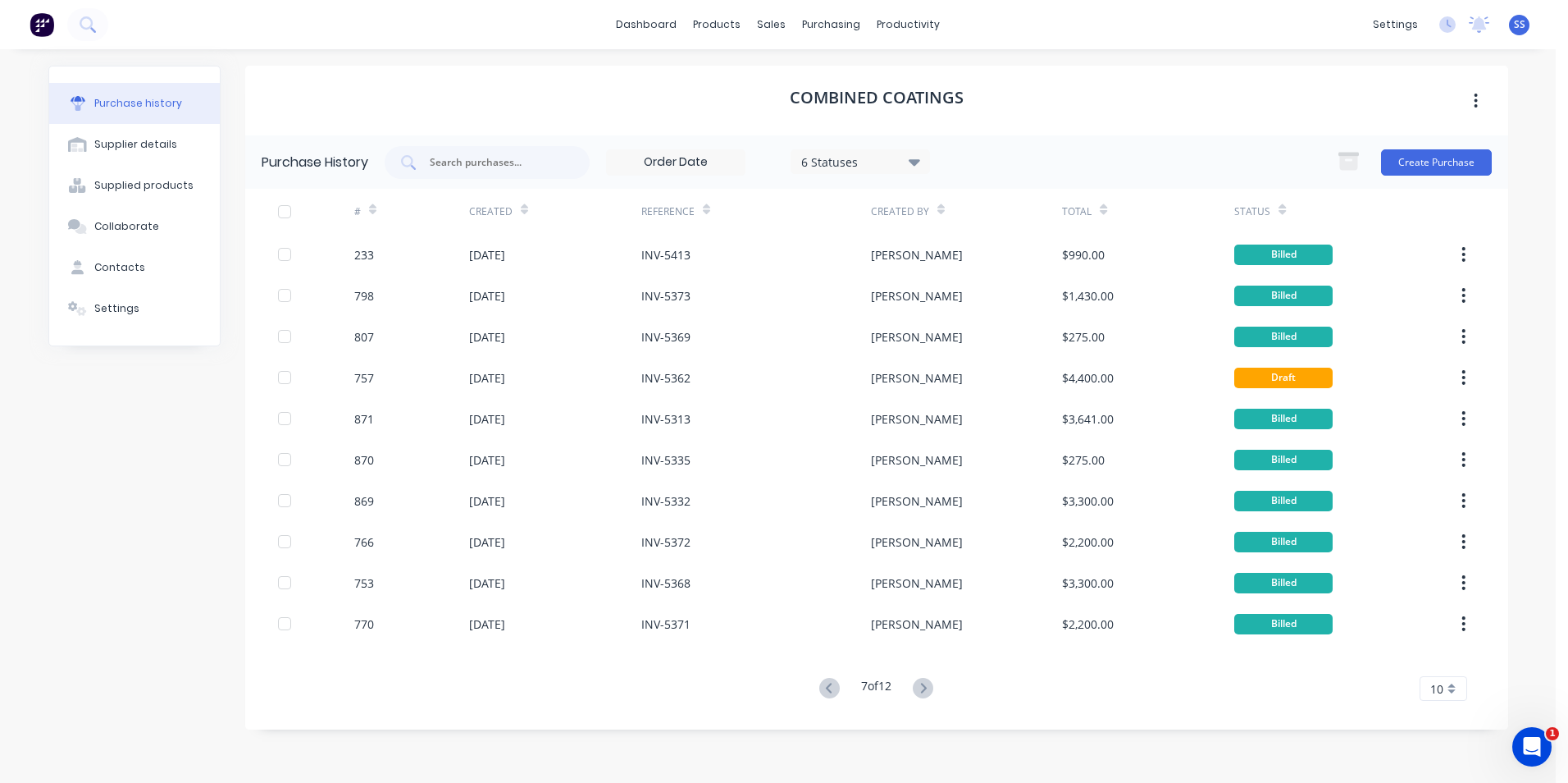
click at [924, 690] on icon at bounding box center [922, 687] width 21 height 21
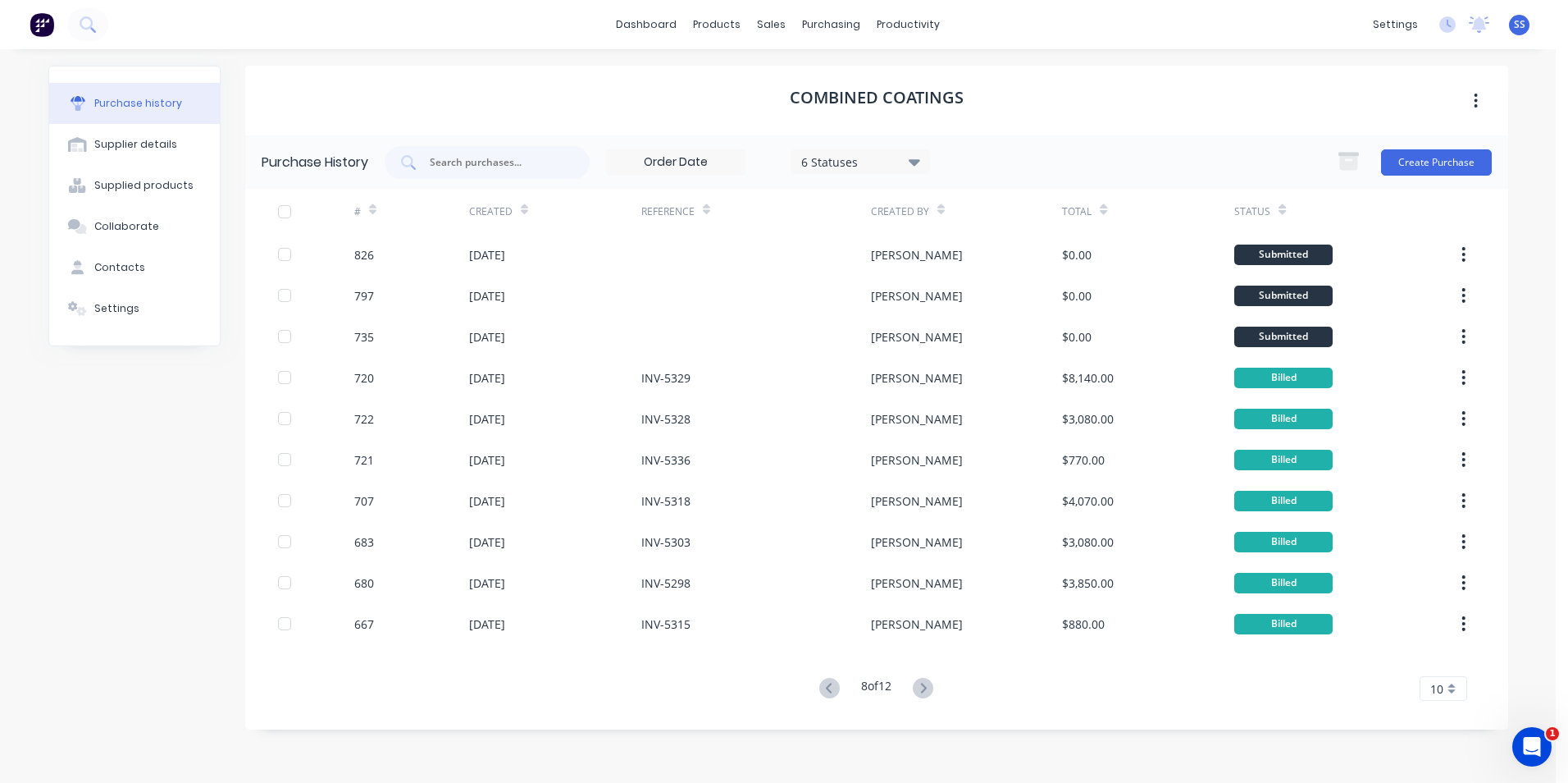
click at [924, 690] on icon at bounding box center [922, 687] width 21 height 21
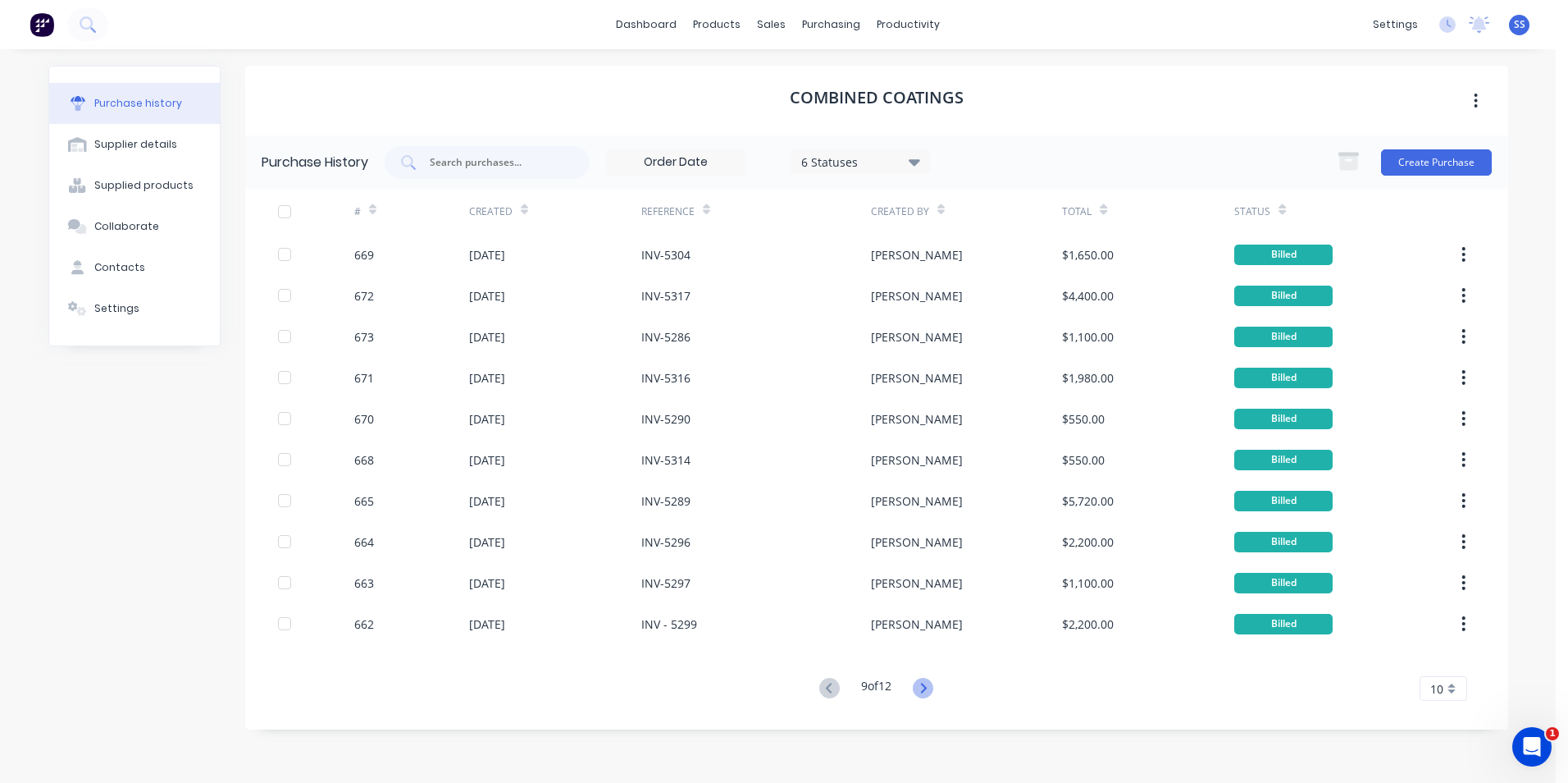
click at [919, 689] on icon at bounding box center [922, 687] width 21 height 21
click at [924, 689] on icon at bounding box center [926, 687] width 21 height 21
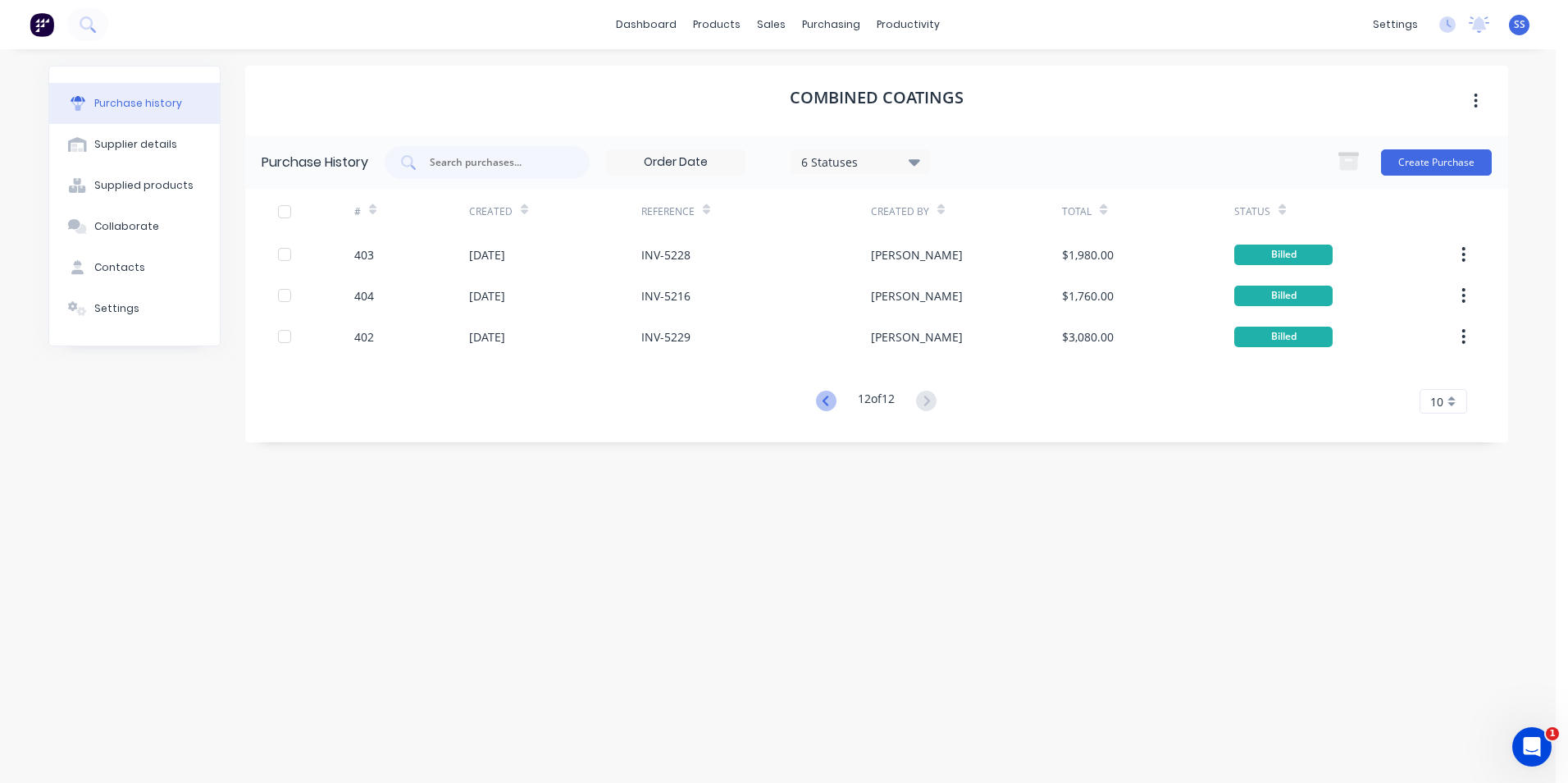
click at [819, 401] on icon at bounding box center [826, 400] width 21 height 21
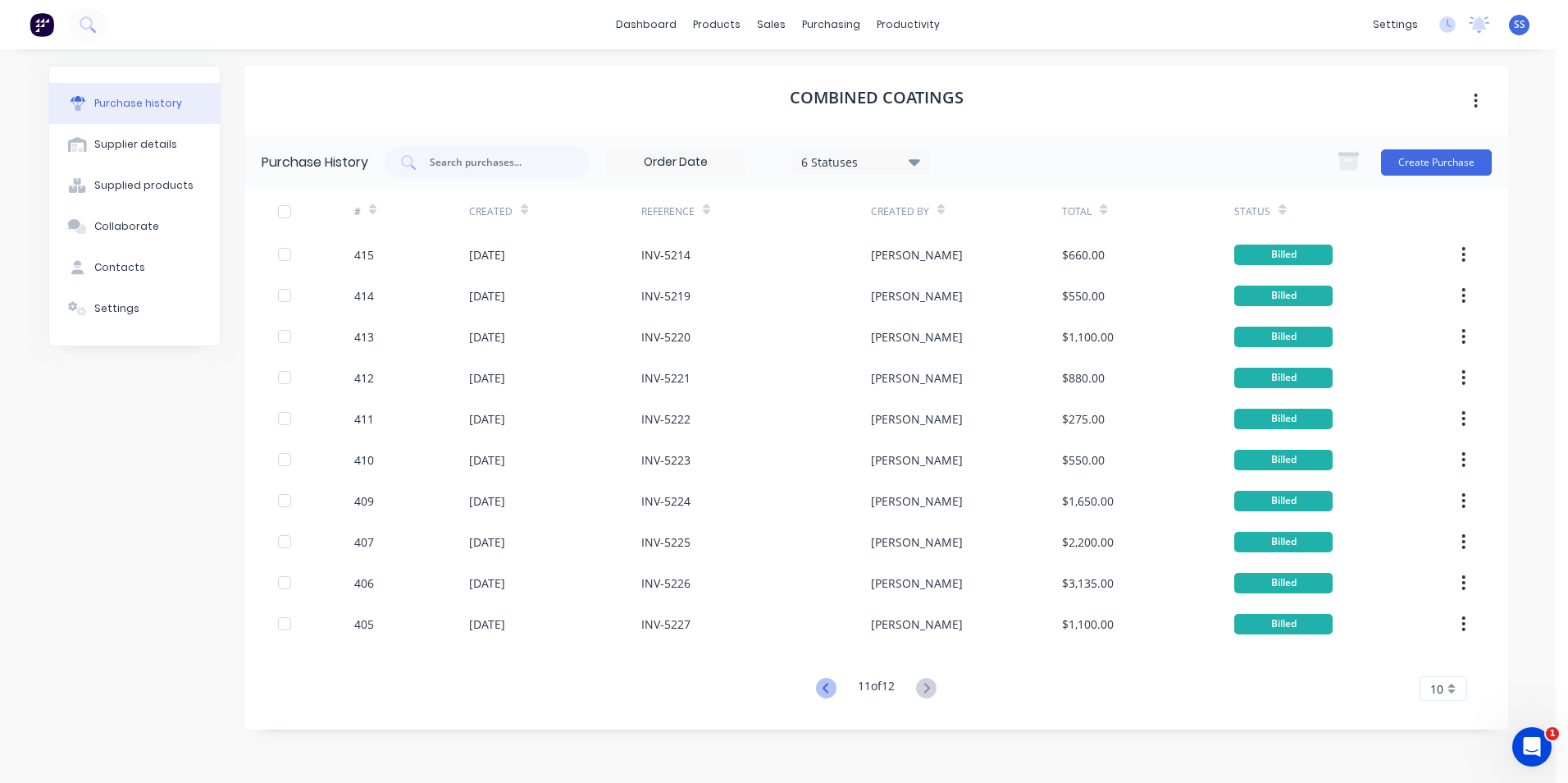
click at [823, 689] on icon at bounding box center [825, 687] width 6 height 10
click at [822, 689] on icon at bounding box center [829, 687] width 21 height 21
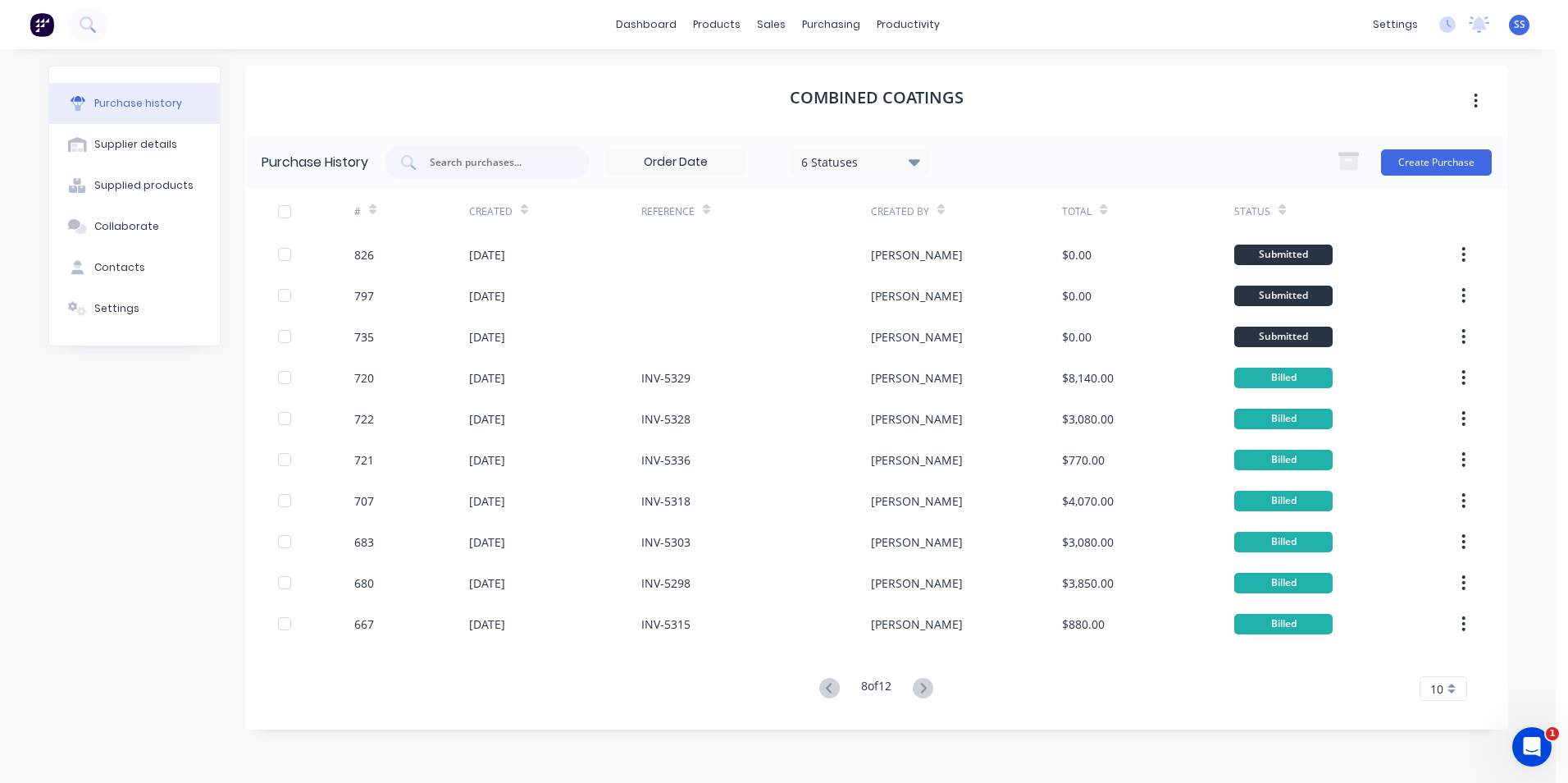
click at [822, 689] on icon at bounding box center [829, 687] width 21 height 21
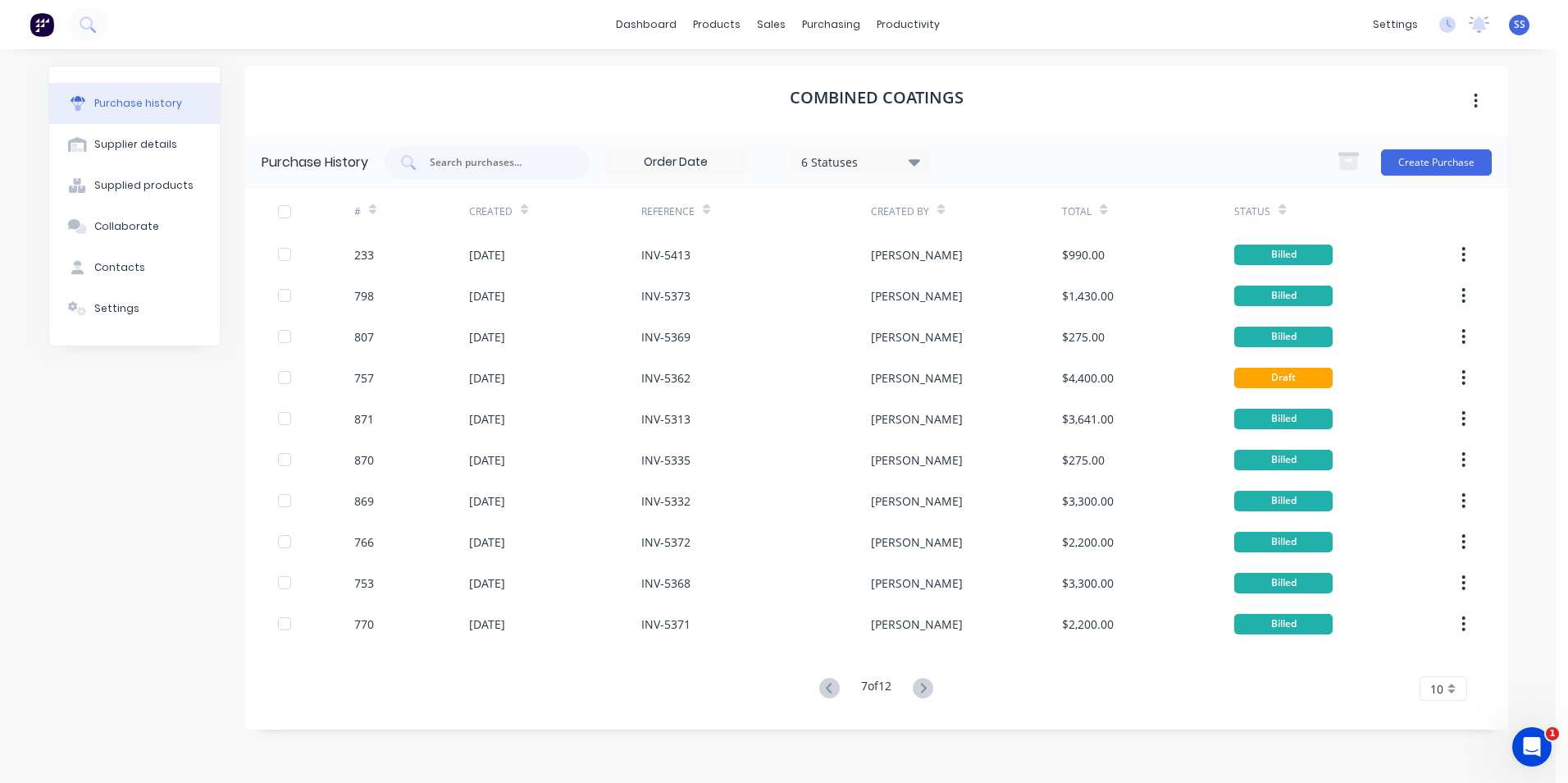
click at [822, 689] on icon at bounding box center [829, 687] width 21 height 21
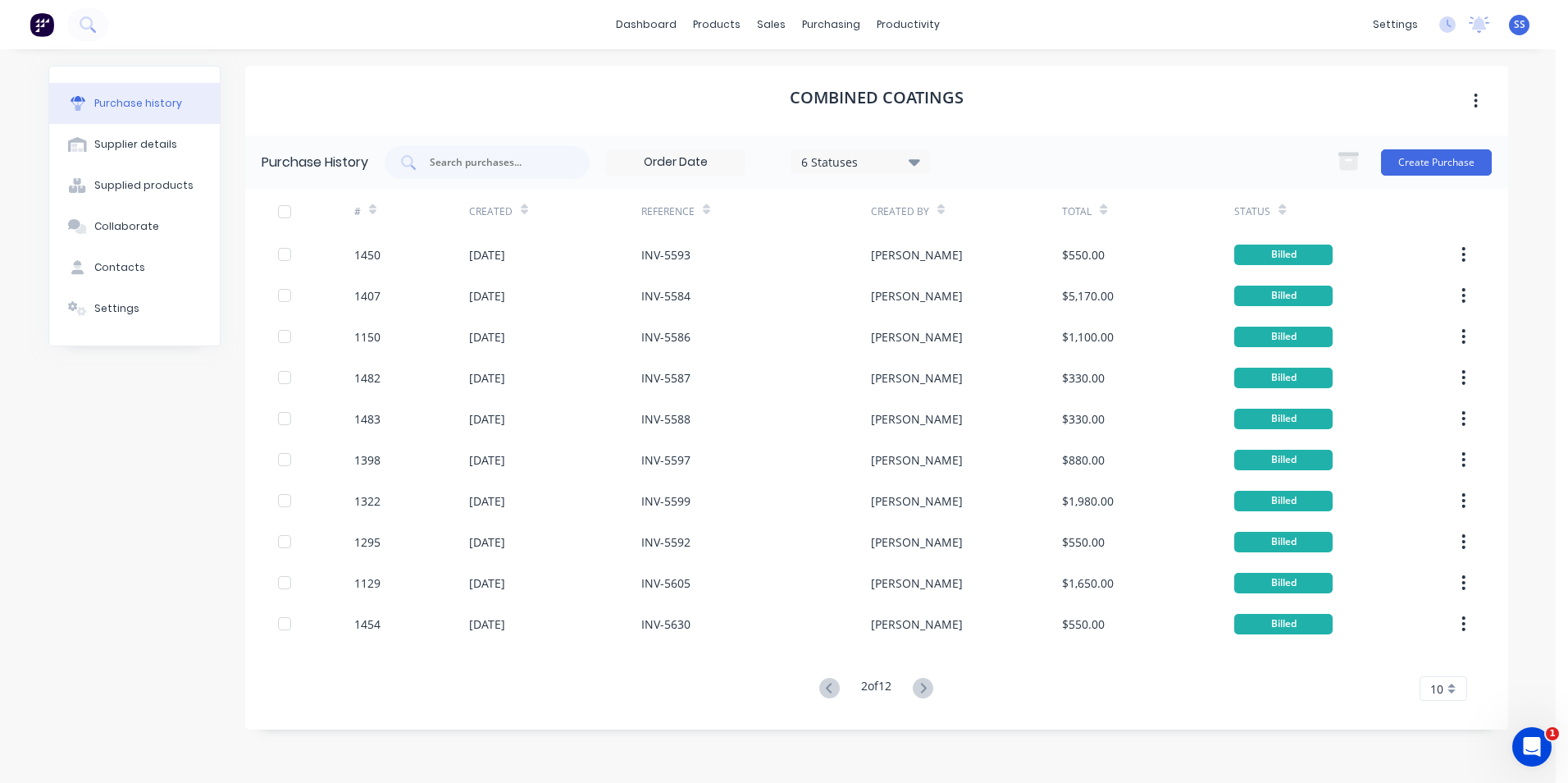
click at [822, 689] on icon at bounding box center [829, 687] width 21 height 21
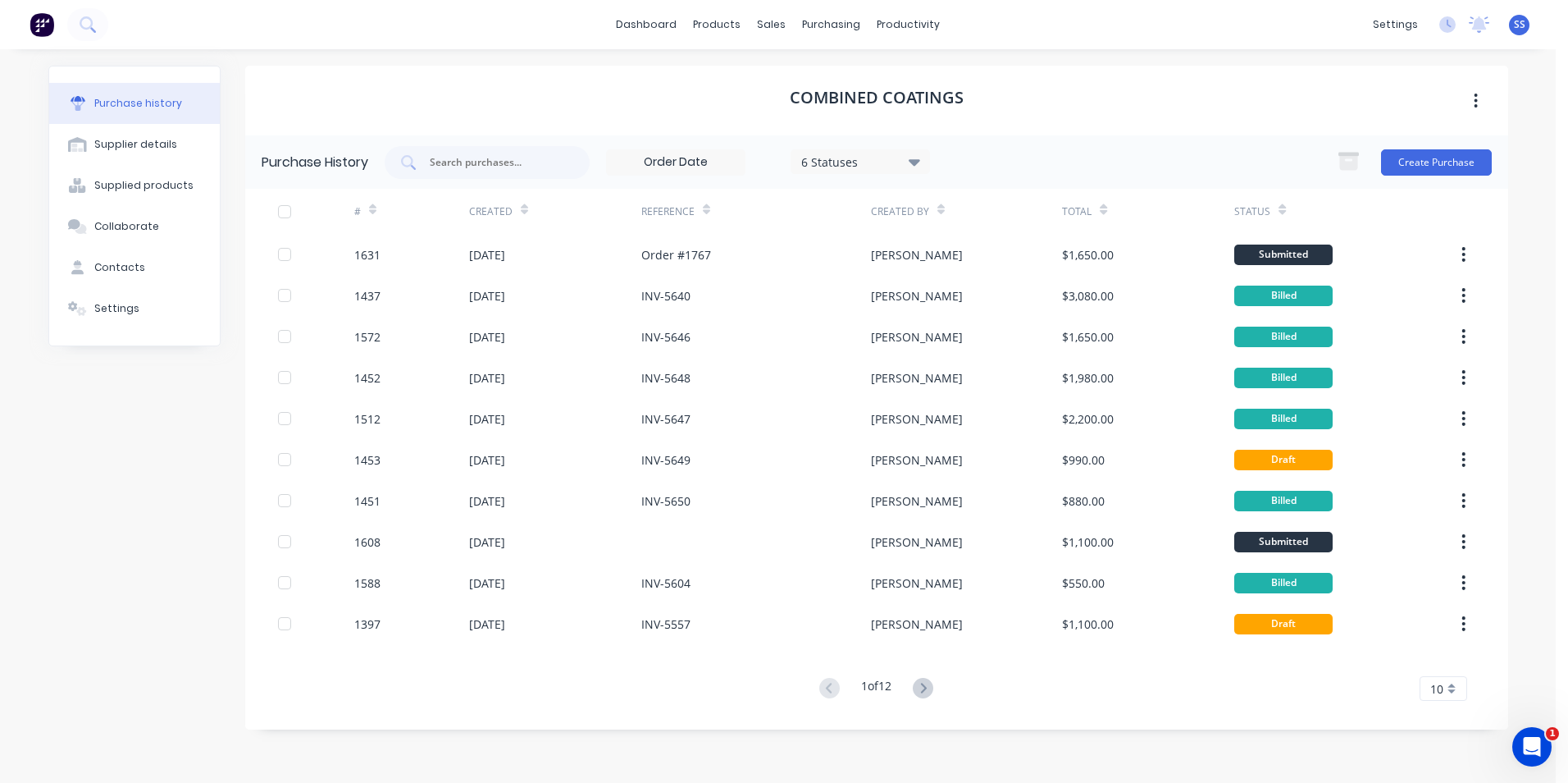
click at [159, 414] on div "Purchase history Supplier details Supplied products Collaborate Contacts Settin…" at bounding box center [134, 408] width 172 height 684
click at [88, 17] on icon at bounding box center [87, 23] width 13 height 13
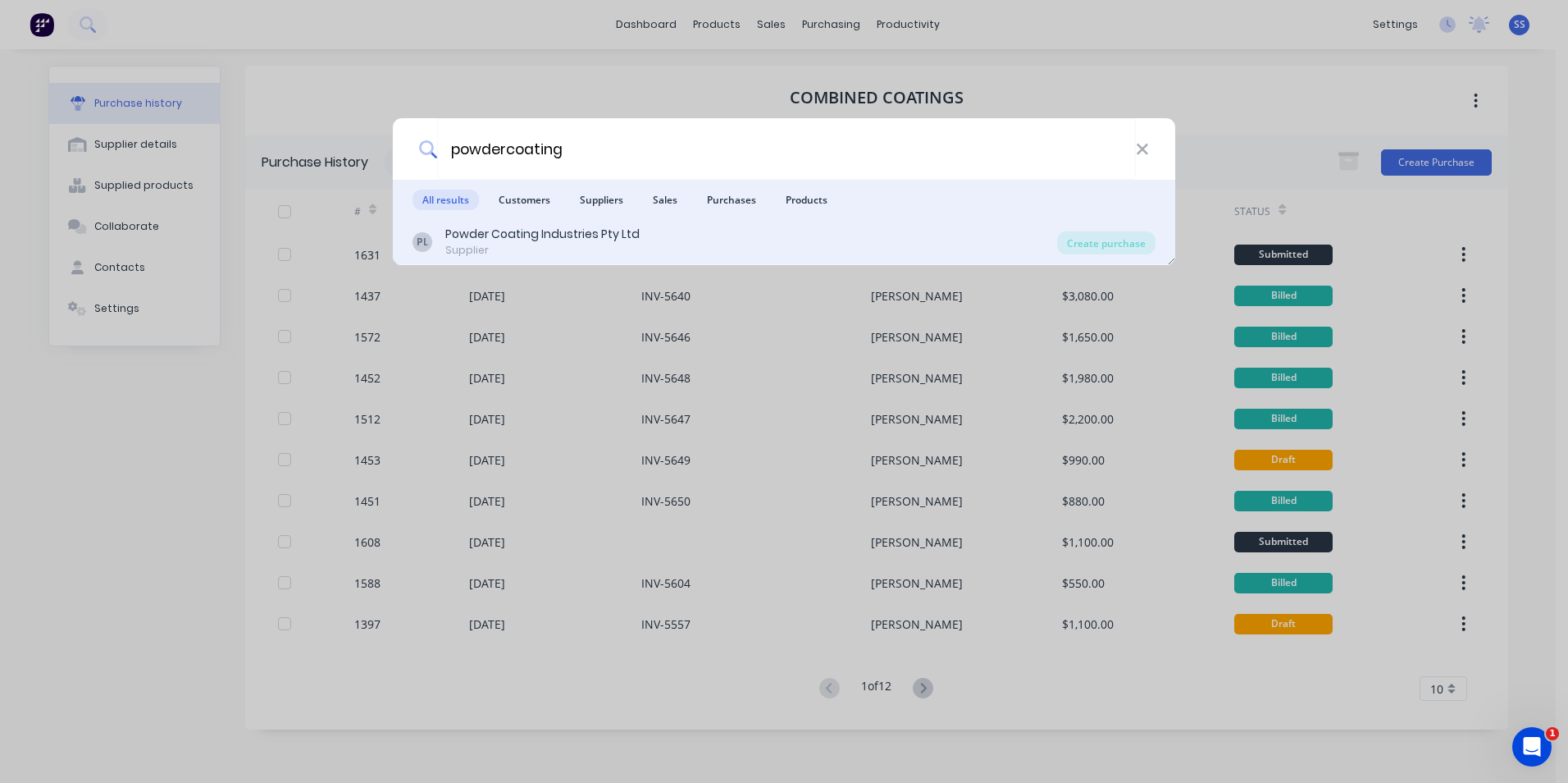
type input "powdercoating"
click at [537, 242] on div "Powder Coating Industries Pty Ltd" at bounding box center [542, 234] width 195 height 17
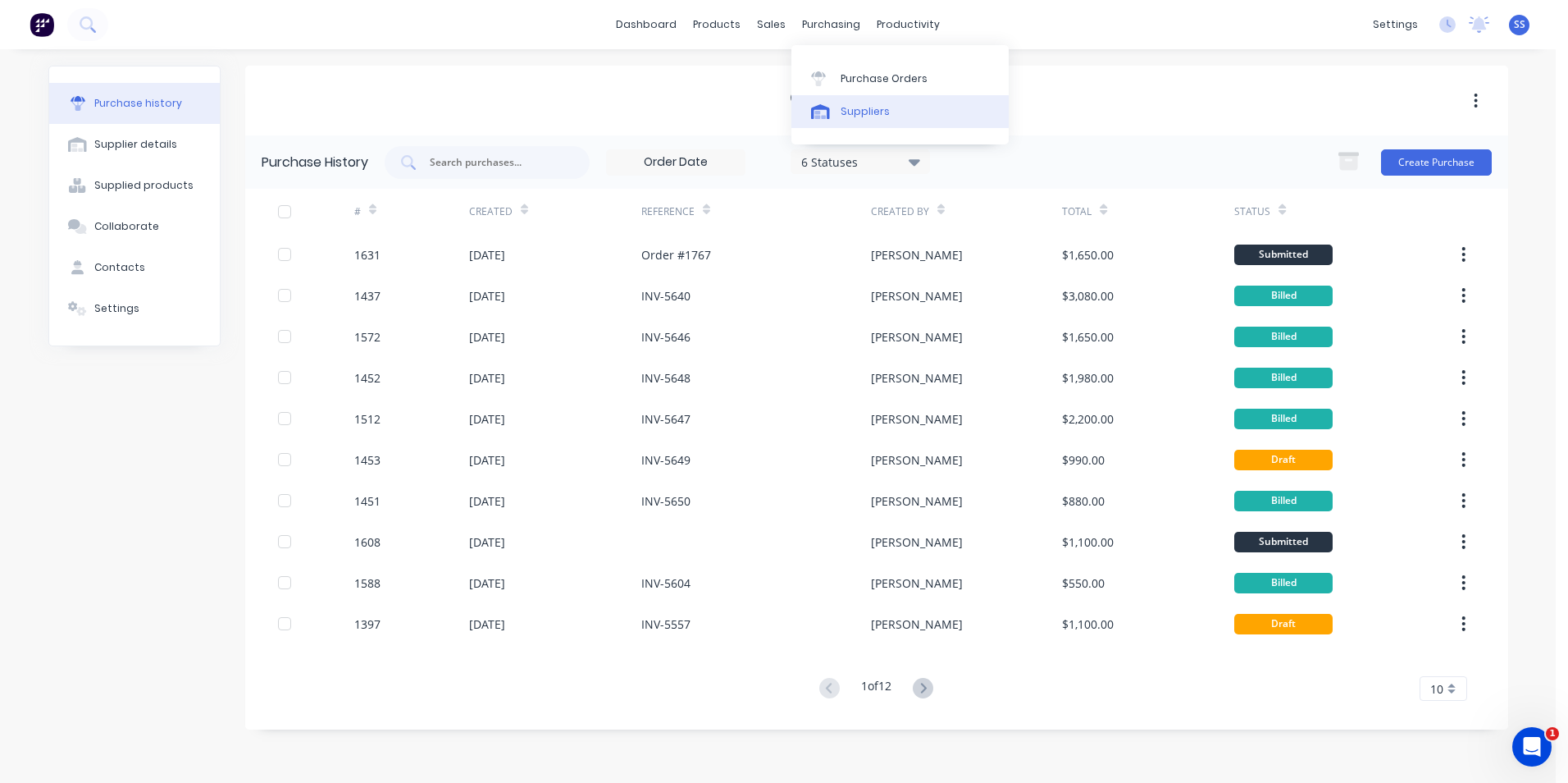
click at [853, 117] on div "Suppliers" at bounding box center [865, 112] width 49 height 15
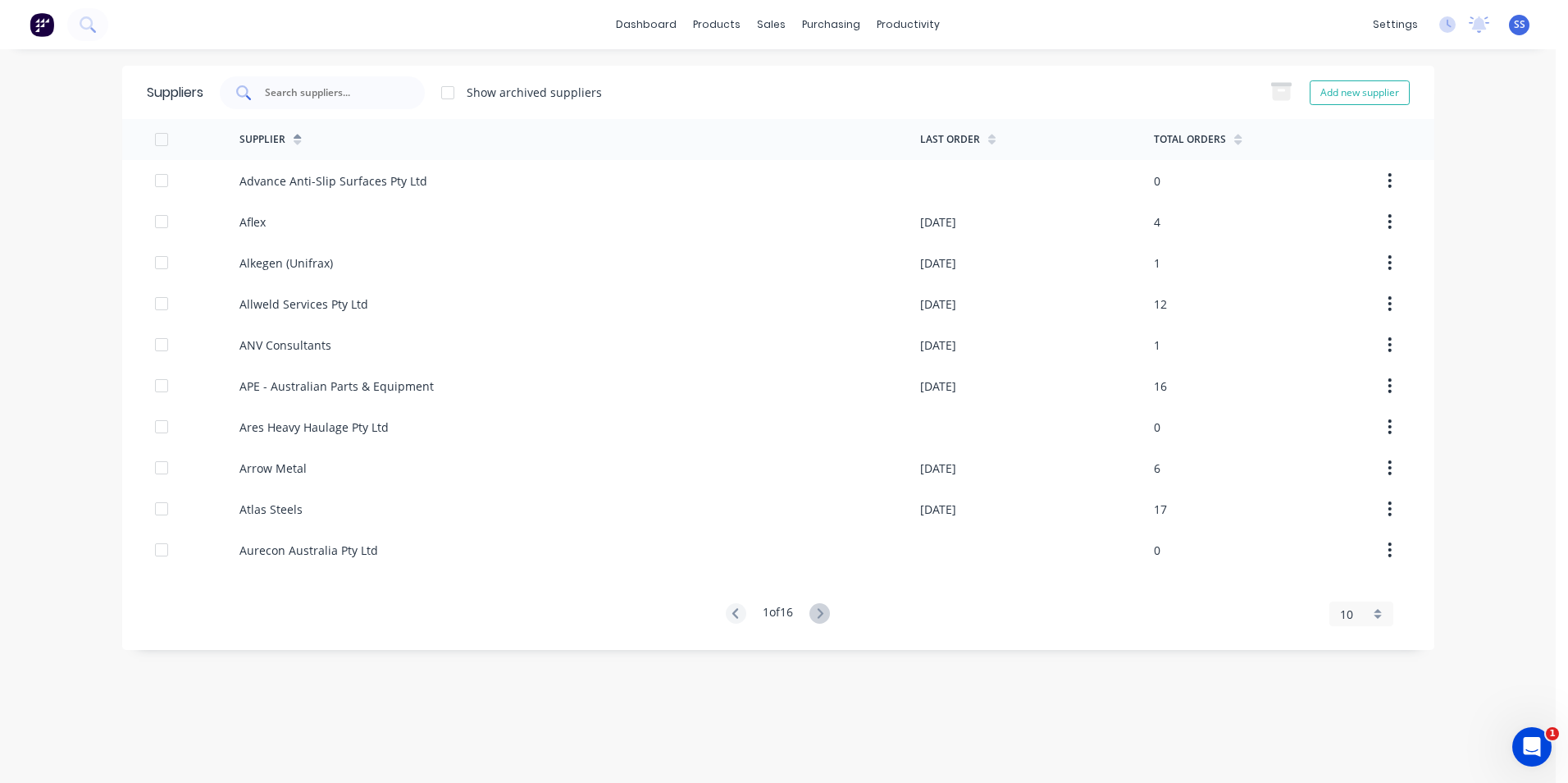
click at [351, 96] on input "text" at bounding box center [332, 93] width 136 height 17
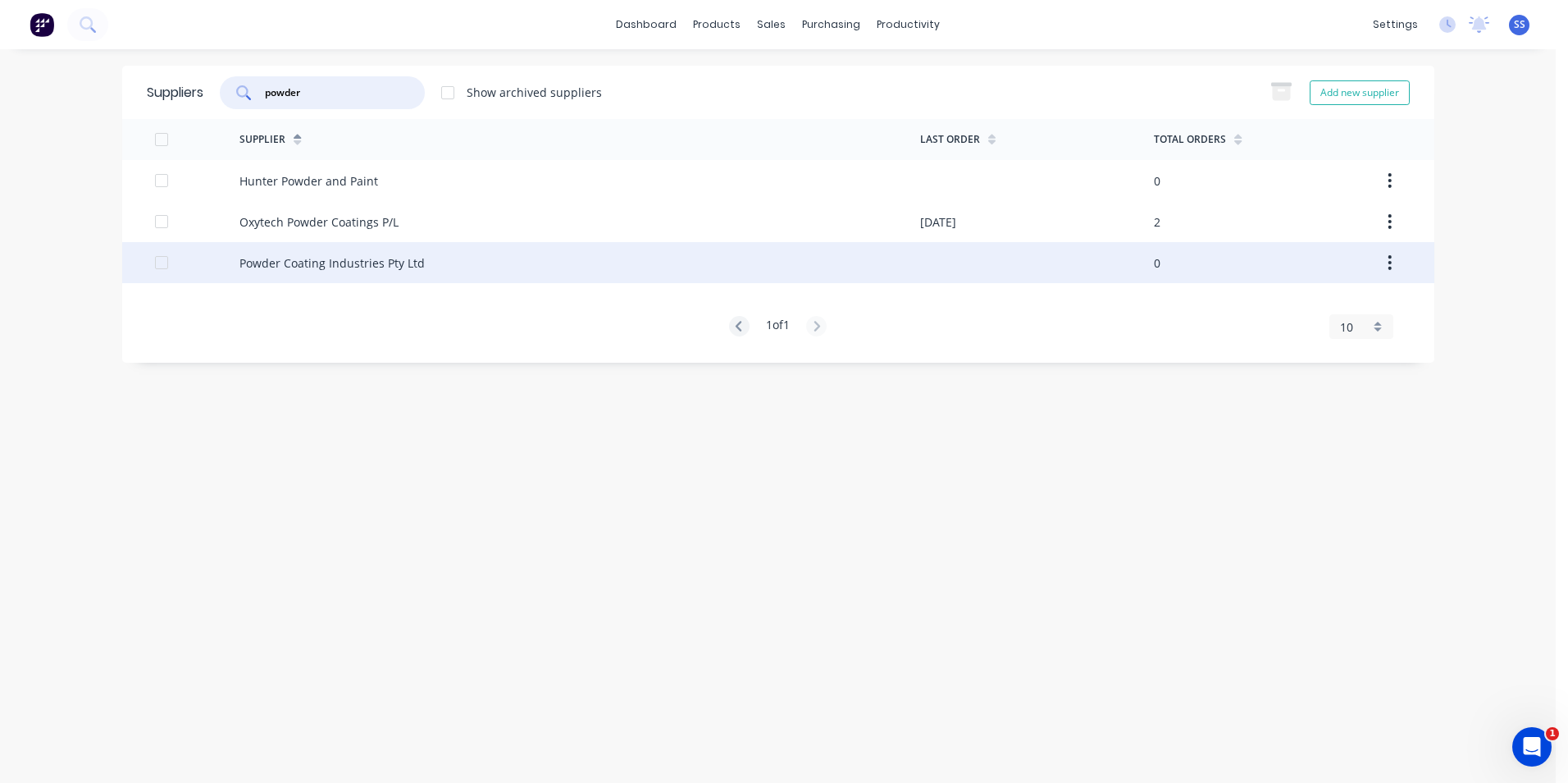
type input "powder"
click at [272, 265] on div "Powder Coating Industries Pty Ltd" at bounding box center [332, 263] width 185 height 17
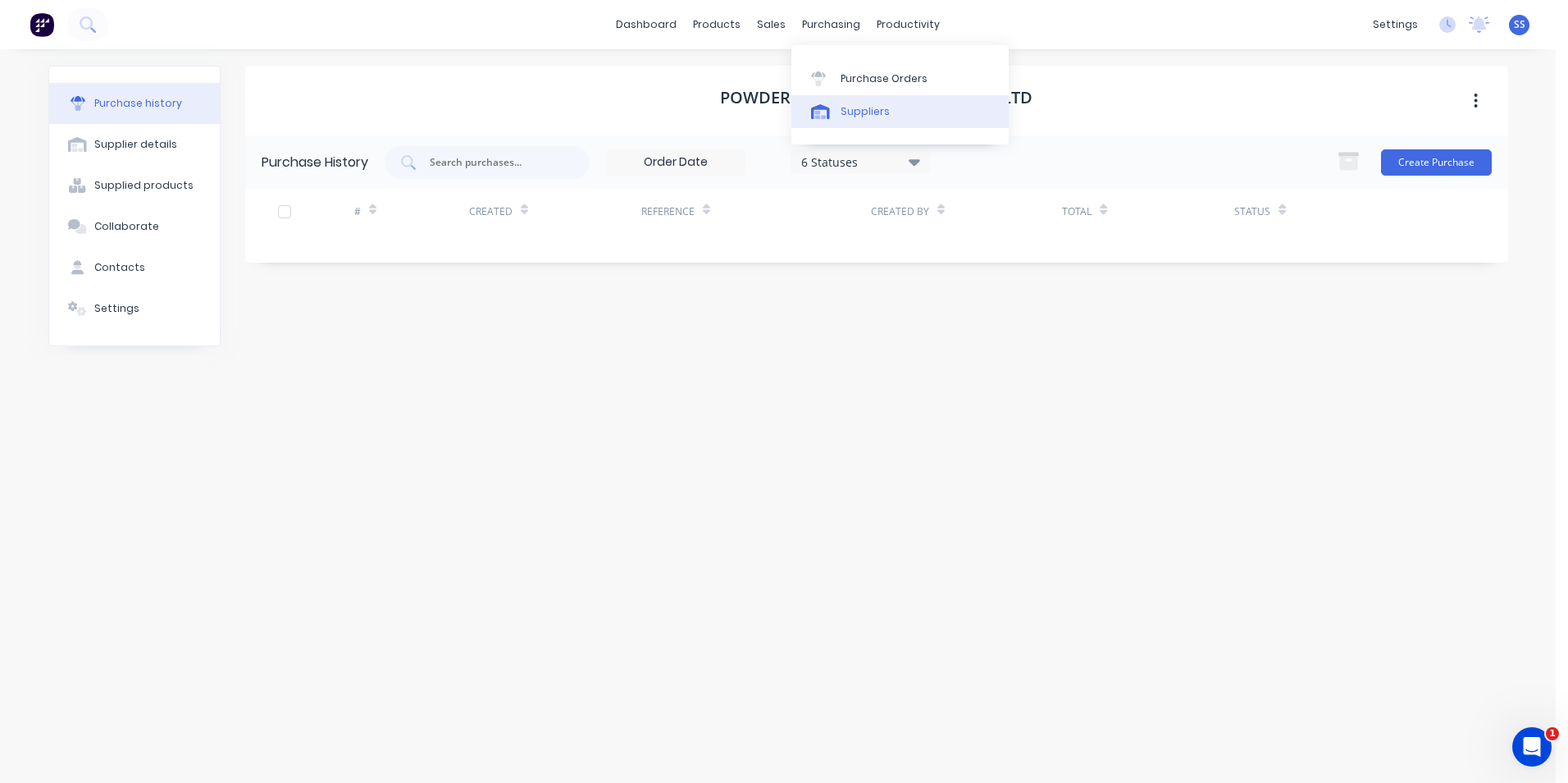
click at [860, 112] on div "Suppliers" at bounding box center [865, 112] width 49 height 15
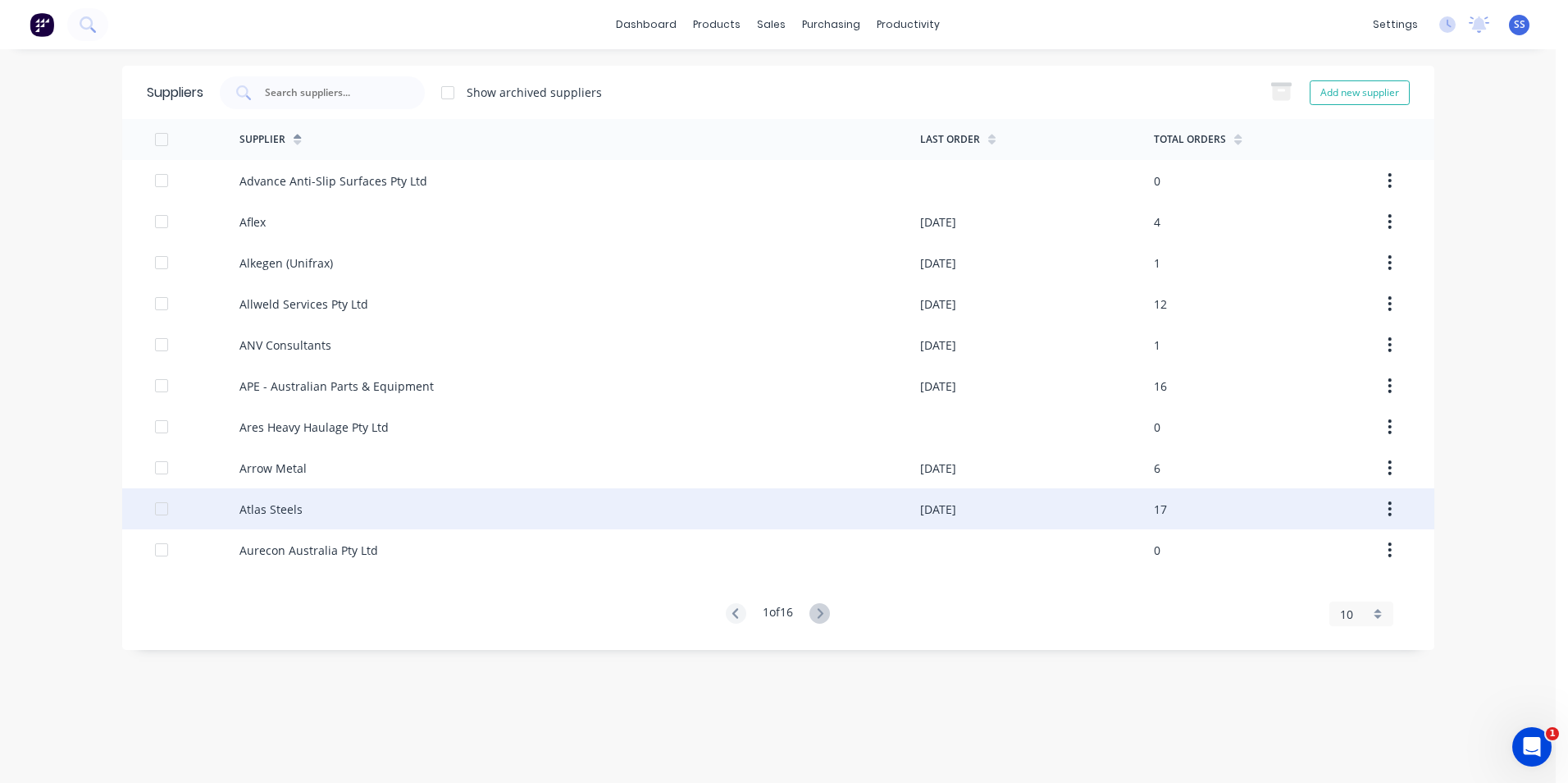
click at [269, 504] on div "Atlas Steels" at bounding box center [271, 508] width 63 height 17
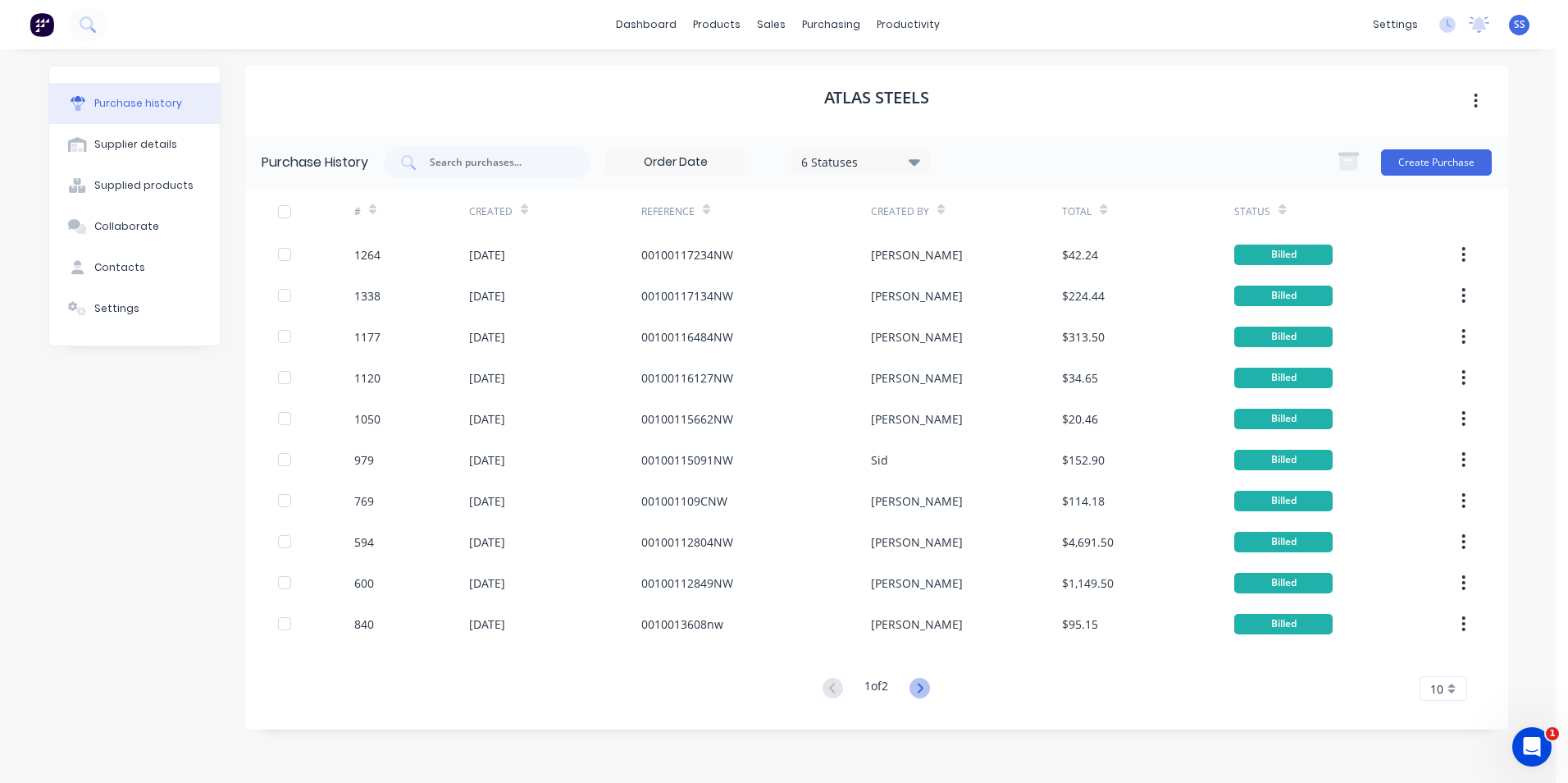
click at [930, 684] on icon at bounding box center [920, 687] width 21 height 21
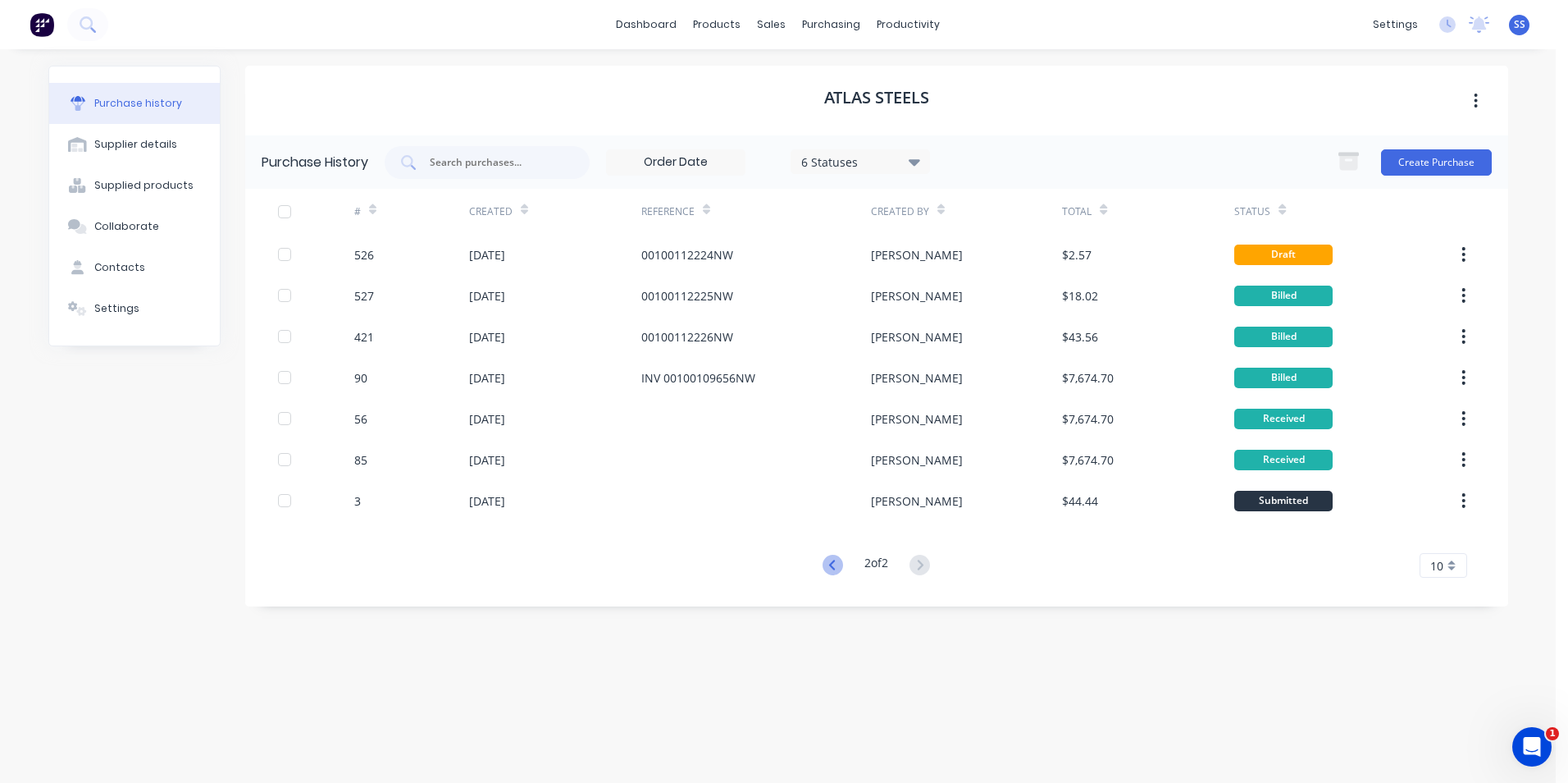
click at [831, 560] on icon at bounding box center [832, 564] width 6 height 10
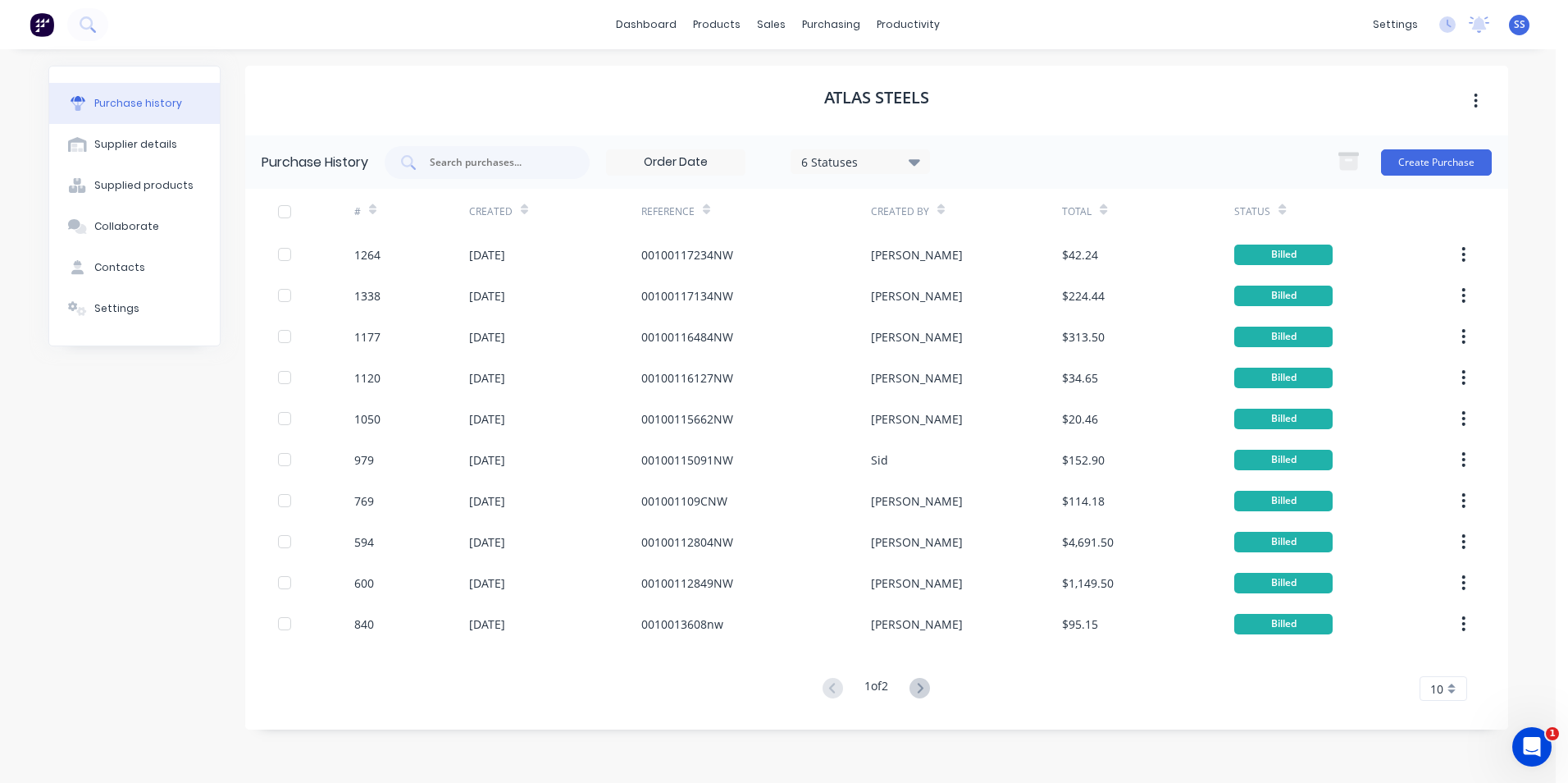
click at [134, 478] on div "Purchase history Supplier details Supplied products Collaborate Contacts Settin…" at bounding box center [134, 408] width 172 height 684
click at [155, 440] on div "Purchase history Supplier details Supplied products Collaborate Contacts Settin…" at bounding box center [134, 408] width 172 height 684
click at [152, 443] on div "Purchase history Supplier details Supplied products Collaborate Contacts Settin…" at bounding box center [134, 408] width 172 height 684
